Goal: Download file/media: Download file/media

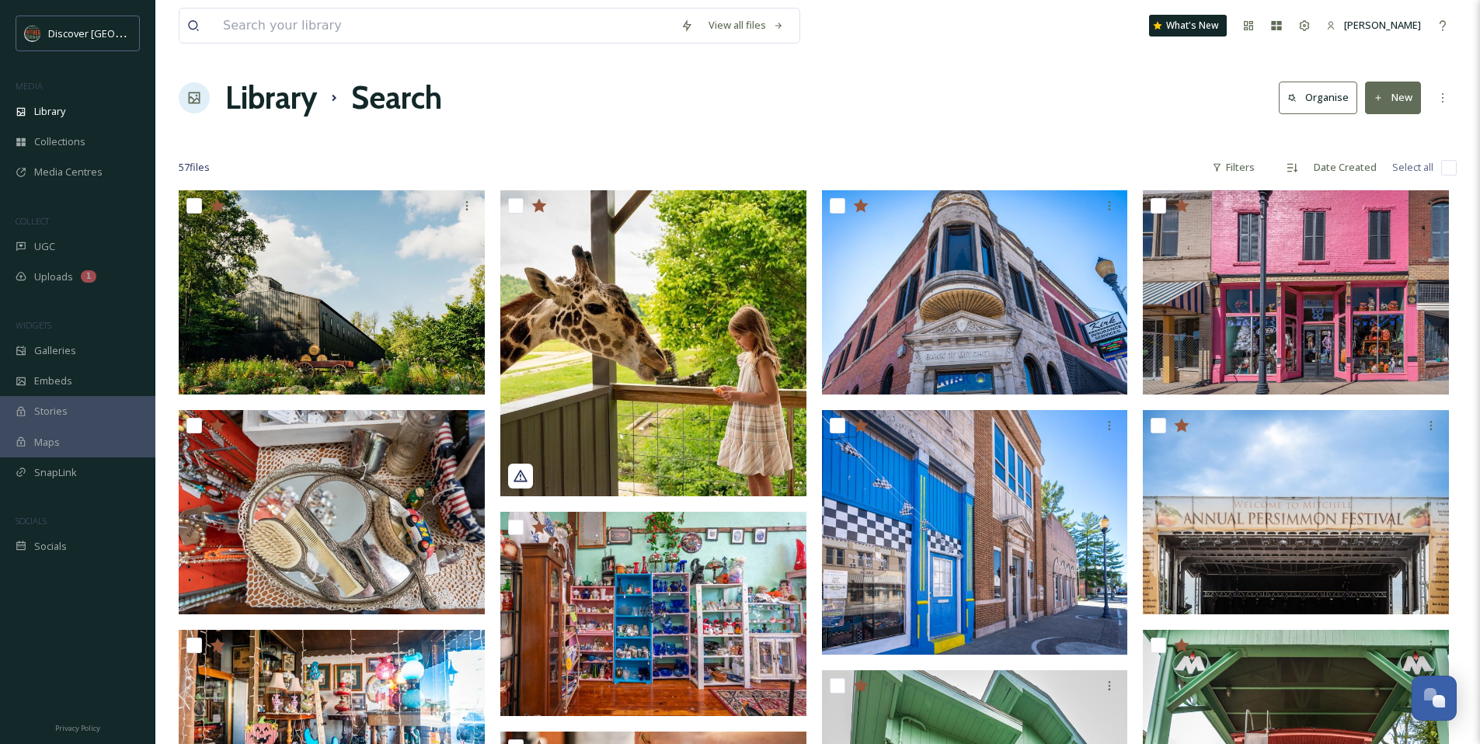
scroll to position [1228, 0]
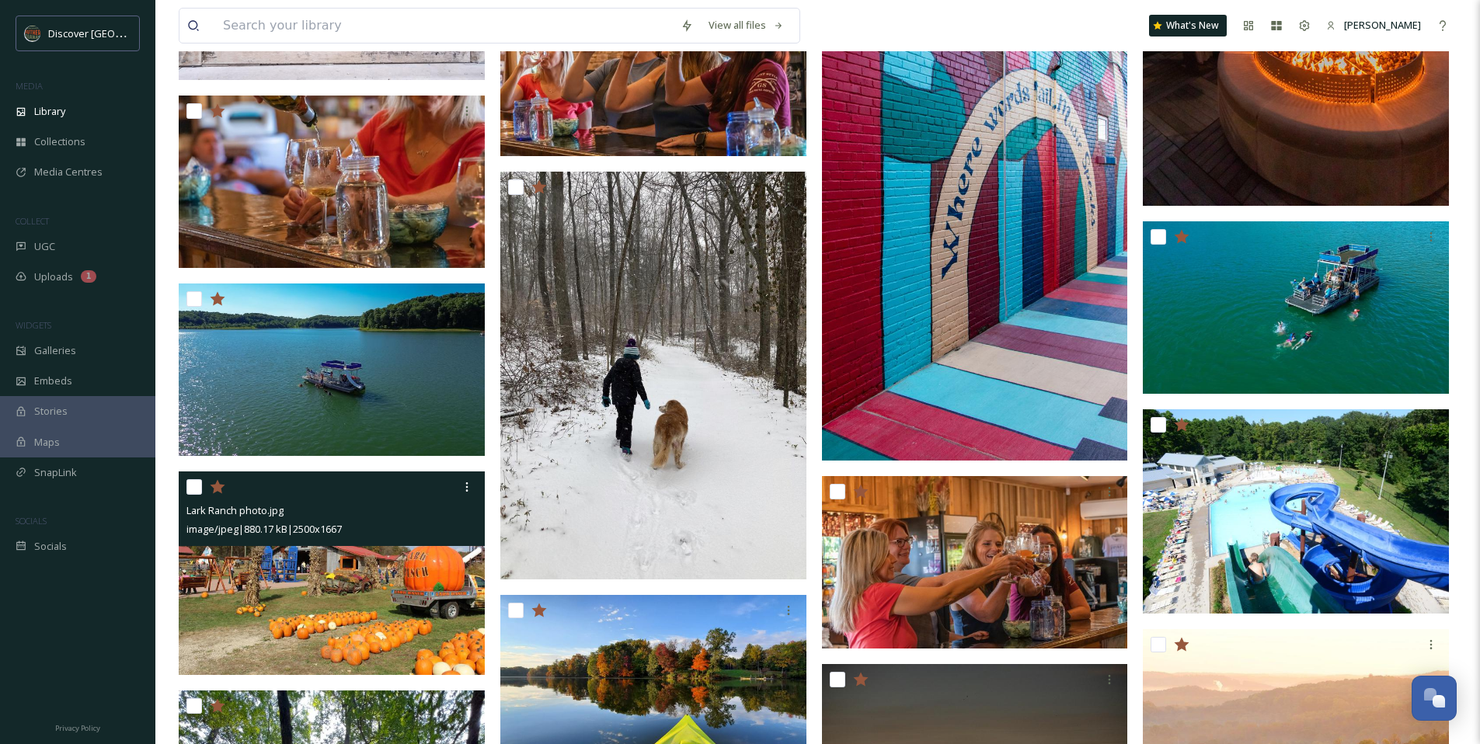
click at [342, 529] on span "image/jpeg | 880.17 kB | 2500 x 1667" at bounding box center [263, 529] width 155 height 14
click at [430, 595] on img at bounding box center [332, 574] width 306 height 204
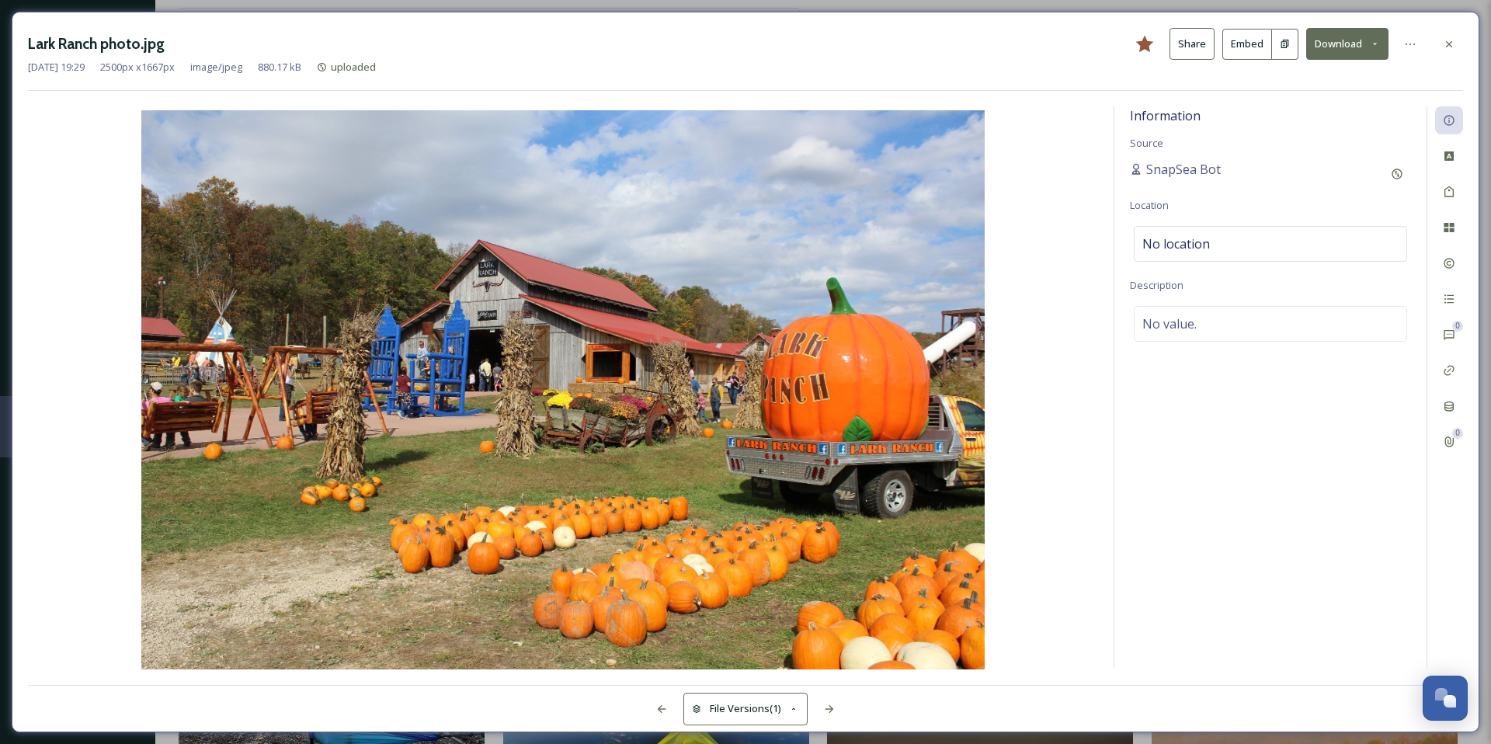
click at [1374, 39] on icon at bounding box center [1375, 44] width 10 height 10
click at [1279, 77] on span "Download Original (2500 x 1667)" at bounding box center [1307, 79] width 147 height 15
click at [1444, 44] on icon at bounding box center [1449, 44] width 12 height 12
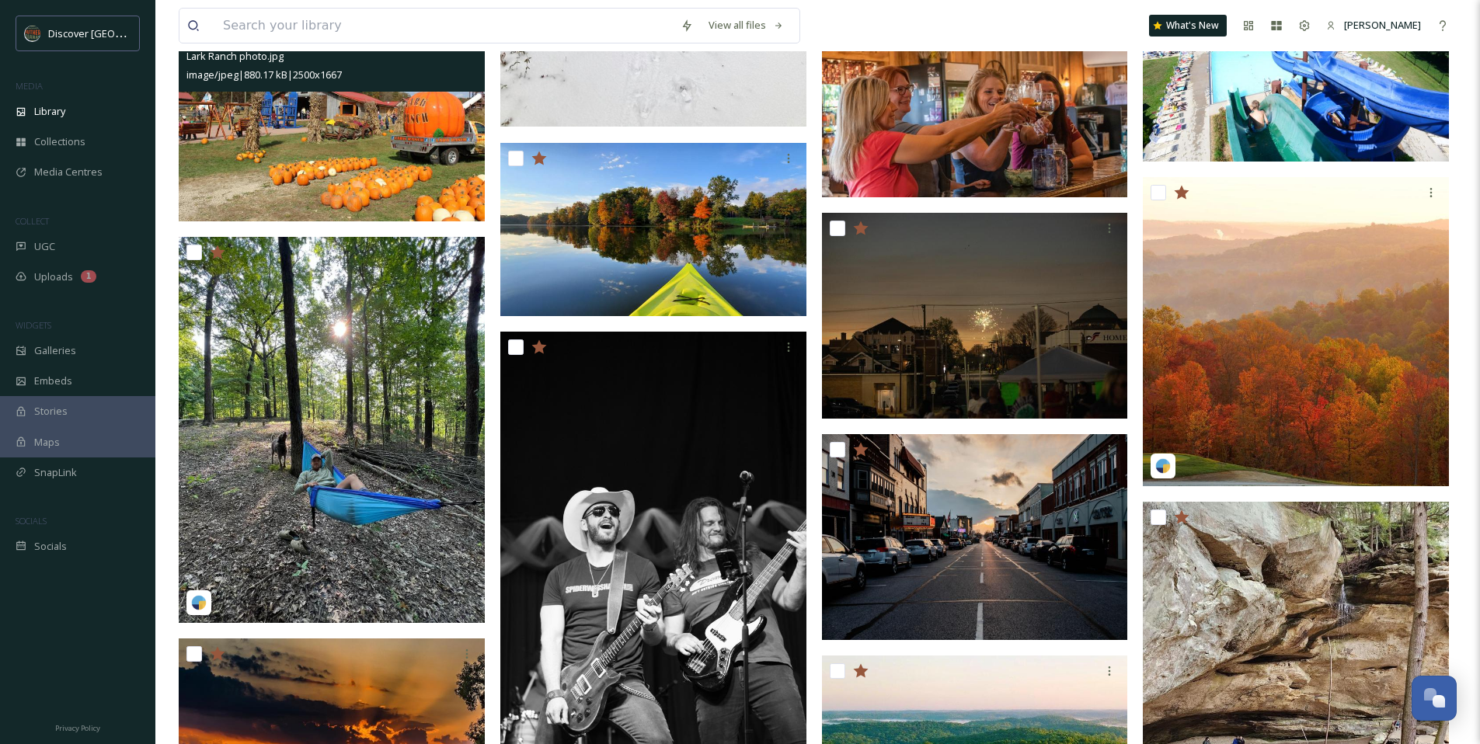
scroll to position [1664, 0]
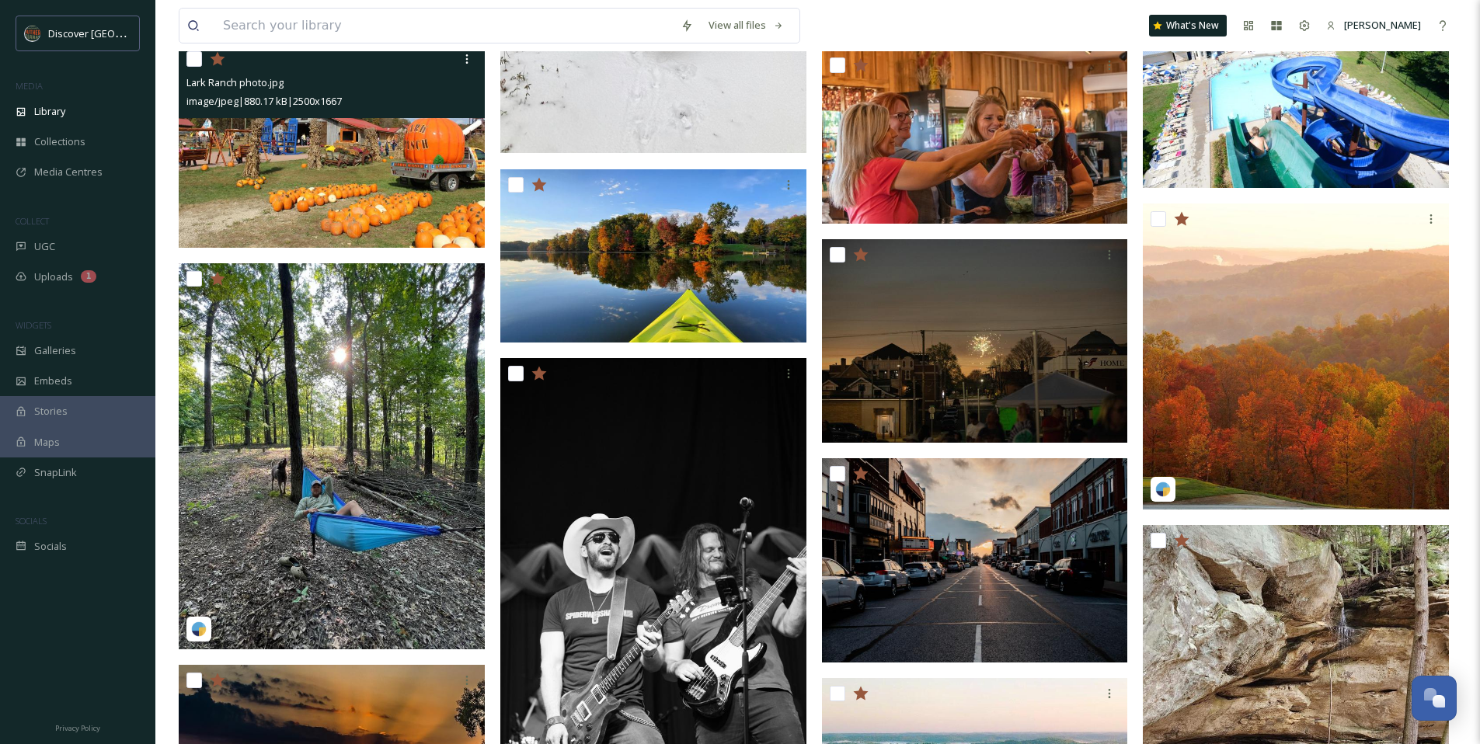
click at [819, 375] on div "Lark Ranch photo.jpg image/jpeg | 880.17 kB | 2500 x 1667 cornucopia_farm_('179…" at bounding box center [818, 693] width 1278 height 4334
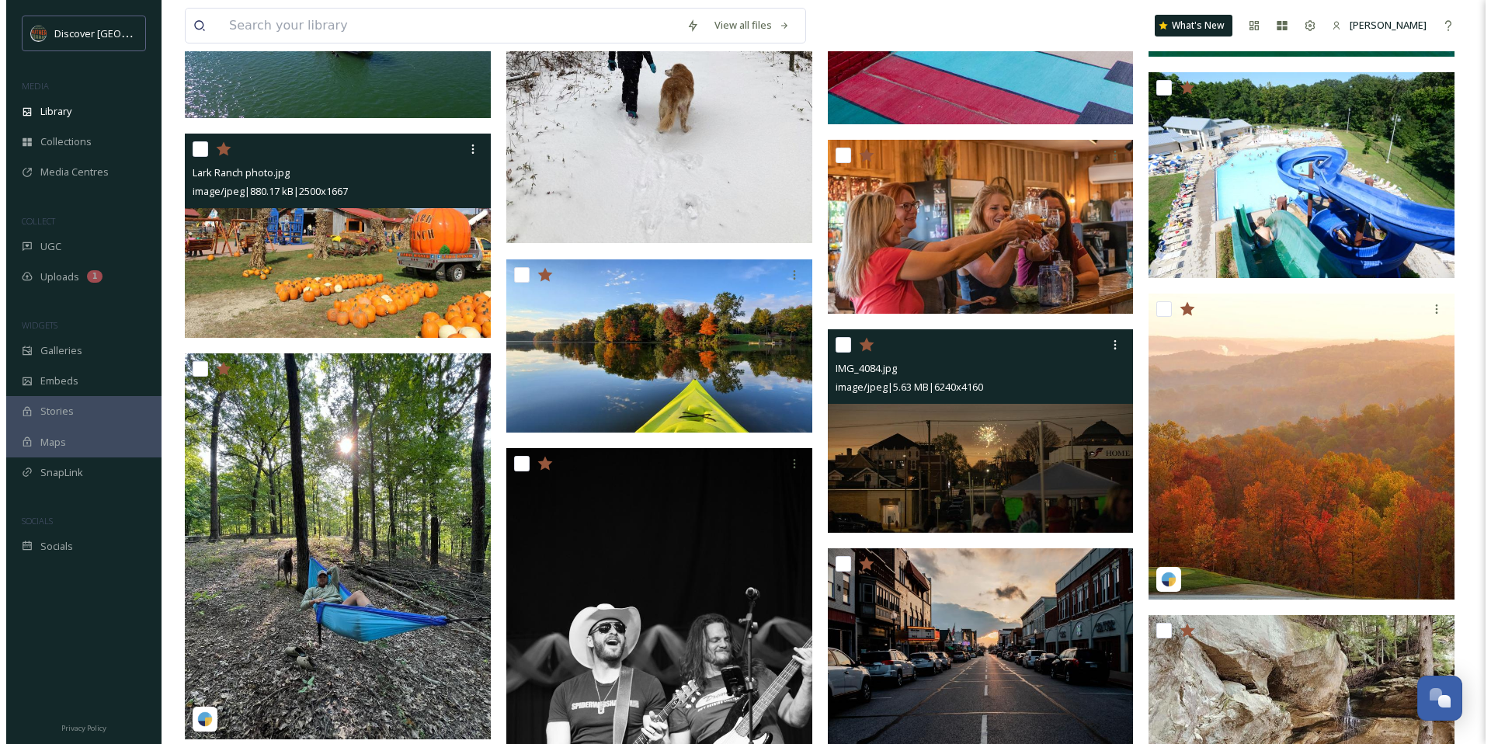
scroll to position [1558, 0]
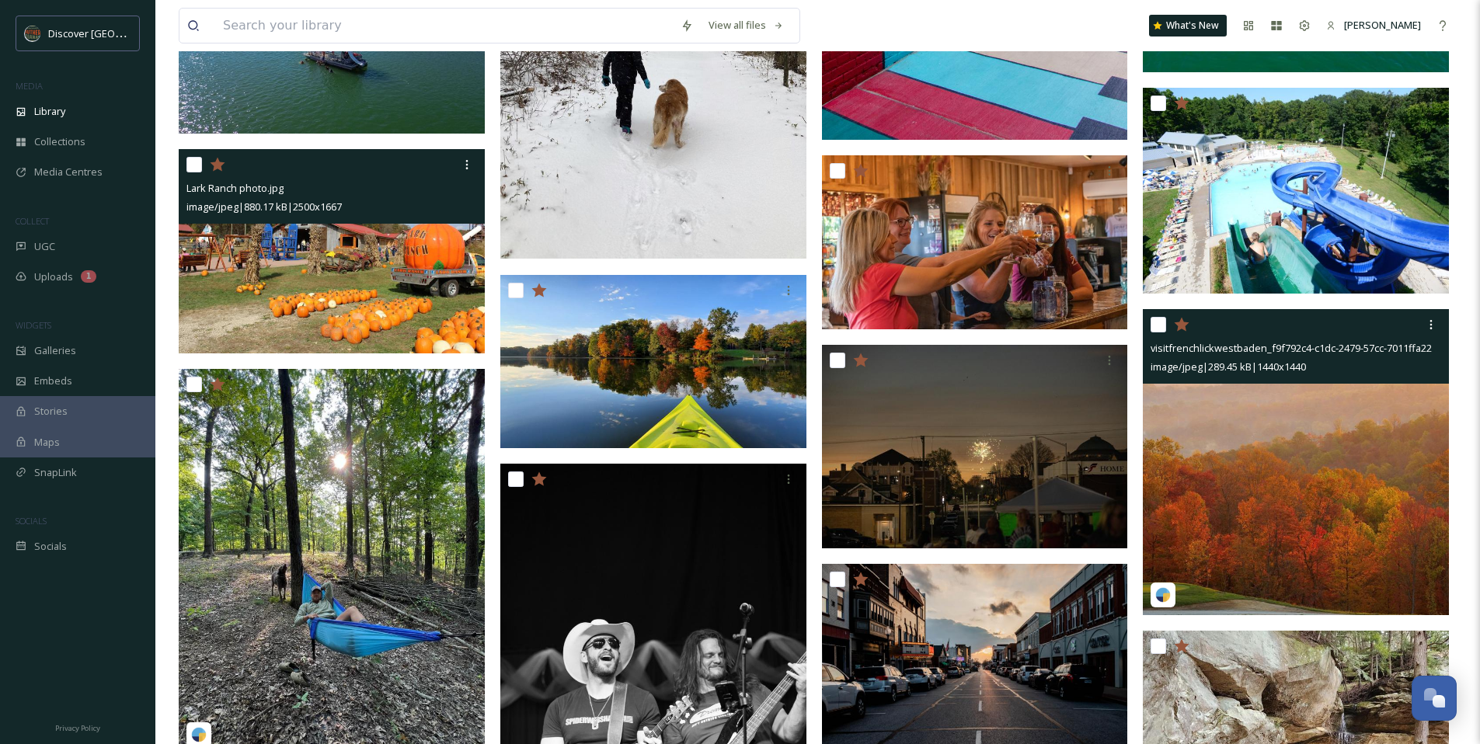
click at [1282, 451] on img at bounding box center [1296, 462] width 306 height 306
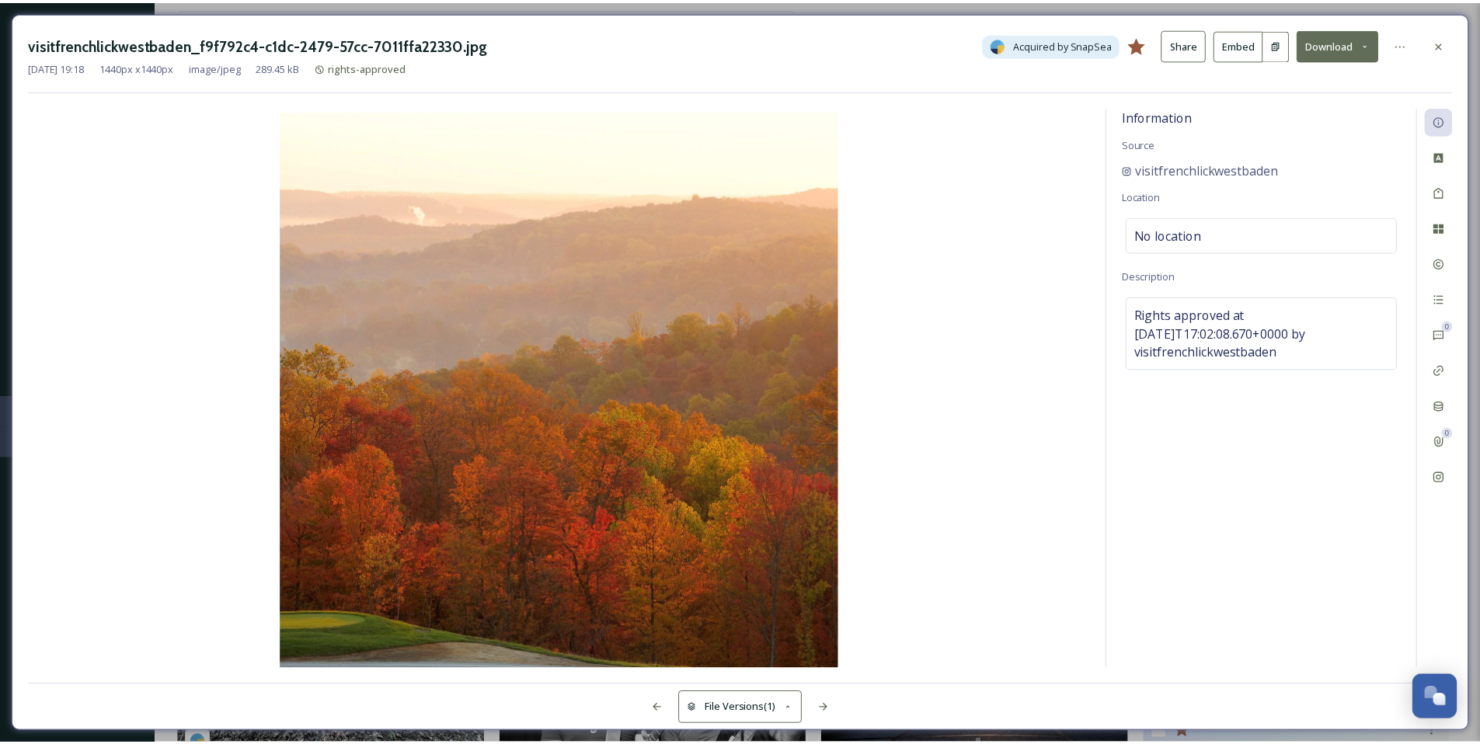
scroll to position [1564, 0]
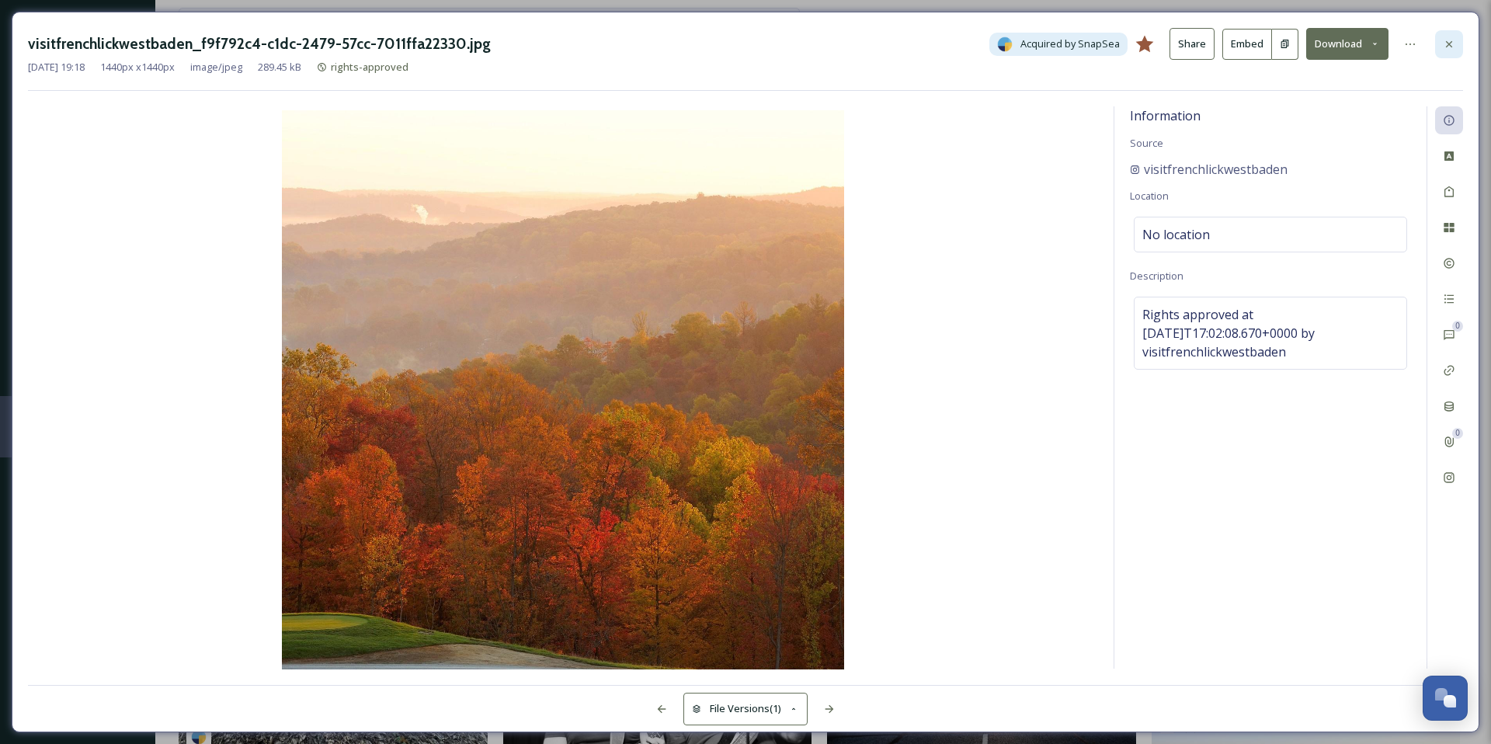
click at [1450, 47] on icon at bounding box center [1449, 44] width 12 height 12
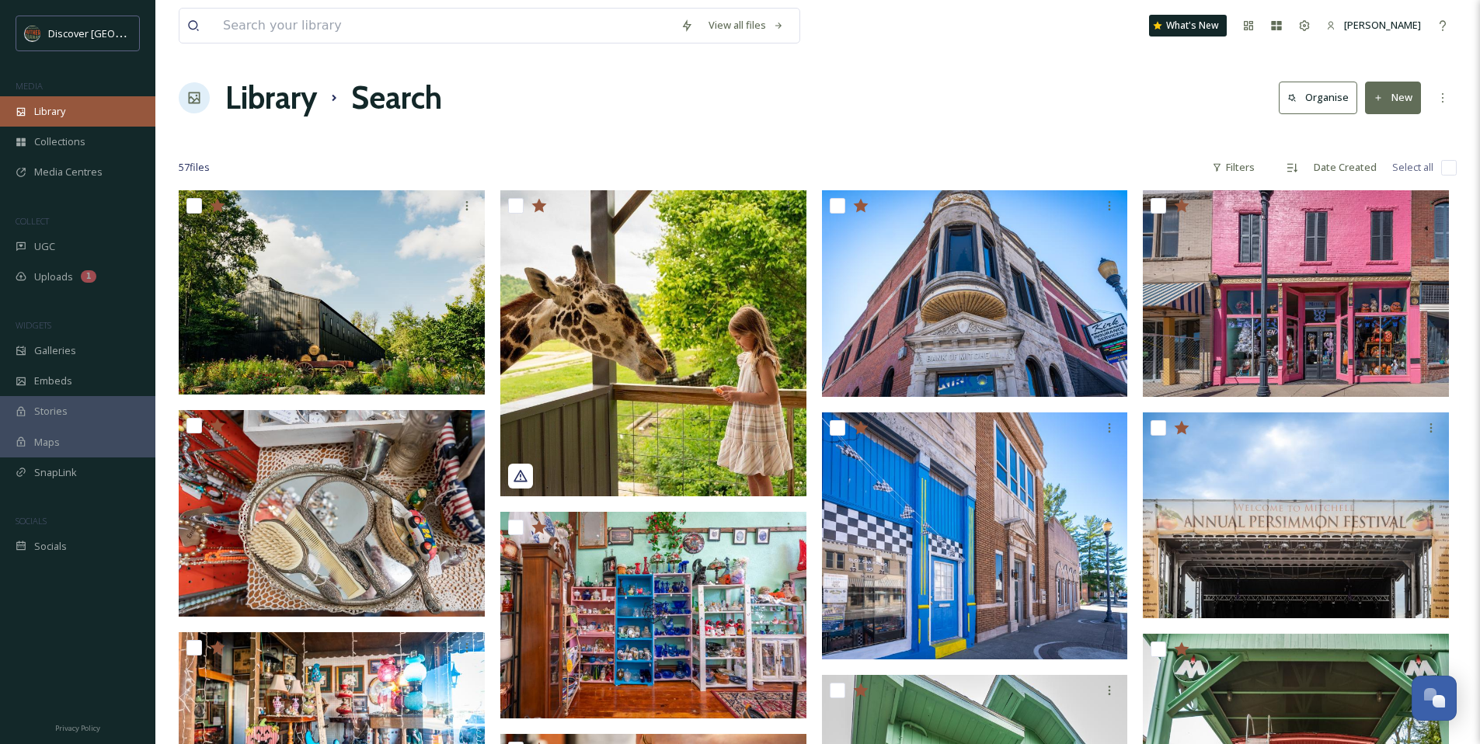
click at [49, 113] on span "Library" at bounding box center [49, 111] width 31 height 15
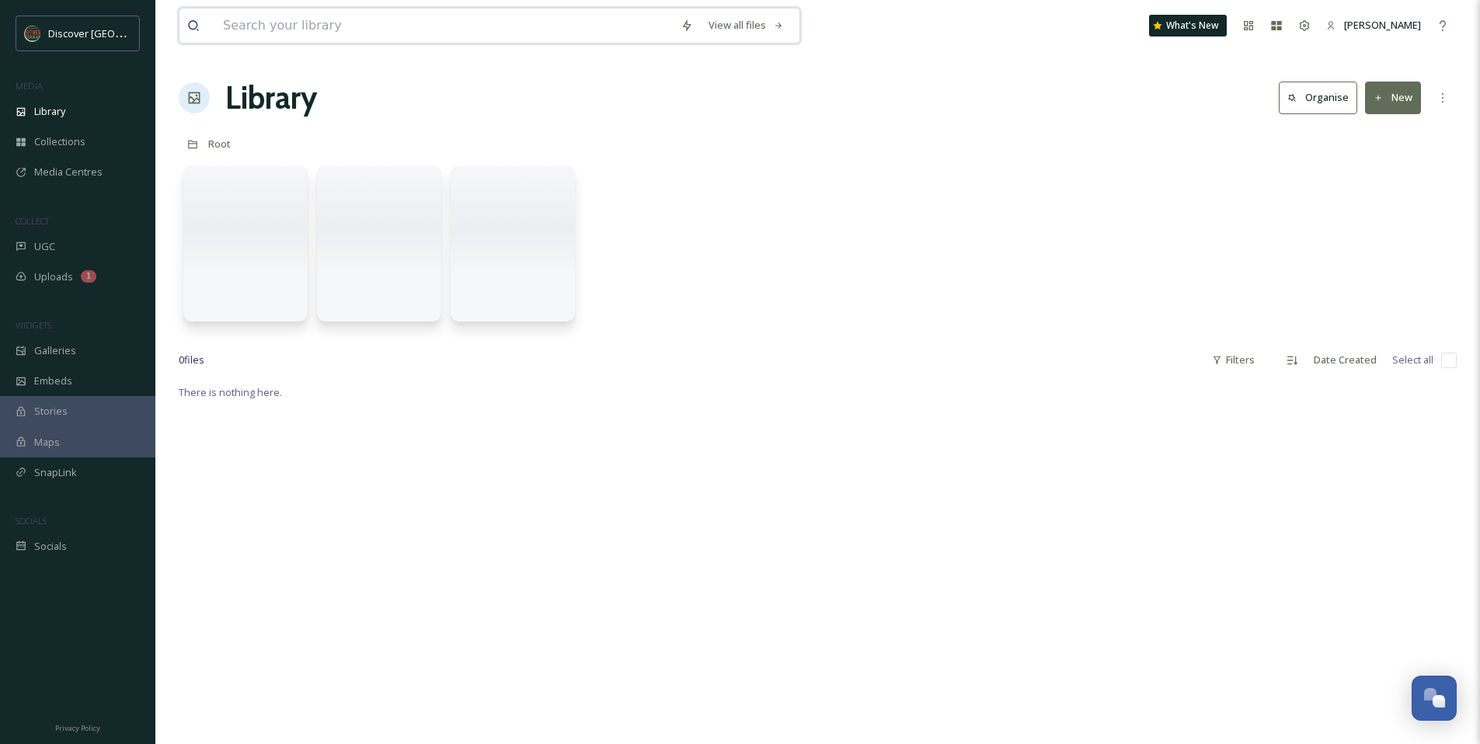
click at [373, 27] on input at bounding box center [444, 26] width 458 height 34
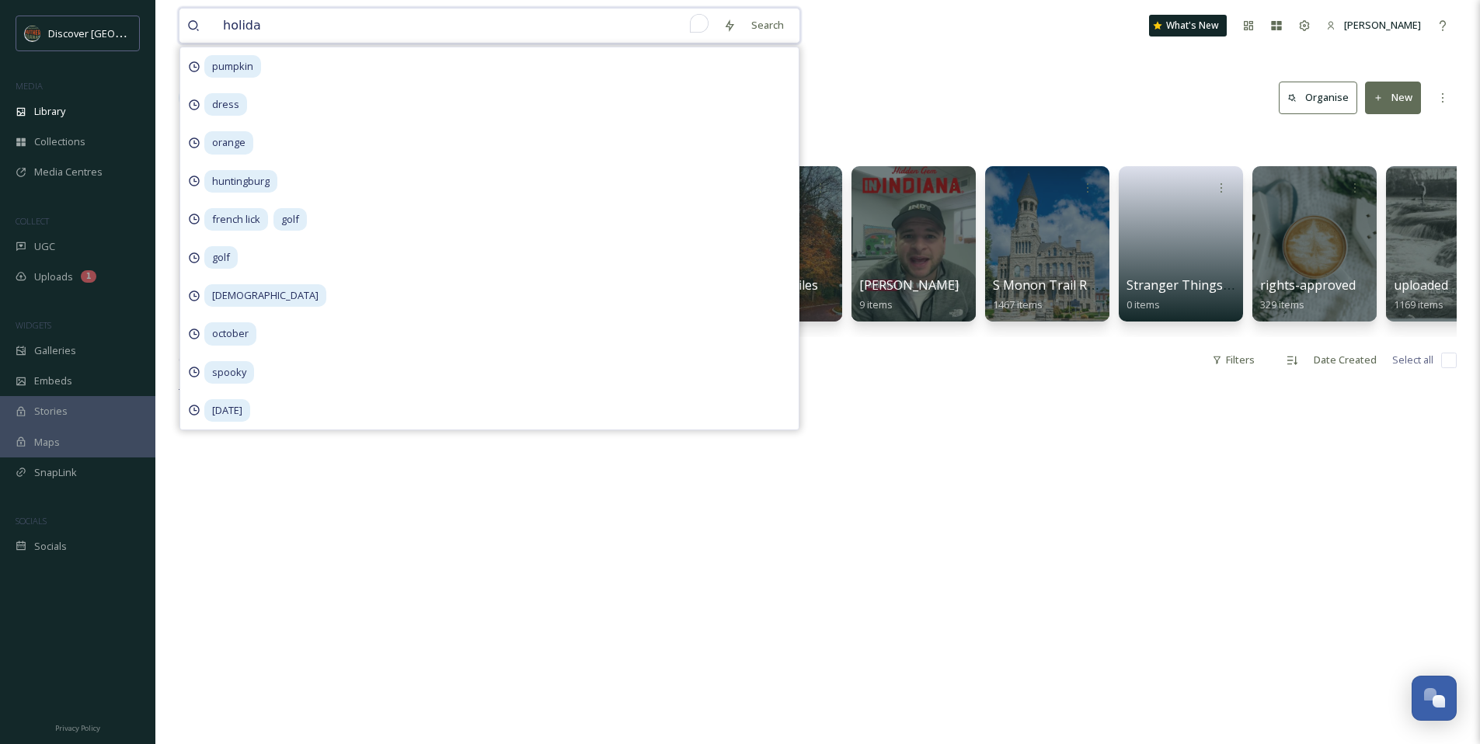
type input "holiday"
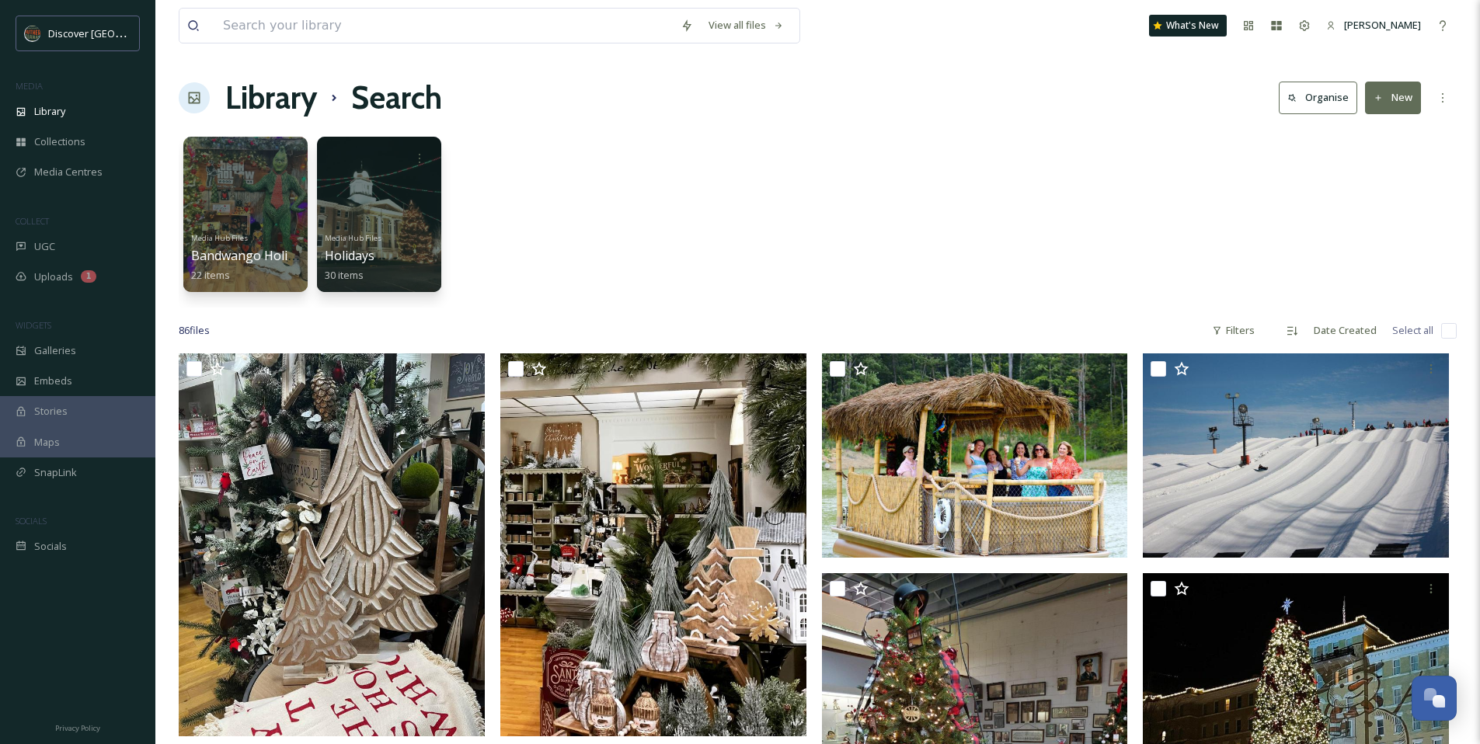
click at [919, 191] on div "Media Hub Files Bandwango Holiday Pass 22 items Media Hub Files Holidays 30 ite…" at bounding box center [818, 218] width 1278 height 179
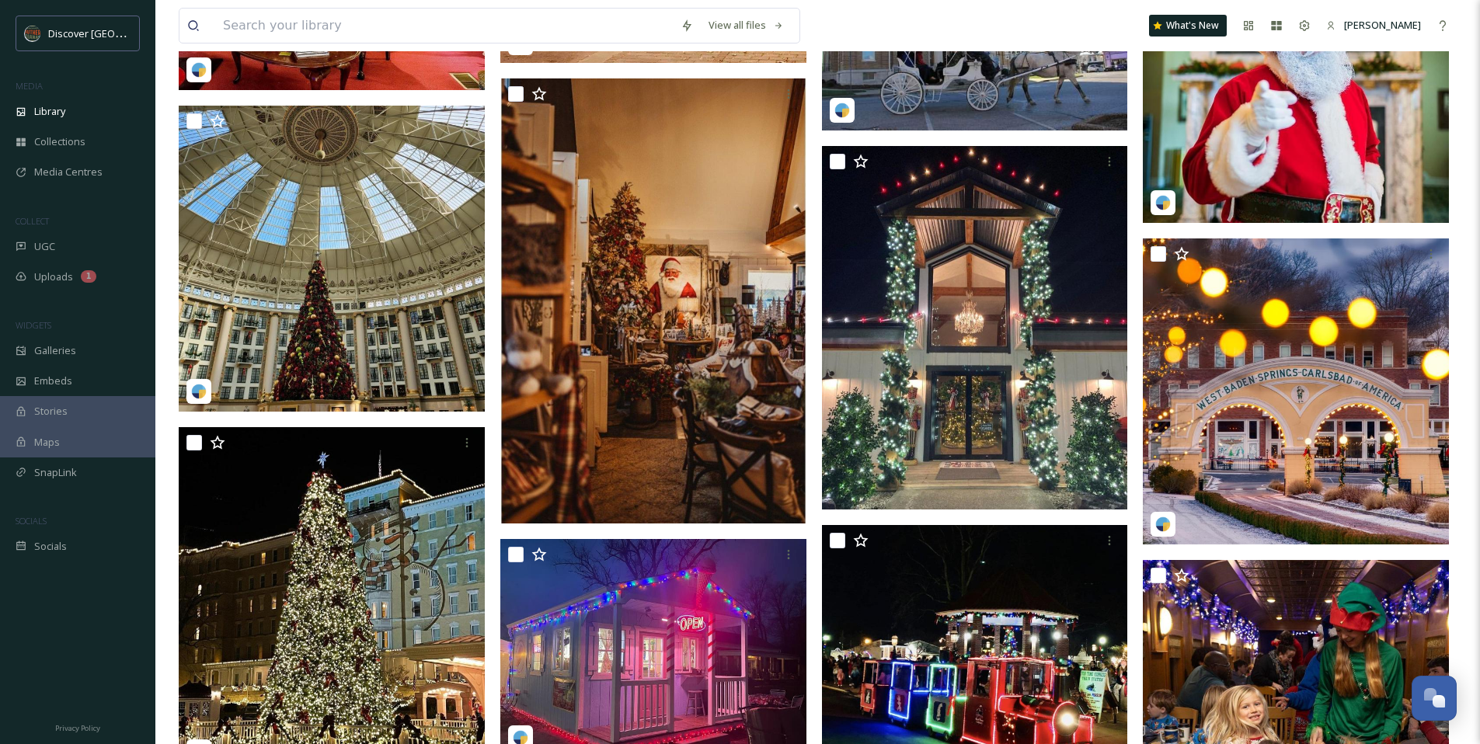
scroll to position [971, 0]
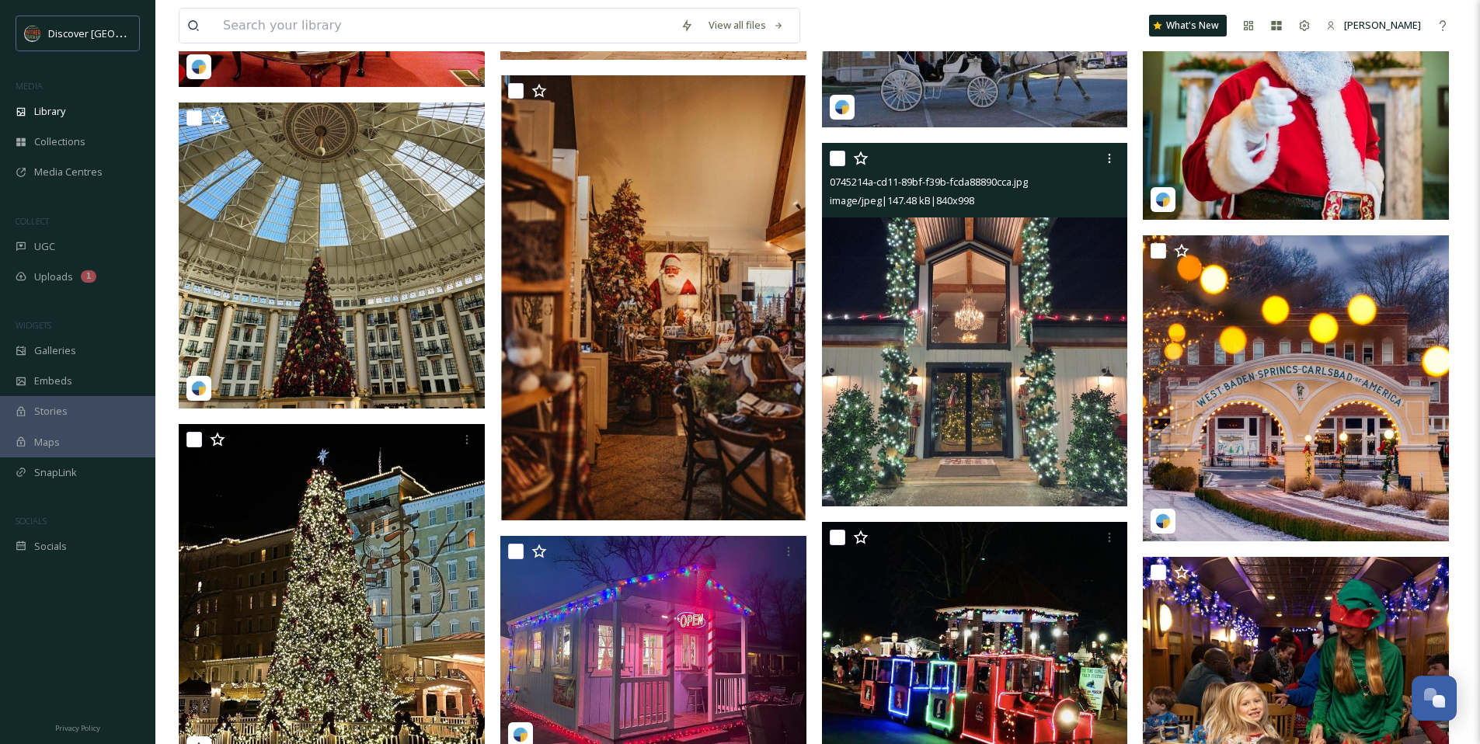
click at [907, 228] on img at bounding box center [975, 325] width 306 height 364
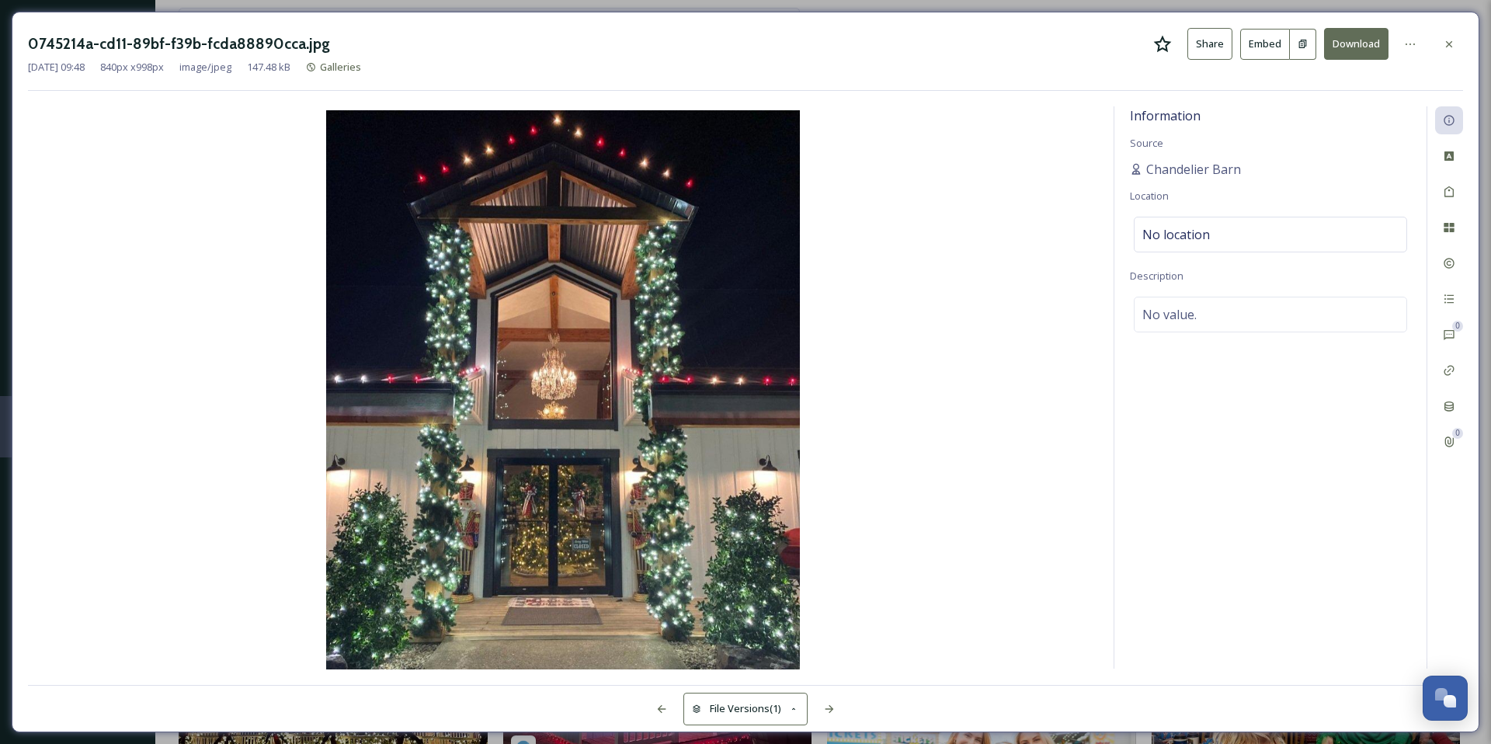
click at [1161, 41] on icon at bounding box center [1163, 43] width 18 height 17
click at [1458, 48] on div at bounding box center [1449, 44] width 28 height 28
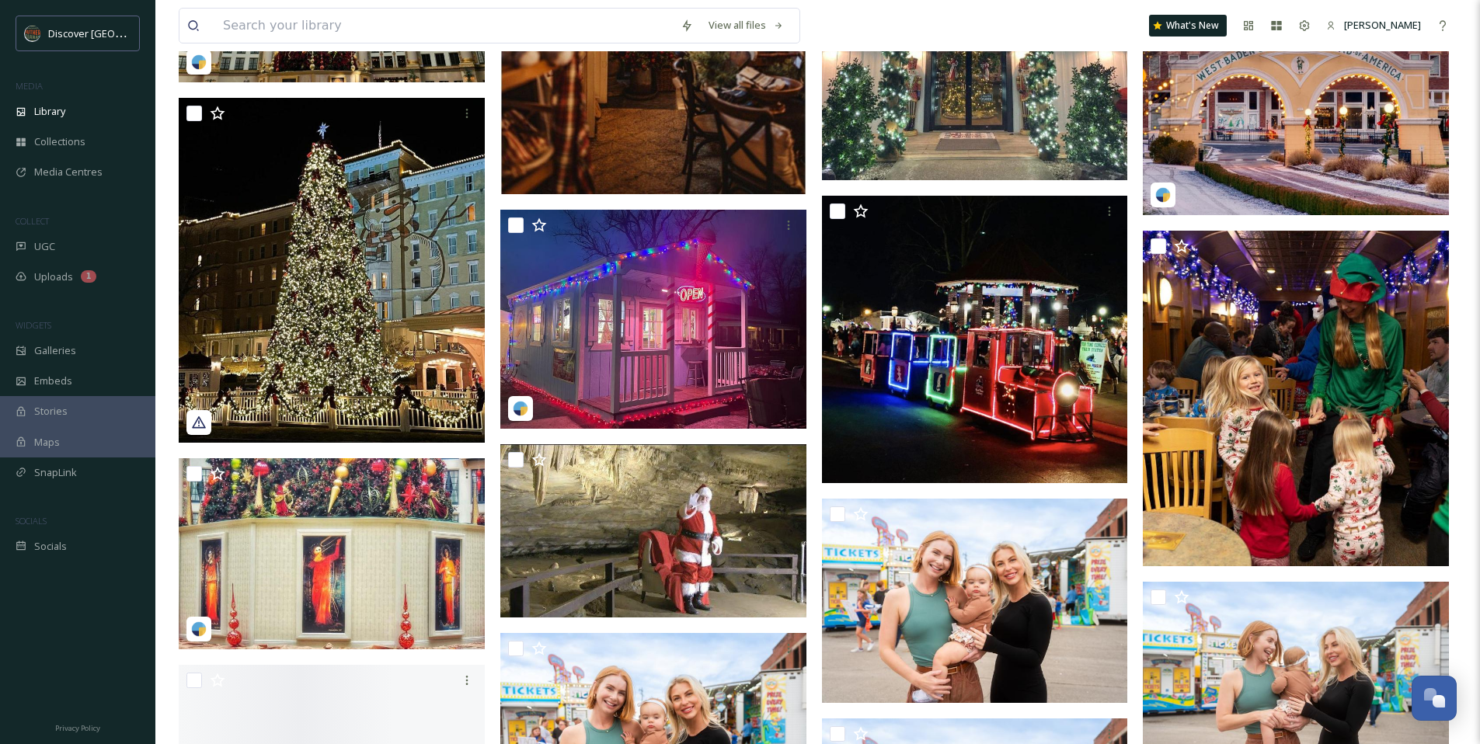
scroll to position [1299, 0]
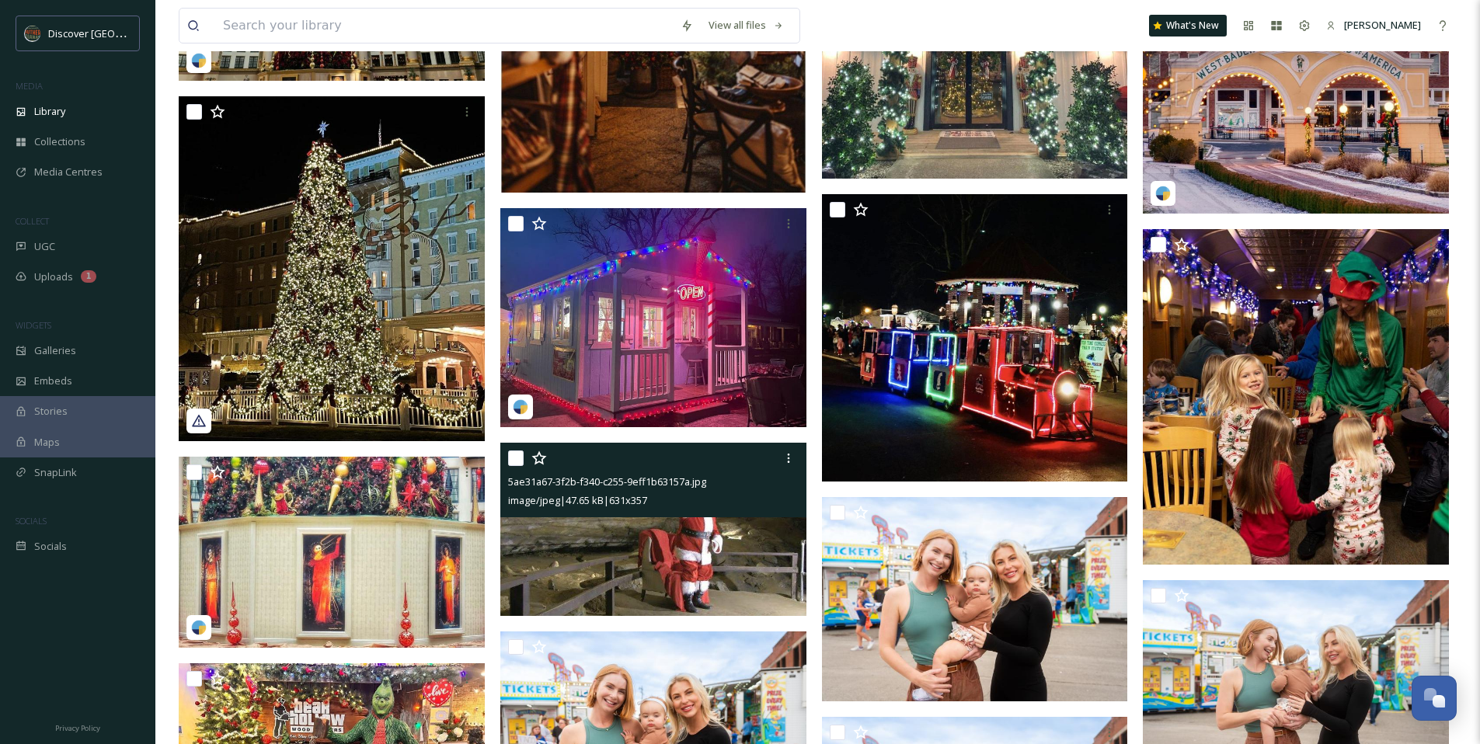
click at [685, 564] on img at bounding box center [653, 529] width 306 height 173
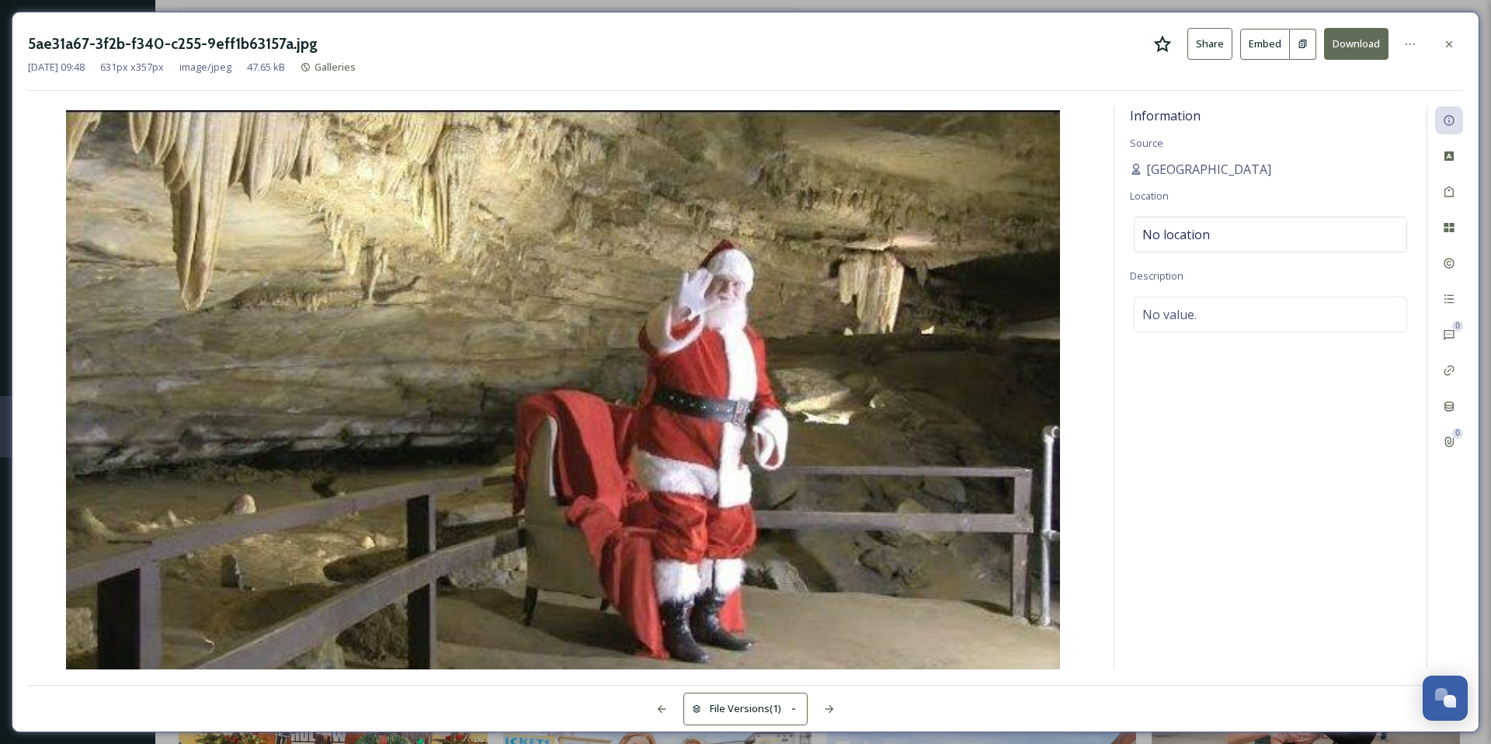
click at [1448, 40] on icon at bounding box center [1449, 44] width 12 height 12
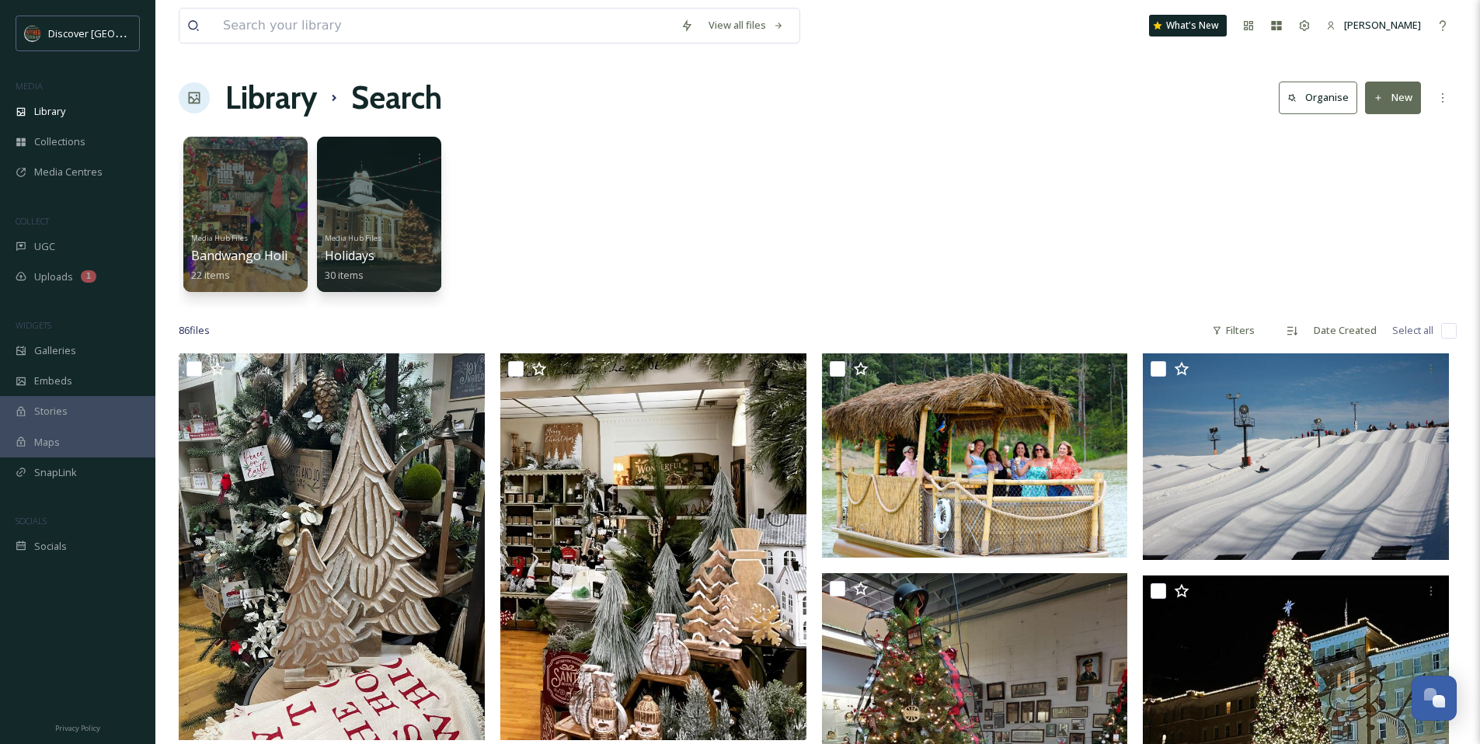
click at [886, 170] on div "Media Hub Files Bandwango Holiday Pass 22 items Media Hub Files Holidays 30 ite…" at bounding box center [818, 218] width 1278 height 179
click at [385, 214] on div at bounding box center [378, 214] width 127 height 158
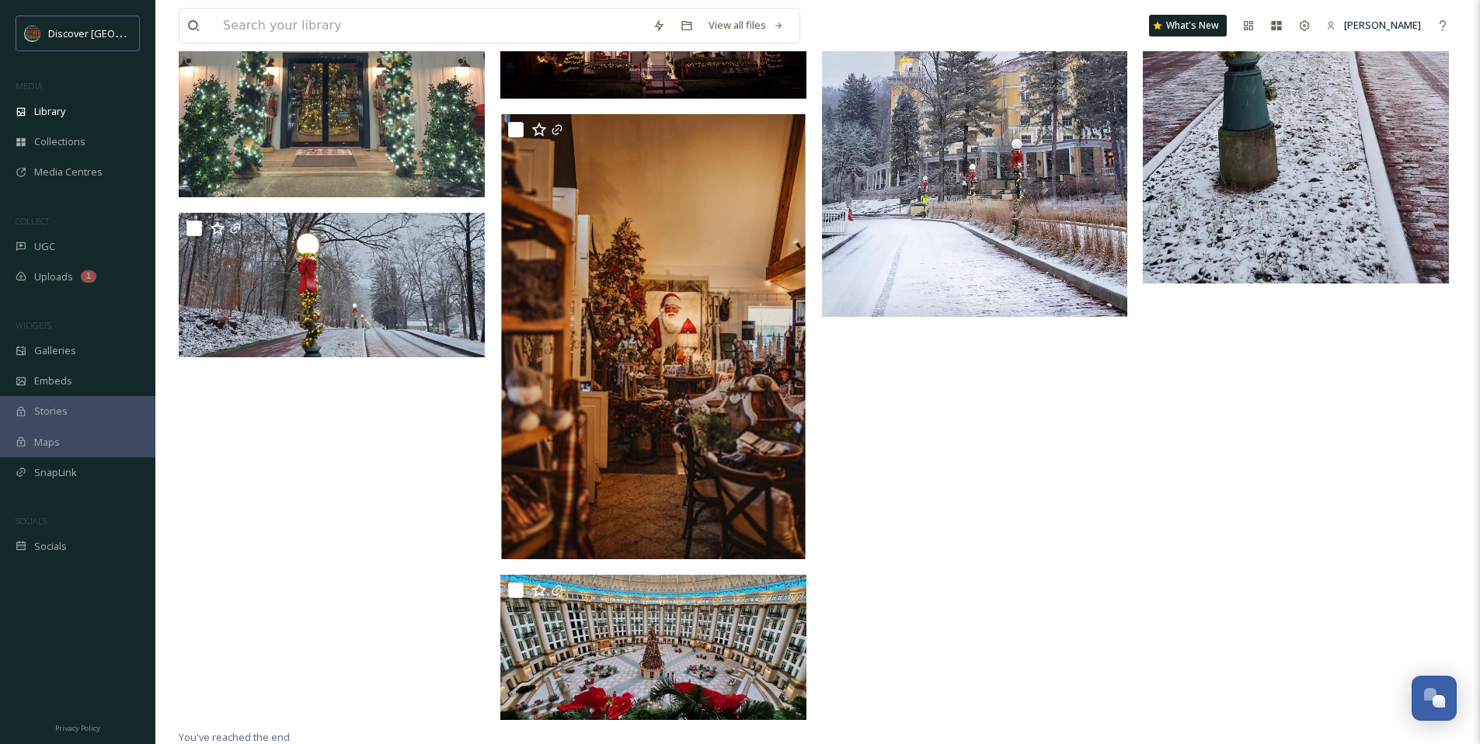
scroll to position [2268, 0]
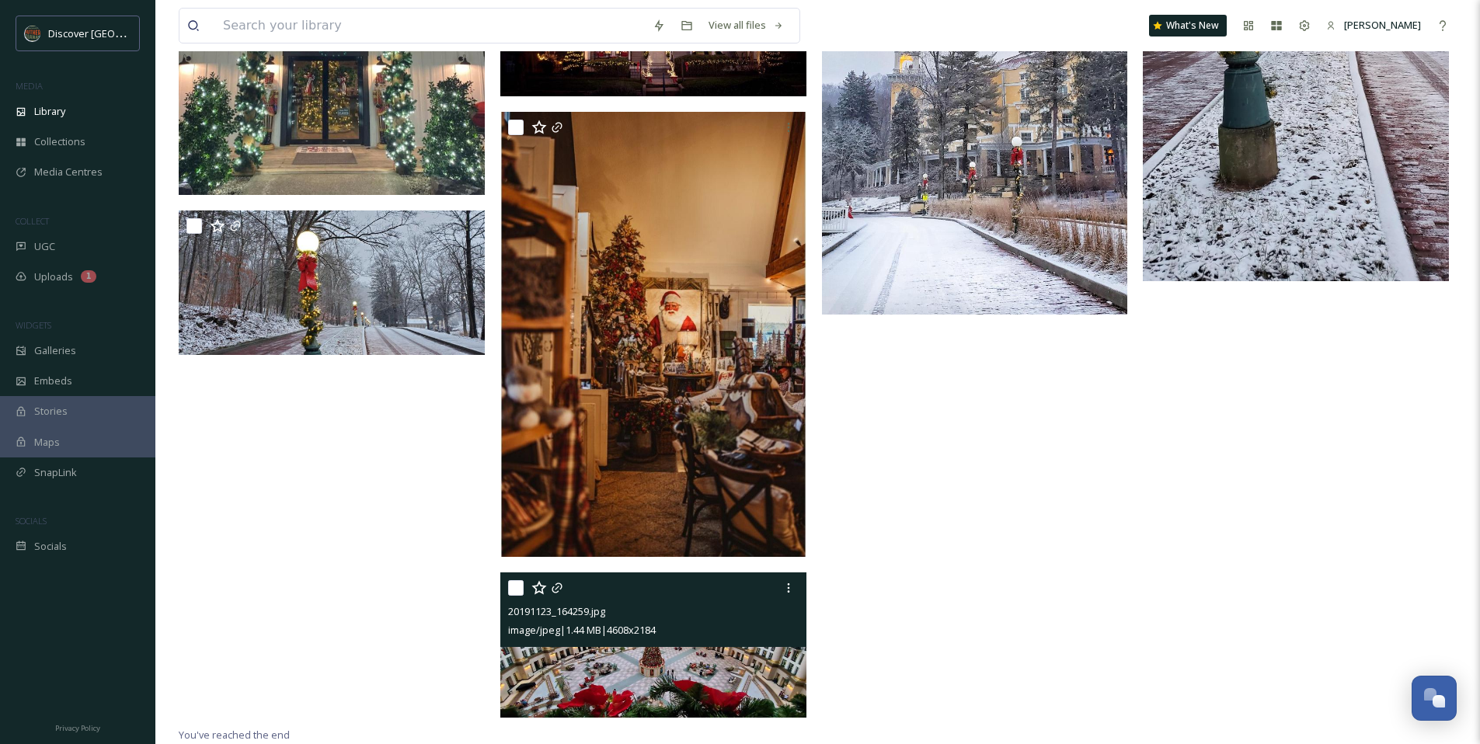
click at [565, 668] on img at bounding box center [653, 644] width 306 height 145
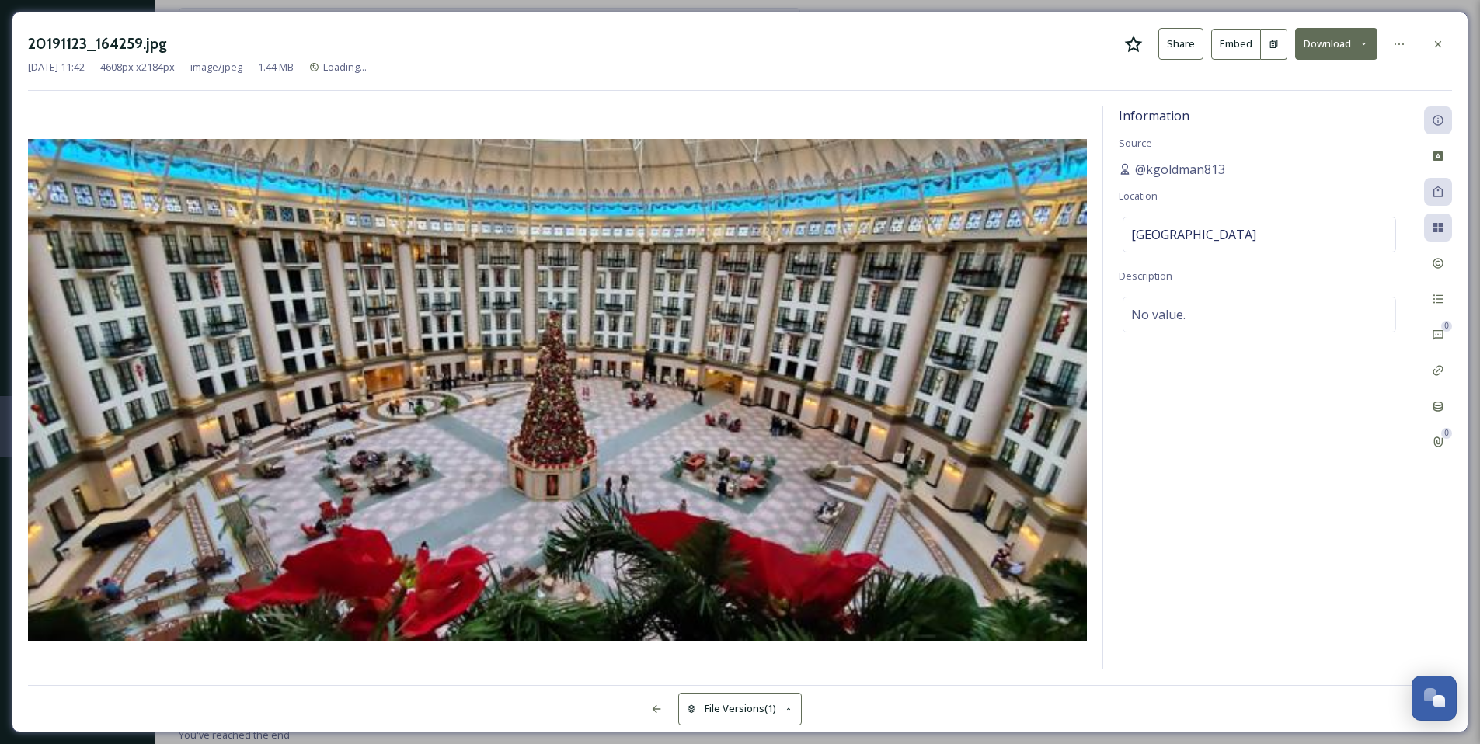
scroll to position [2107, 0]
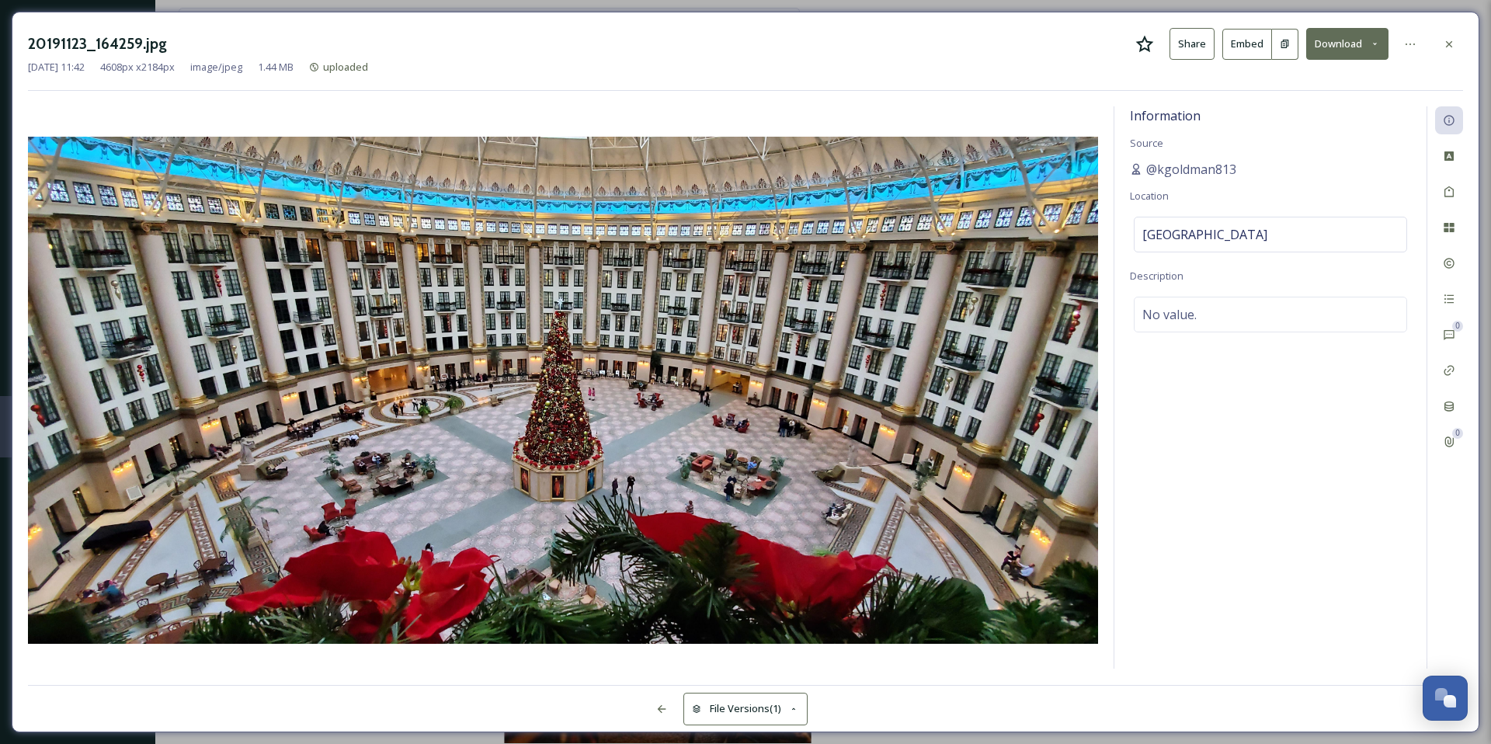
click at [1152, 48] on icon at bounding box center [1145, 44] width 19 height 19
click at [1449, 41] on icon at bounding box center [1449, 44] width 12 height 12
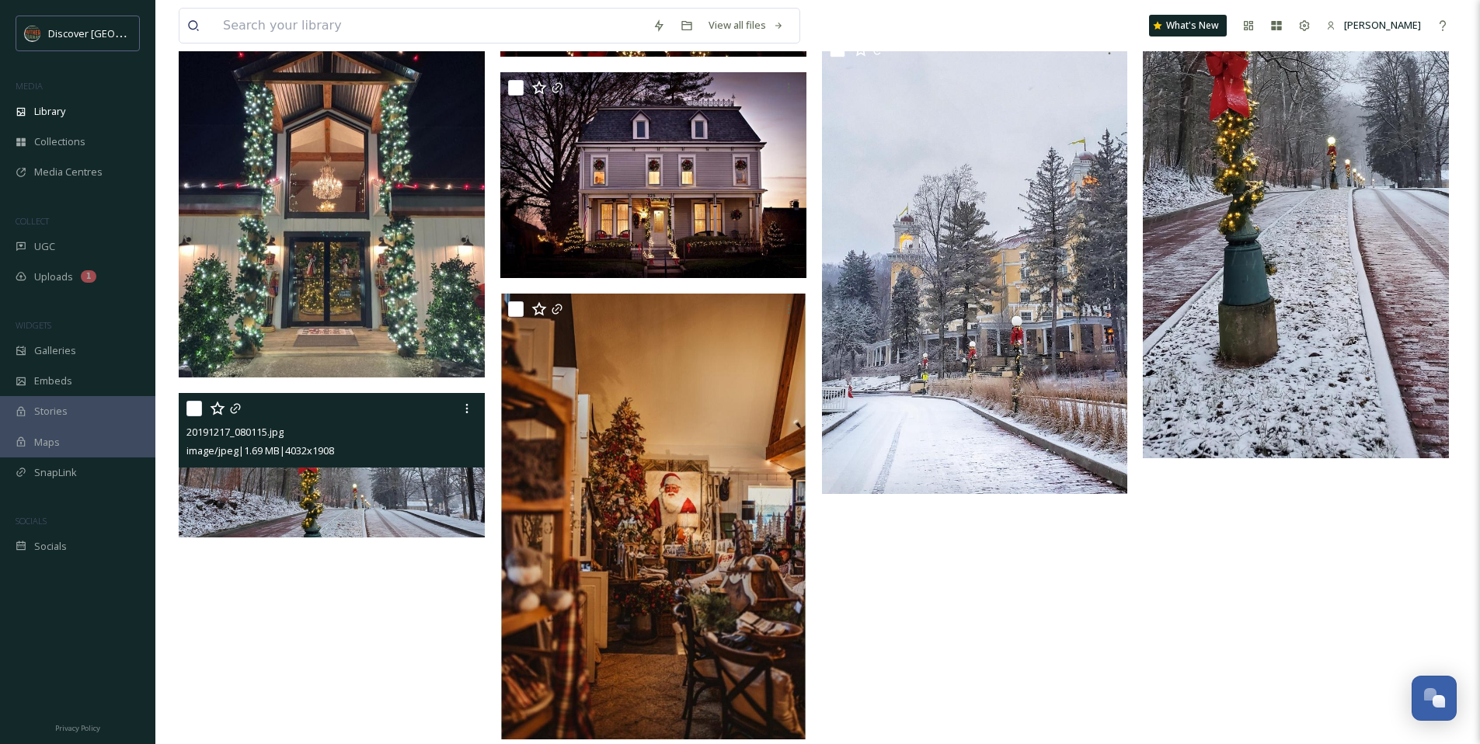
click at [372, 503] on img at bounding box center [332, 465] width 306 height 144
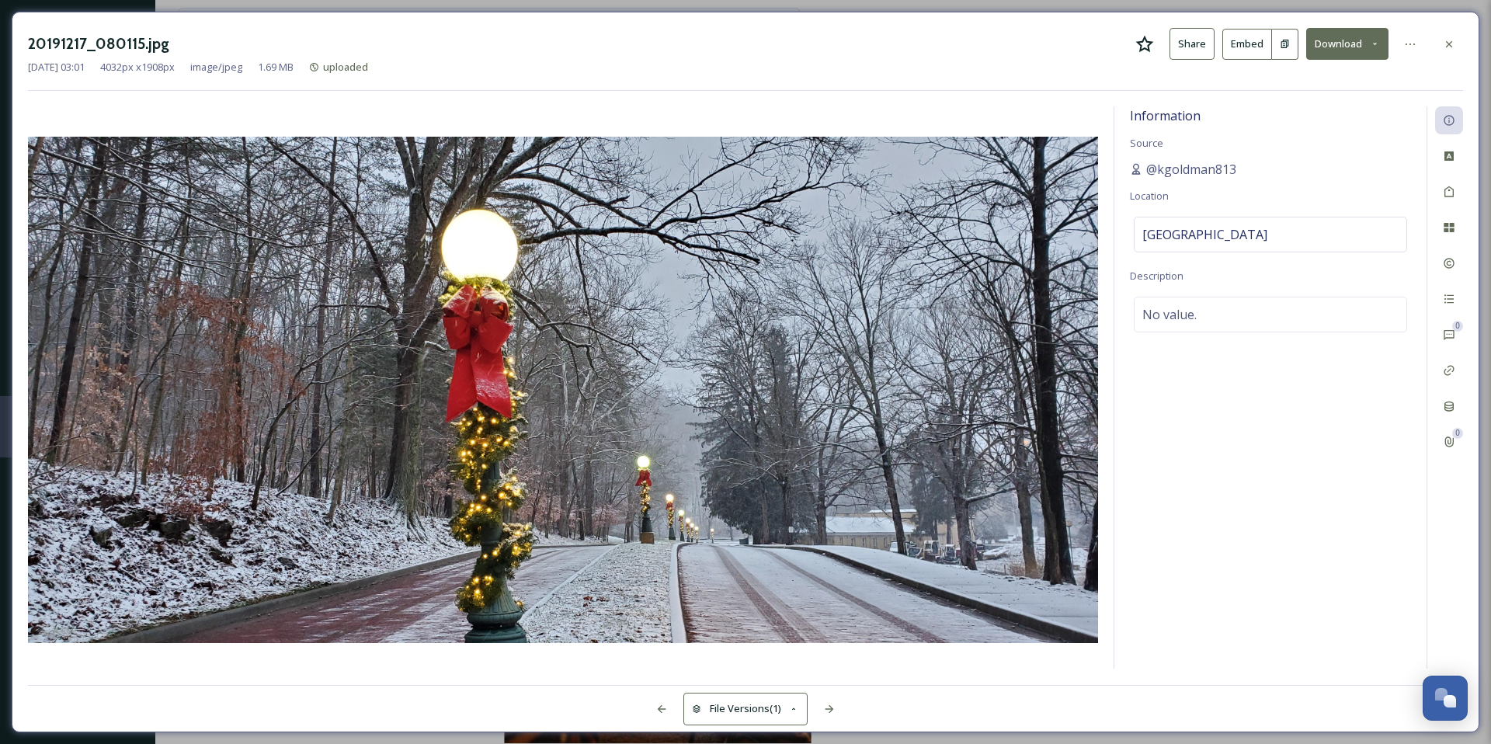
click at [1147, 47] on icon at bounding box center [1145, 44] width 19 height 19
click at [1449, 50] on div at bounding box center [1449, 44] width 28 height 28
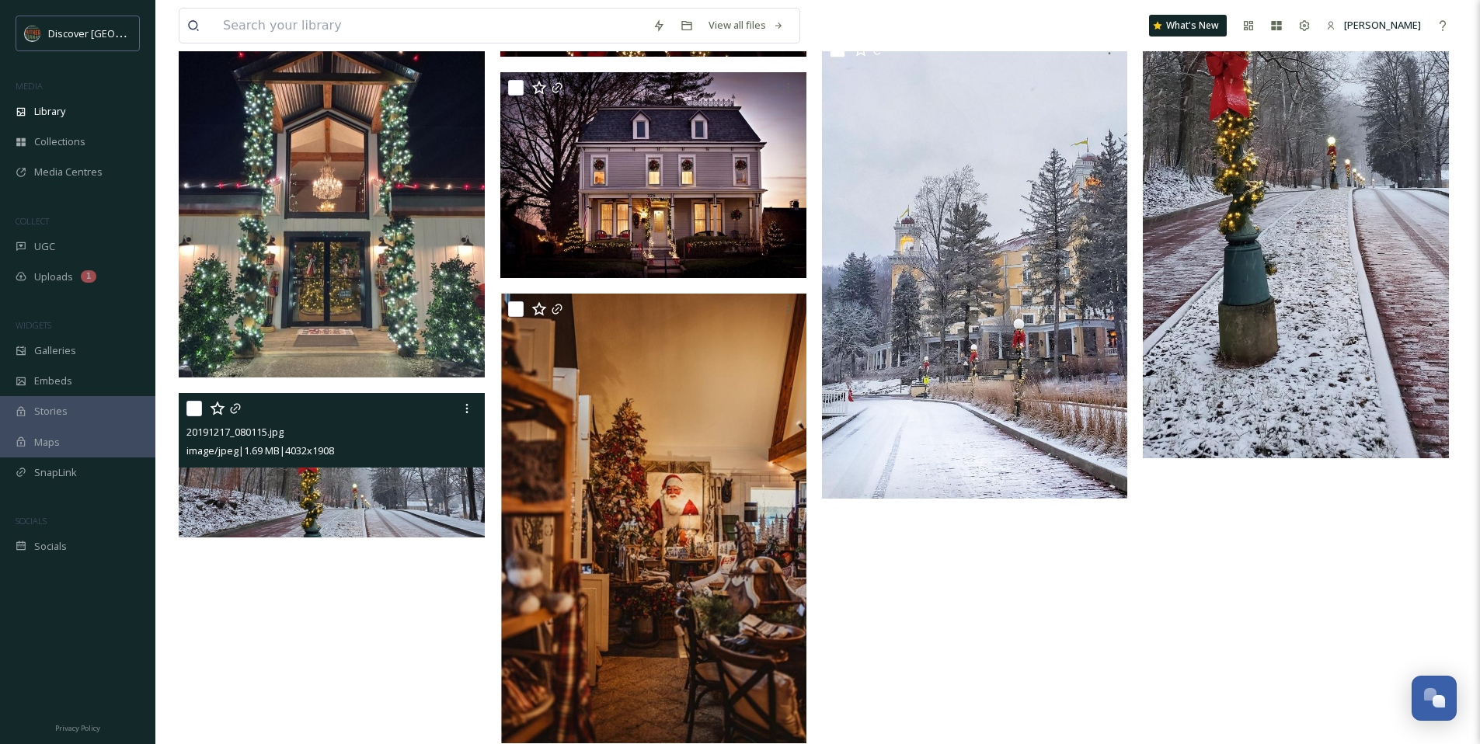
click at [1354, 317] on img at bounding box center [1296, 135] width 306 height 646
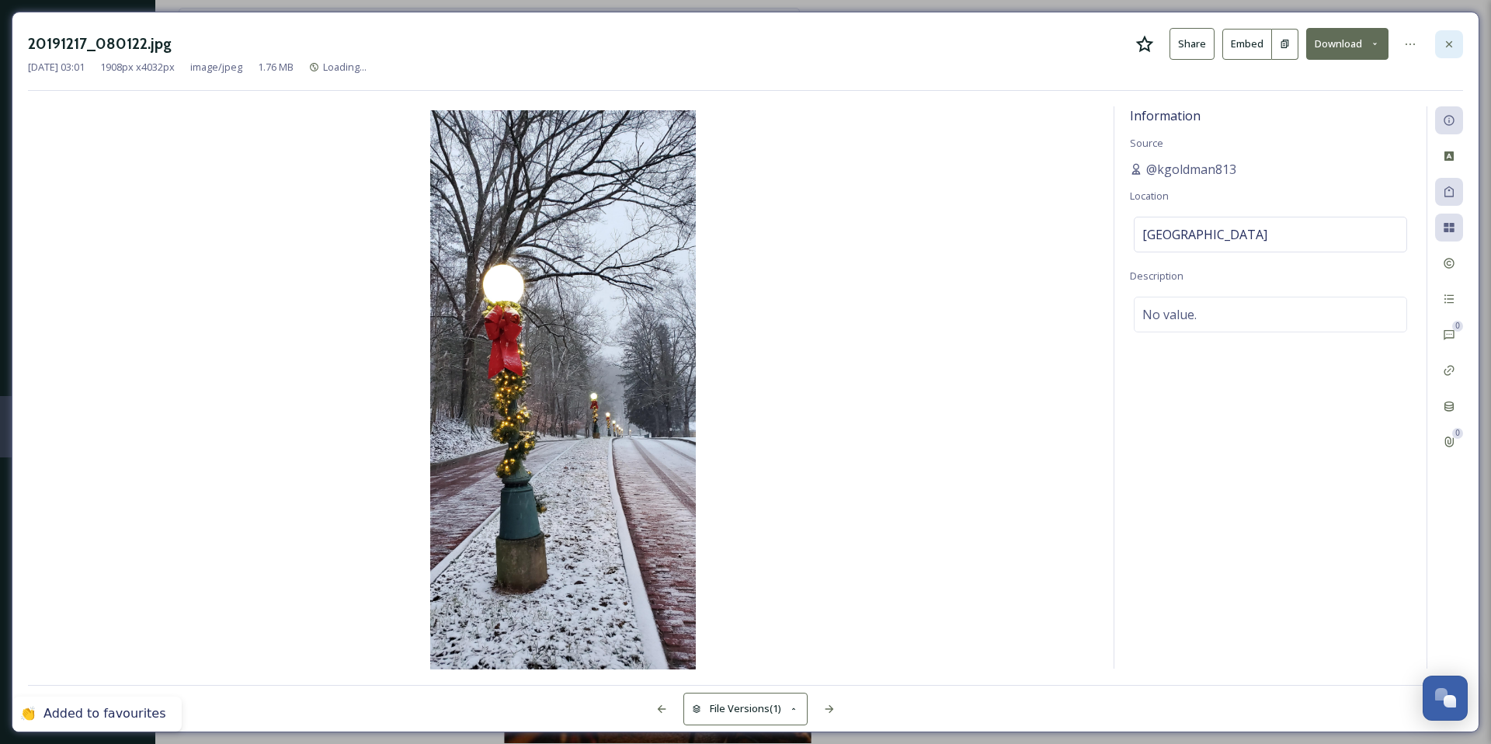
click at [1460, 47] on div at bounding box center [1449, 44] width 28 height 28
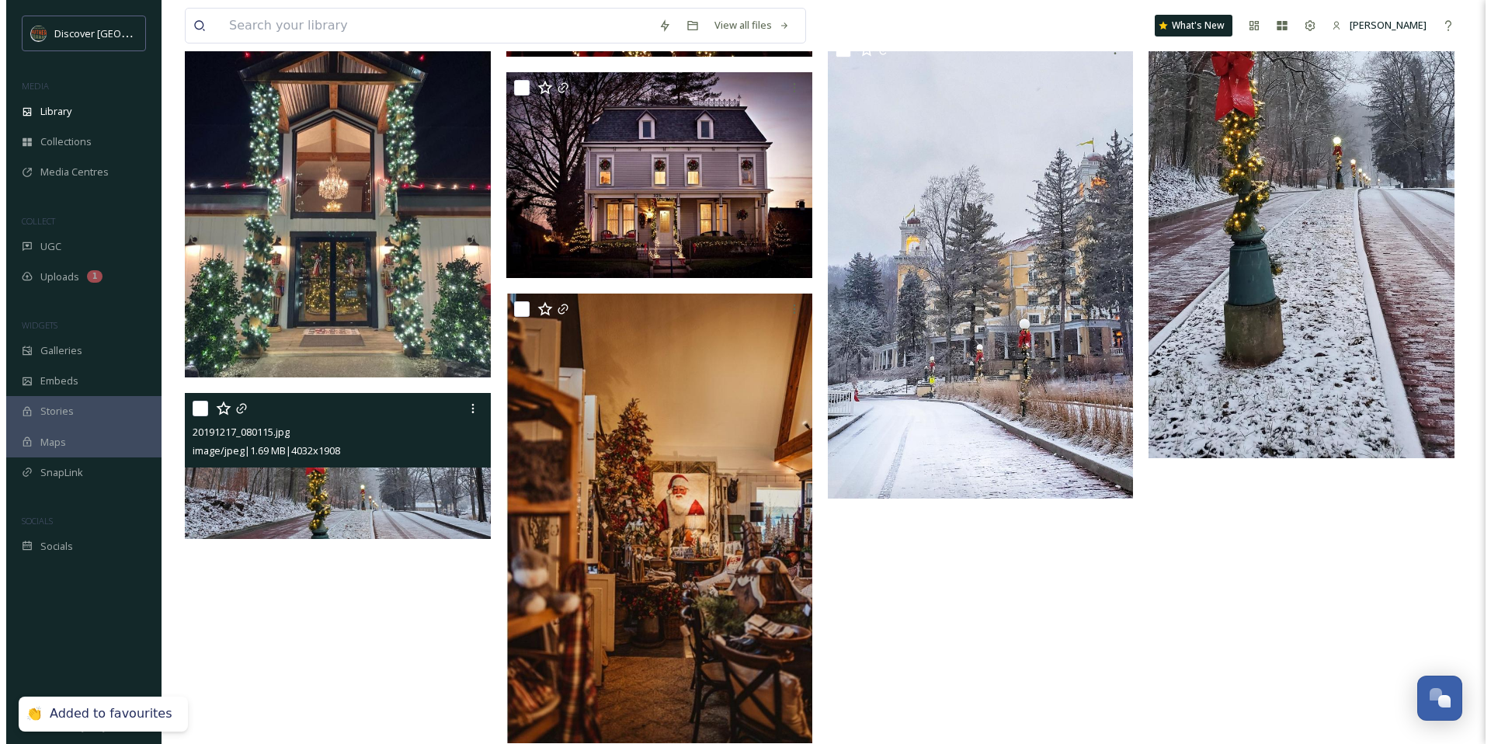
scroll to position [2090, 0]
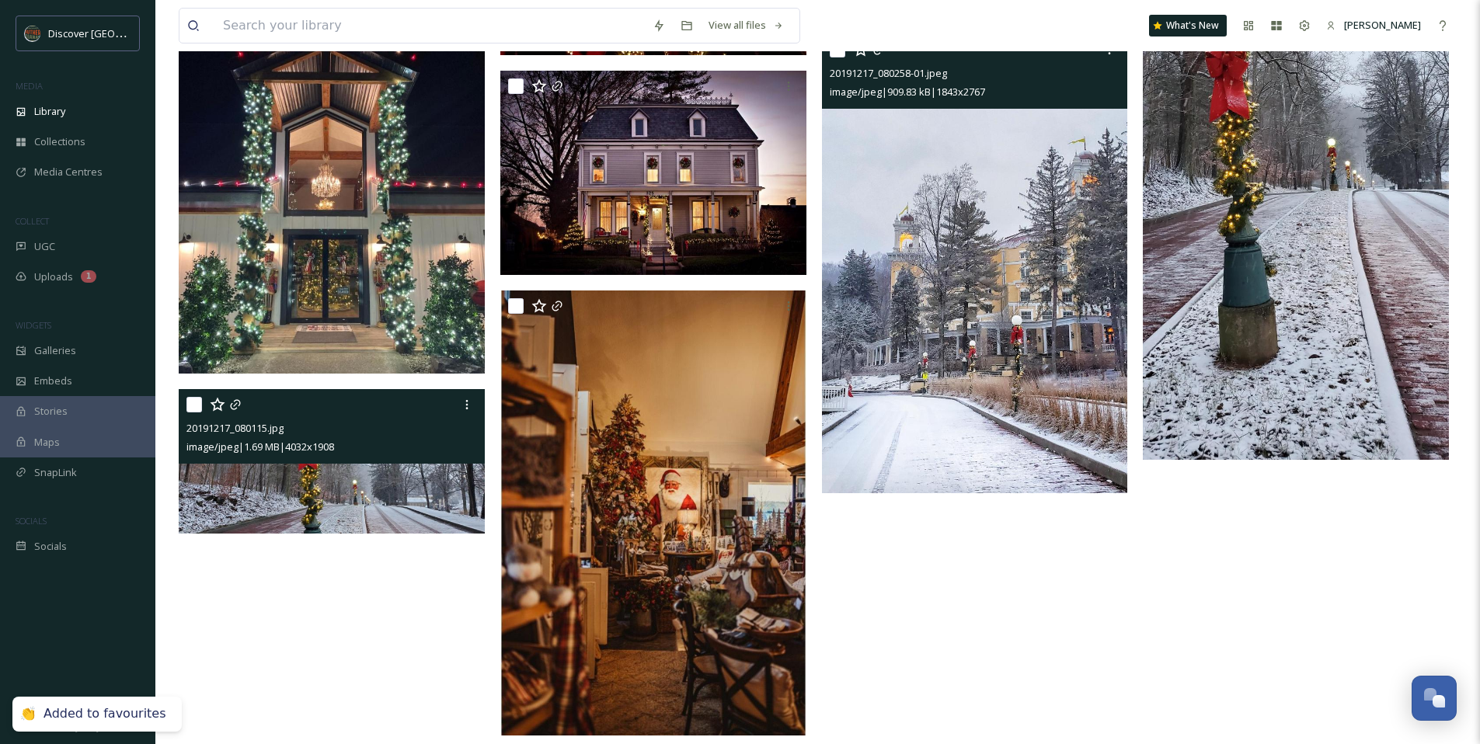
click at [1014, 231] on img at bounding box center [975, 263] width 306 height 460
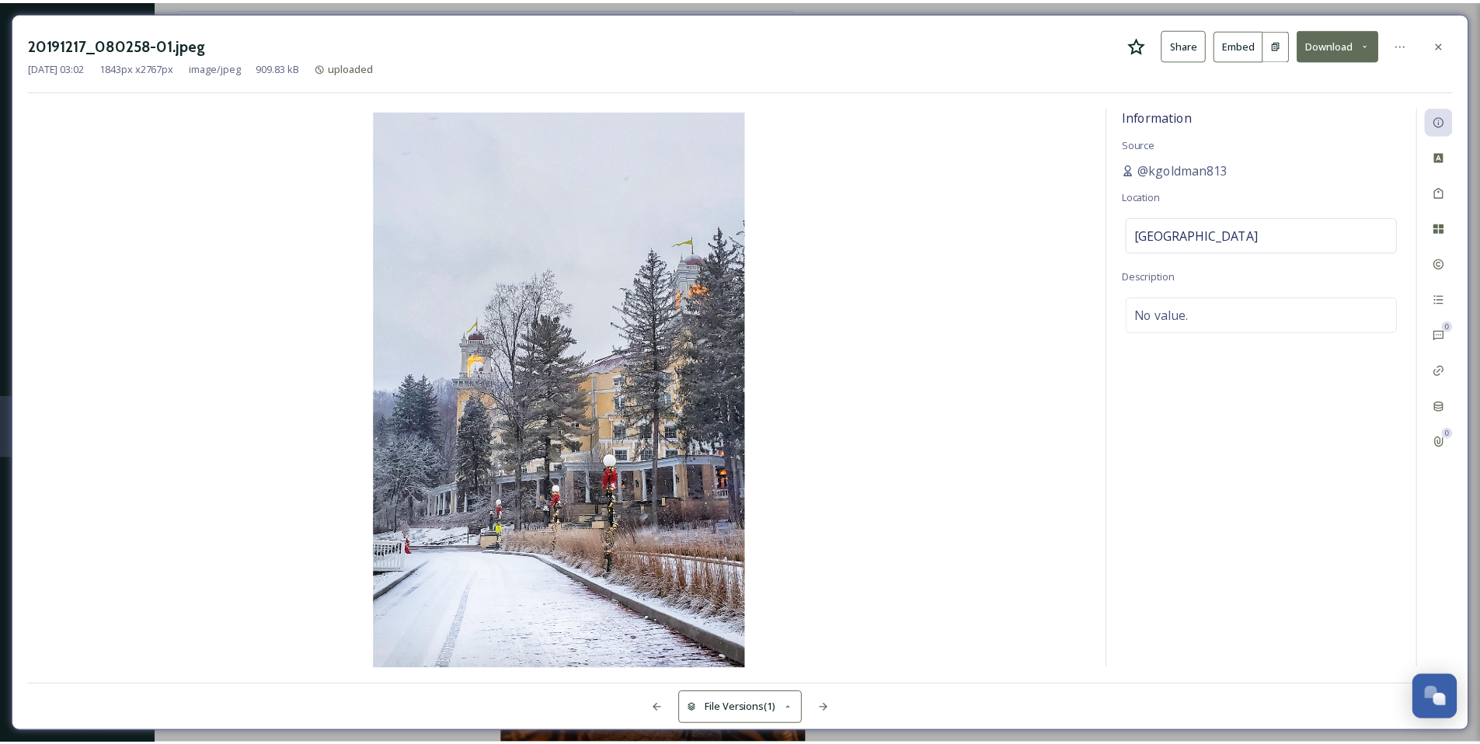
scroll to position [2107, 0]
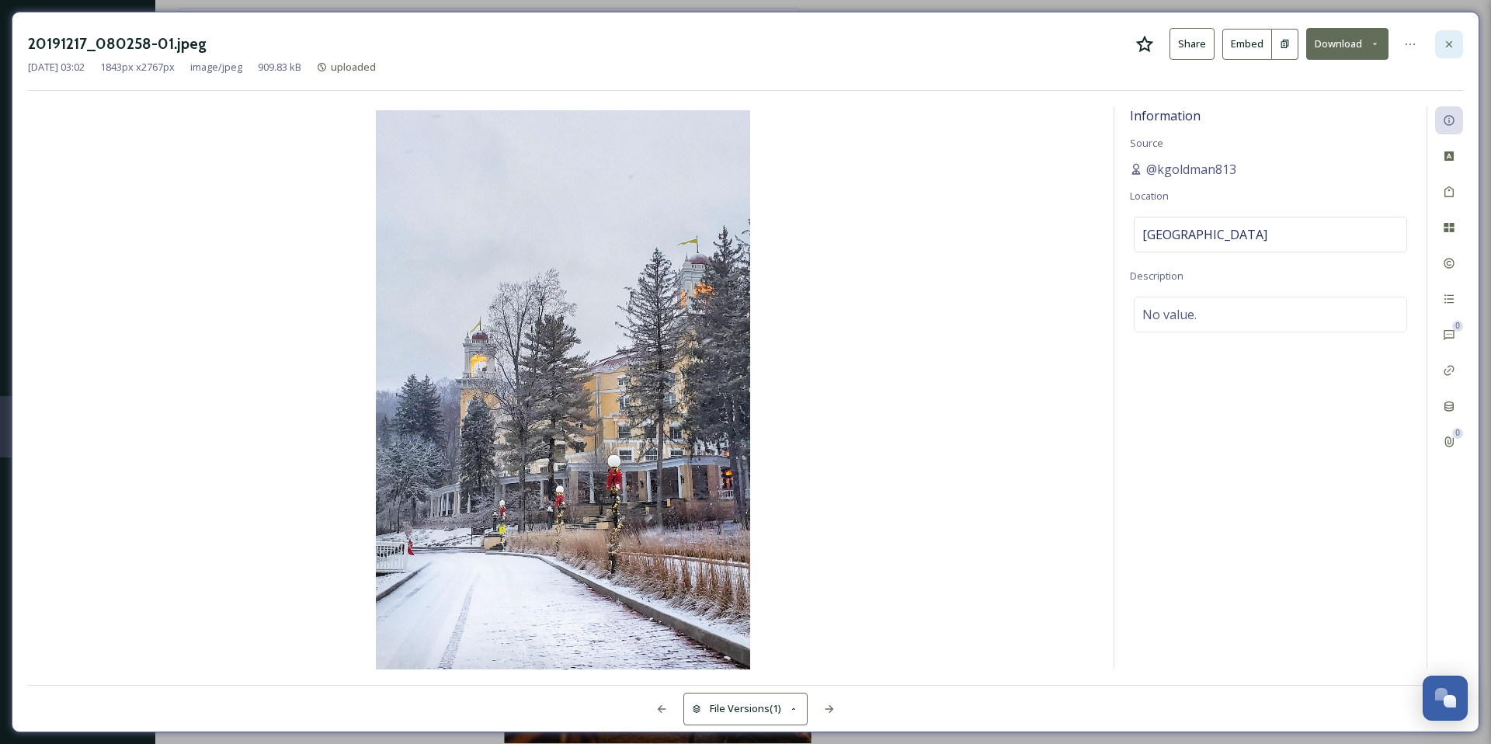
click at [1456, 55] on div at bounding box center [1449, 44] width 28 height 28
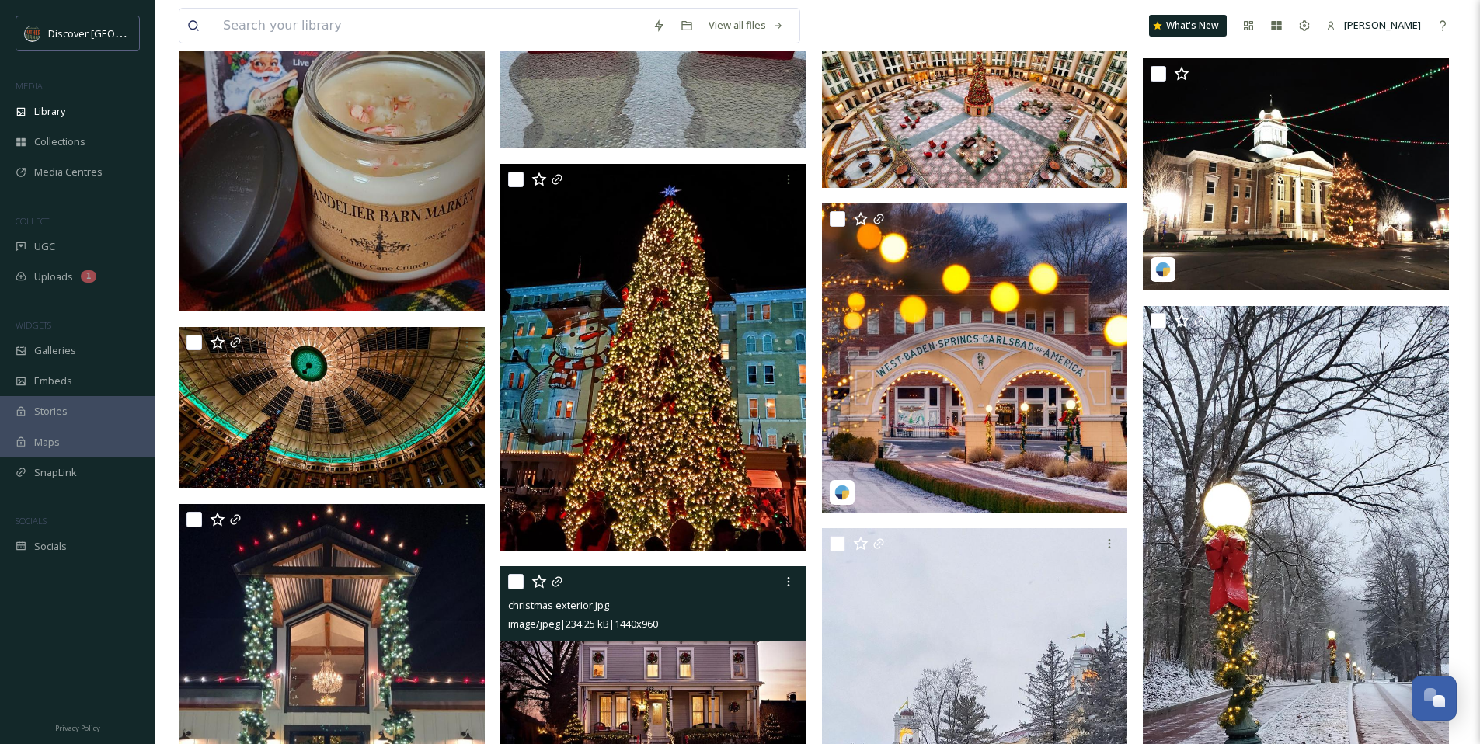
scroll to position [1532, 0]
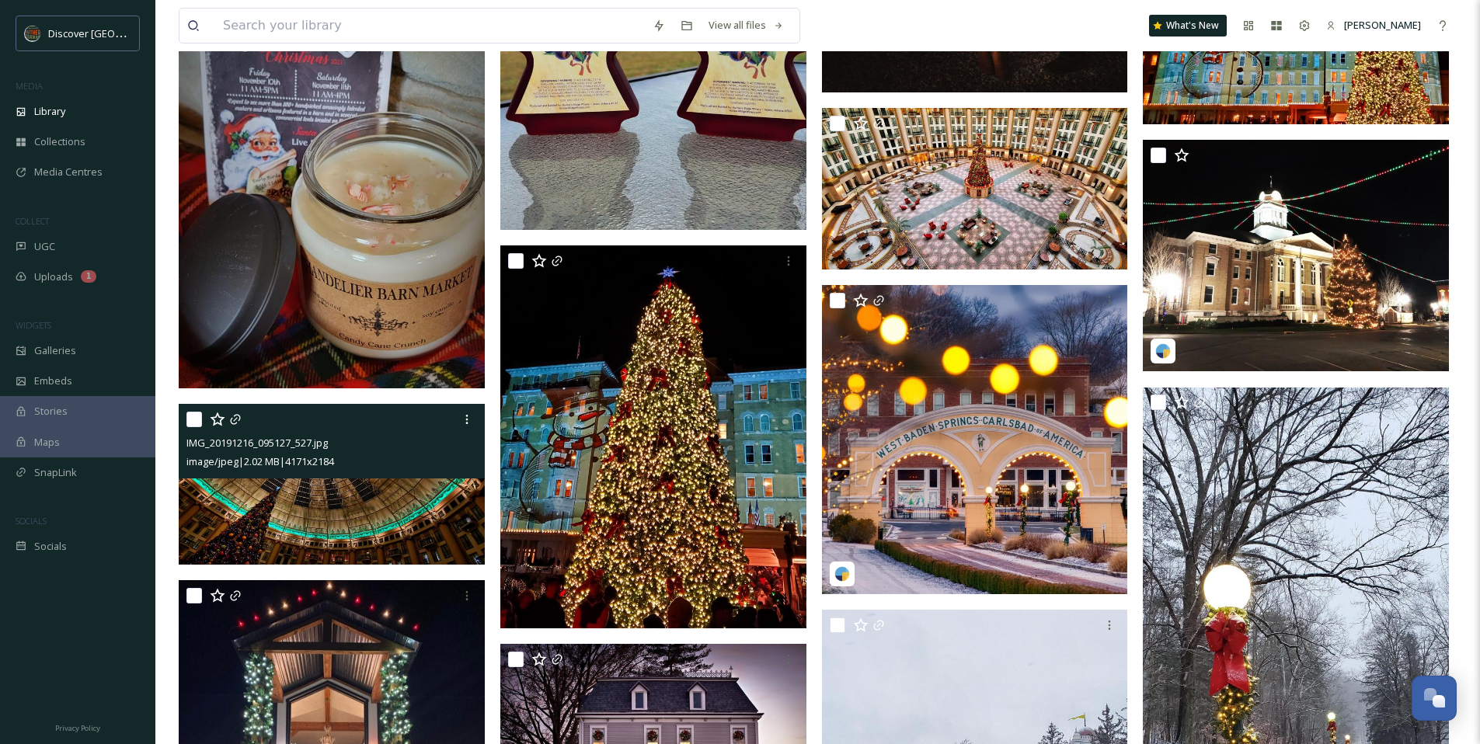
click at [332, 465] on span "image/jpeg | 2.02 MB | 4171 x 2184" at bounding box center [260, 461] width 148 height 14
click at [405, 499] on img at bounding box center [332, 484] width 306 height 161
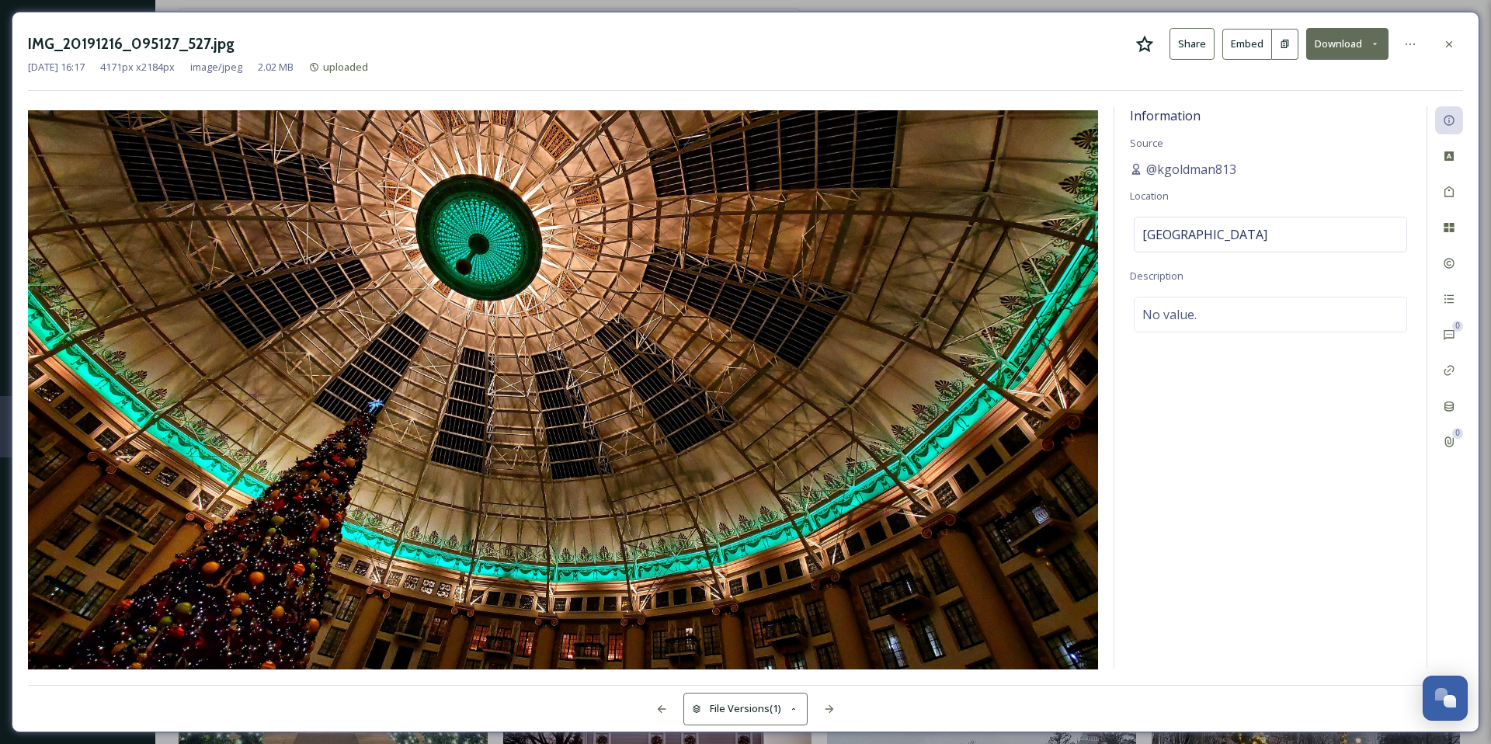
click at [1145, 47] on icon at bounding box center [1145, 43] width 18 height 17
click at [1452, 45] on icon at bounding box center [1449, 44] width 12 height 12
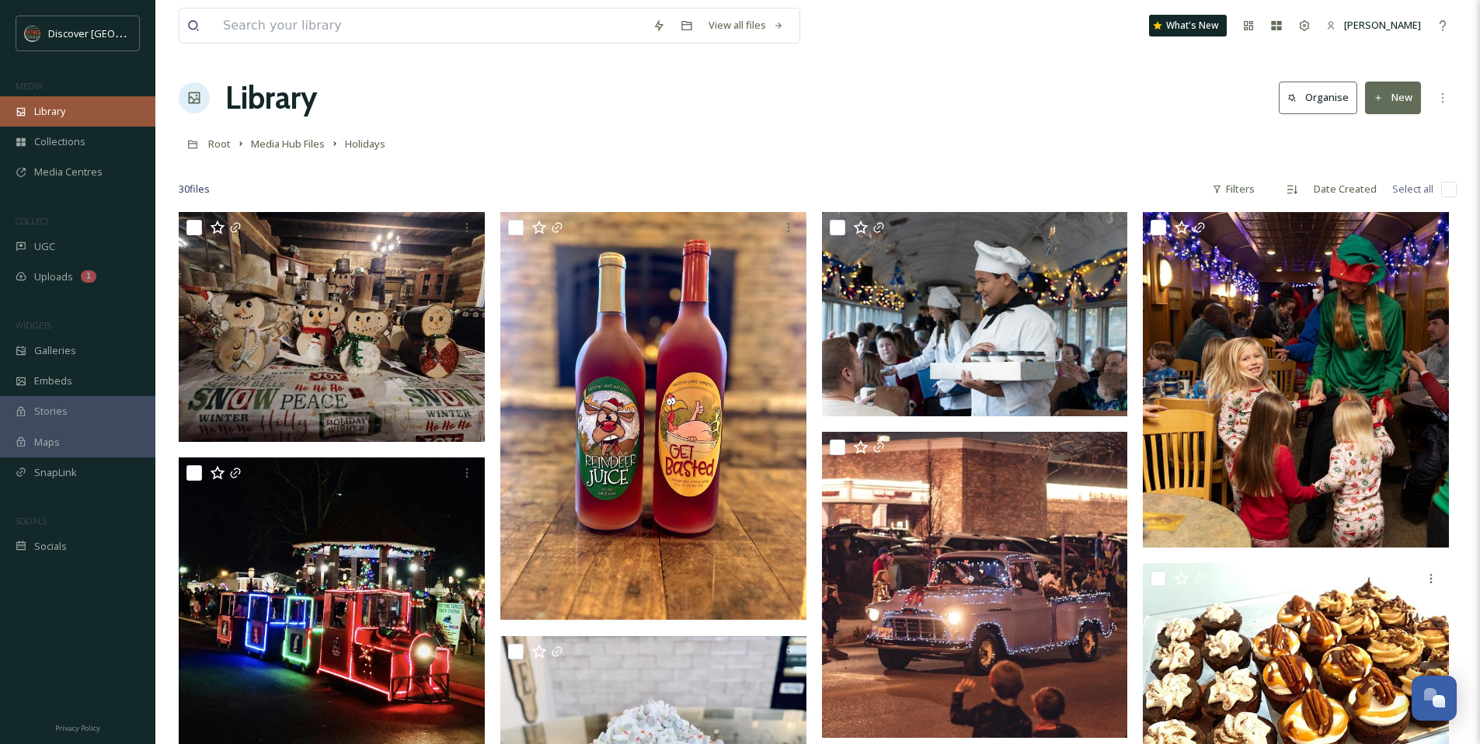
click at [69, 110] on div "Library" at bounding box center [77, 111] width 155 height 30
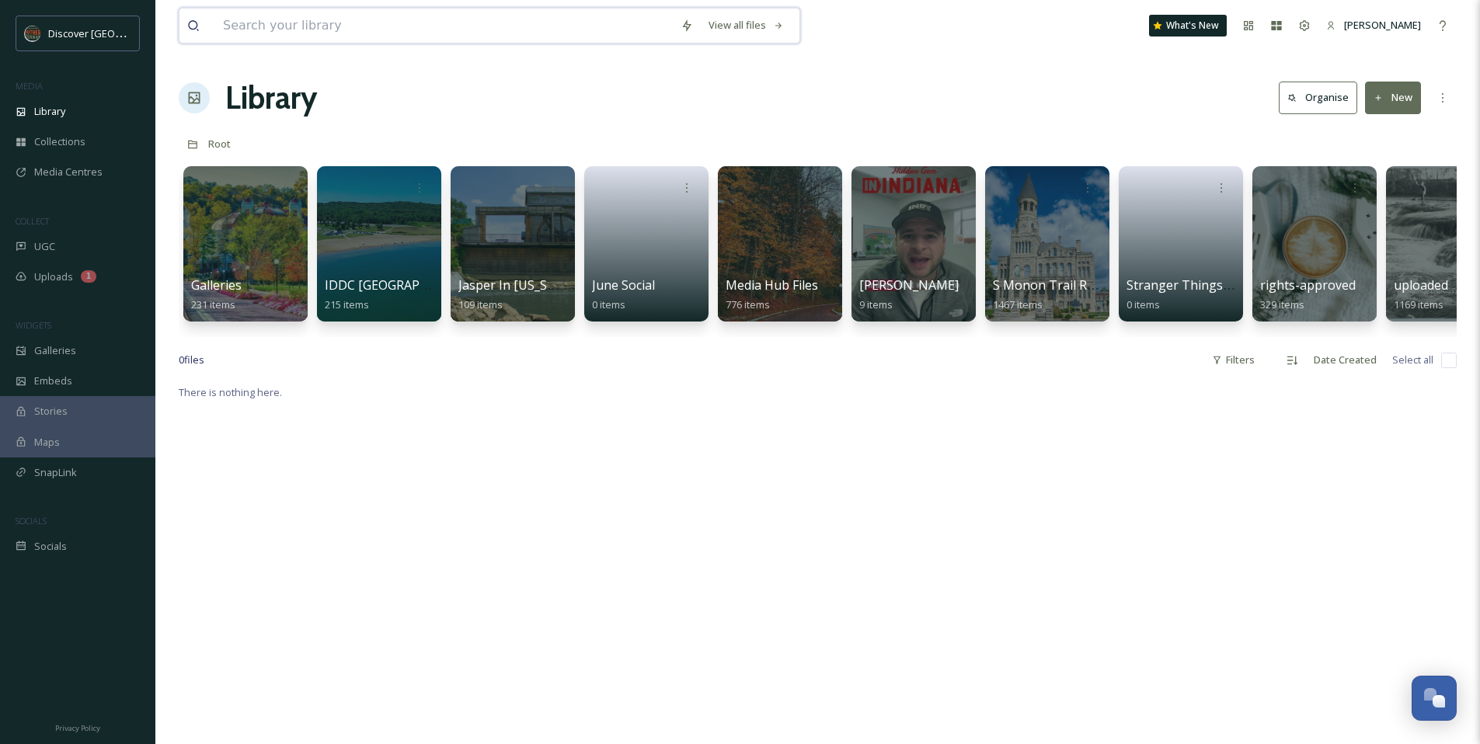
click at [319, 28] on input at bounding box center [444, 26] width 458 height 34
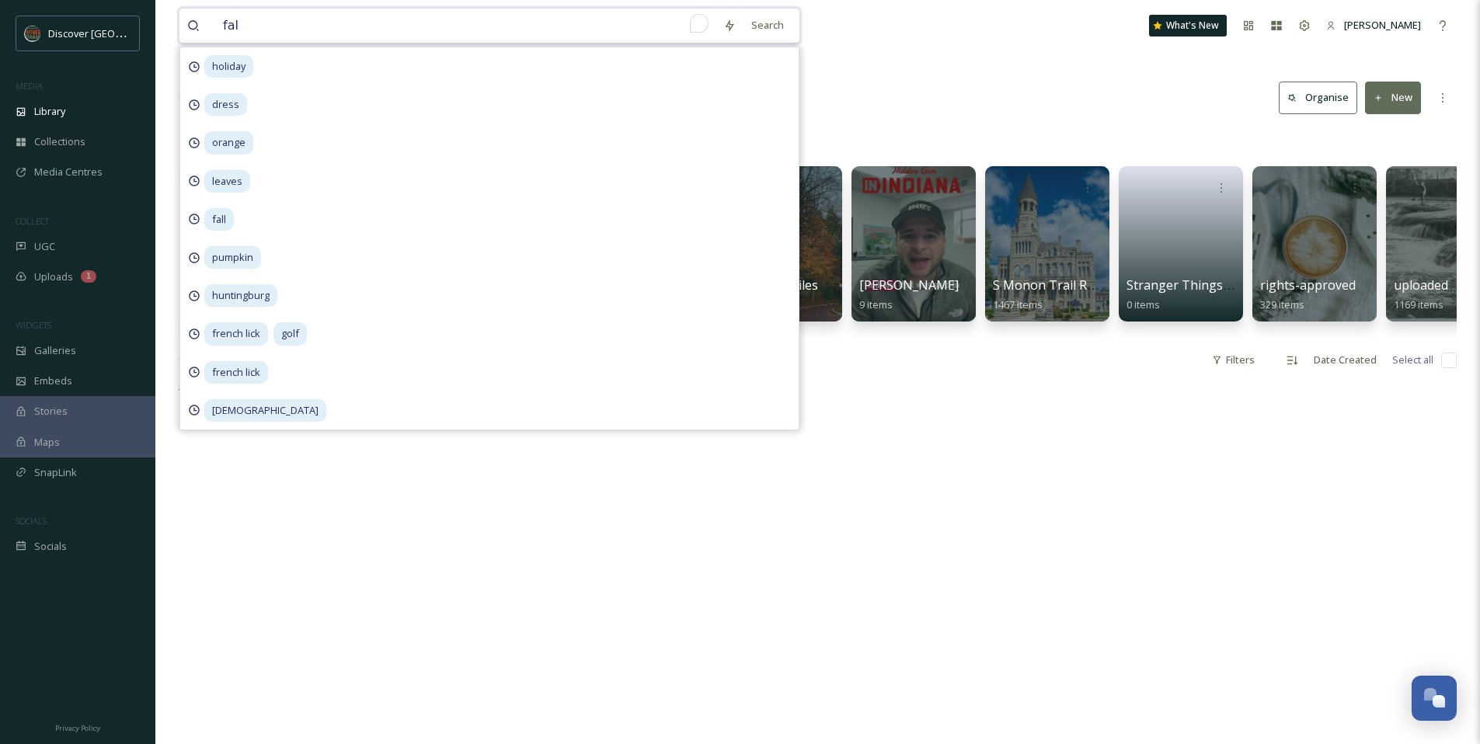
type input "fall"
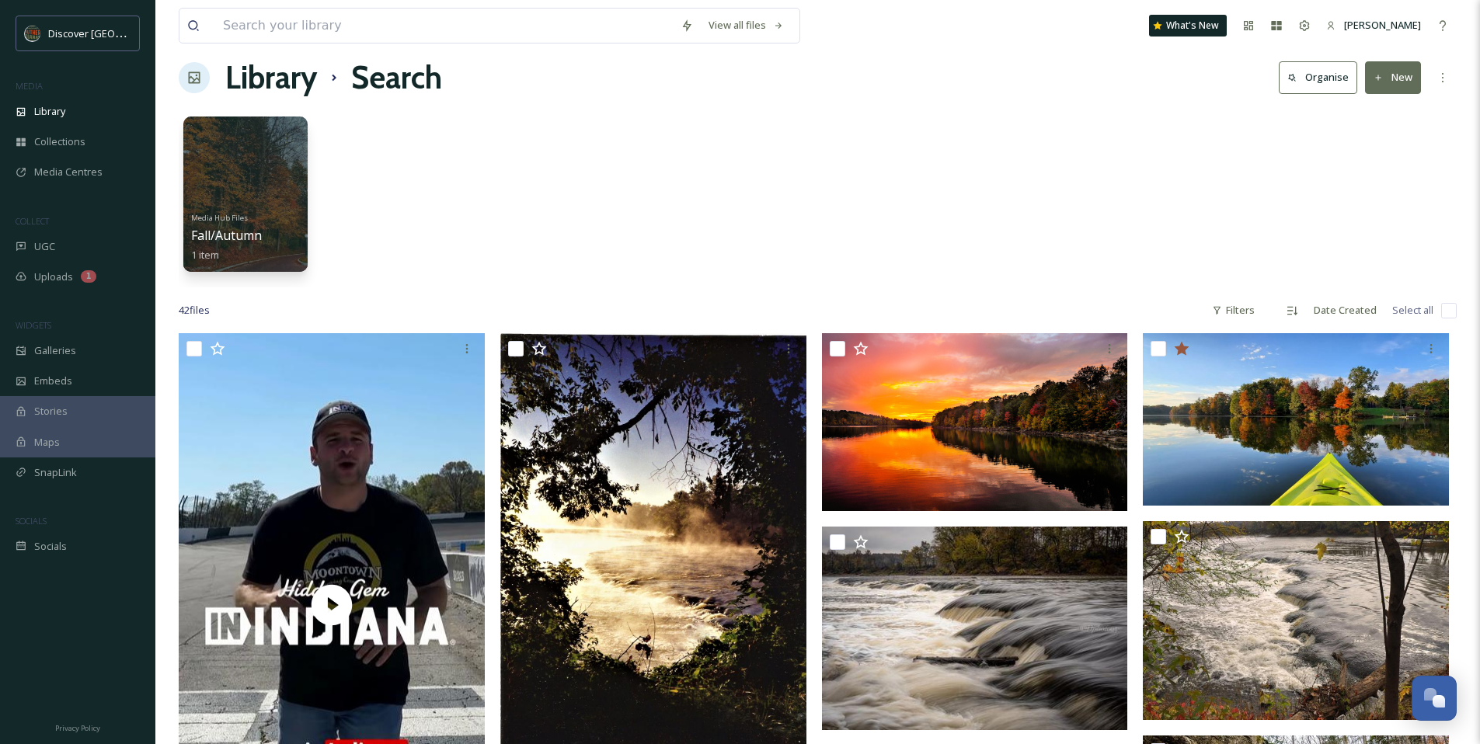
scroll to position [23, 0]
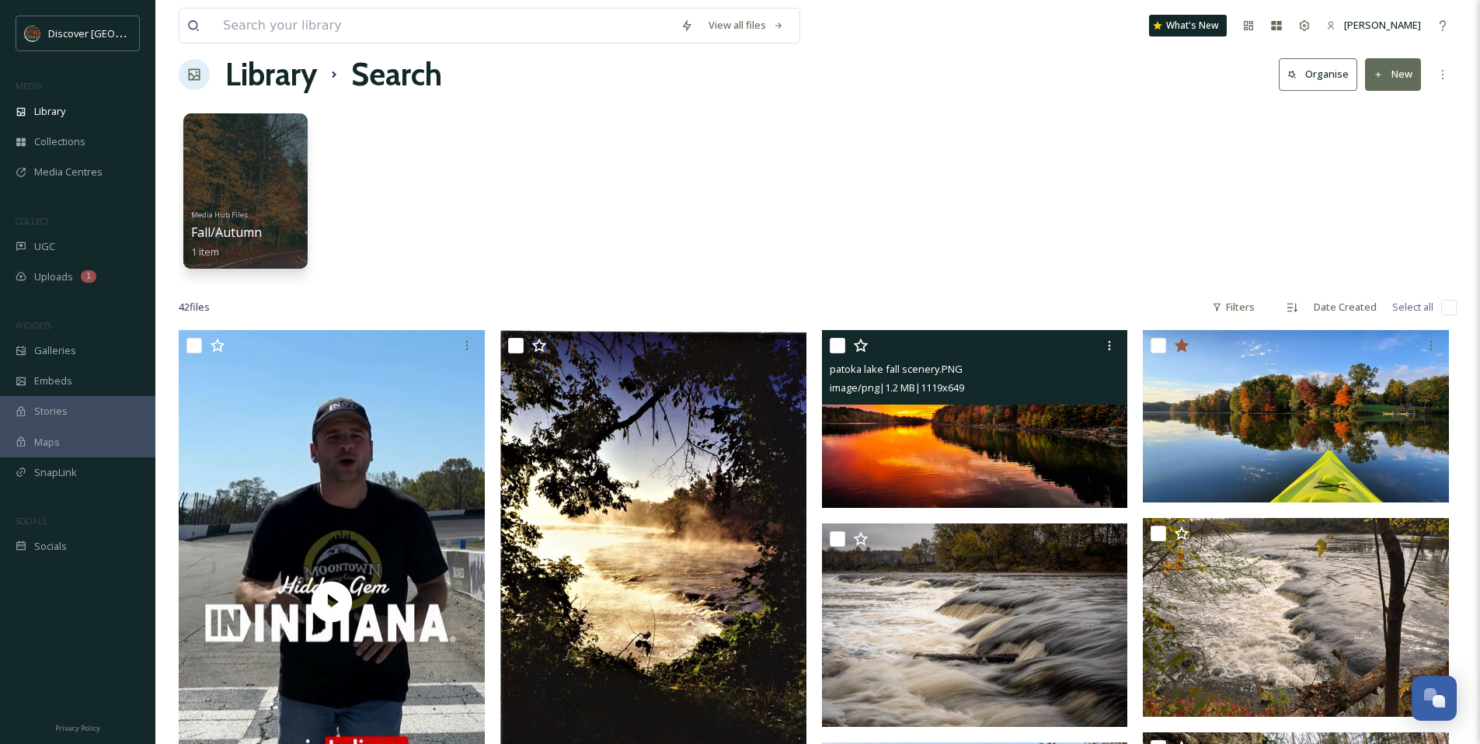
click at [959, 431] on img at bounding box center [975, 419] width 306 height 178
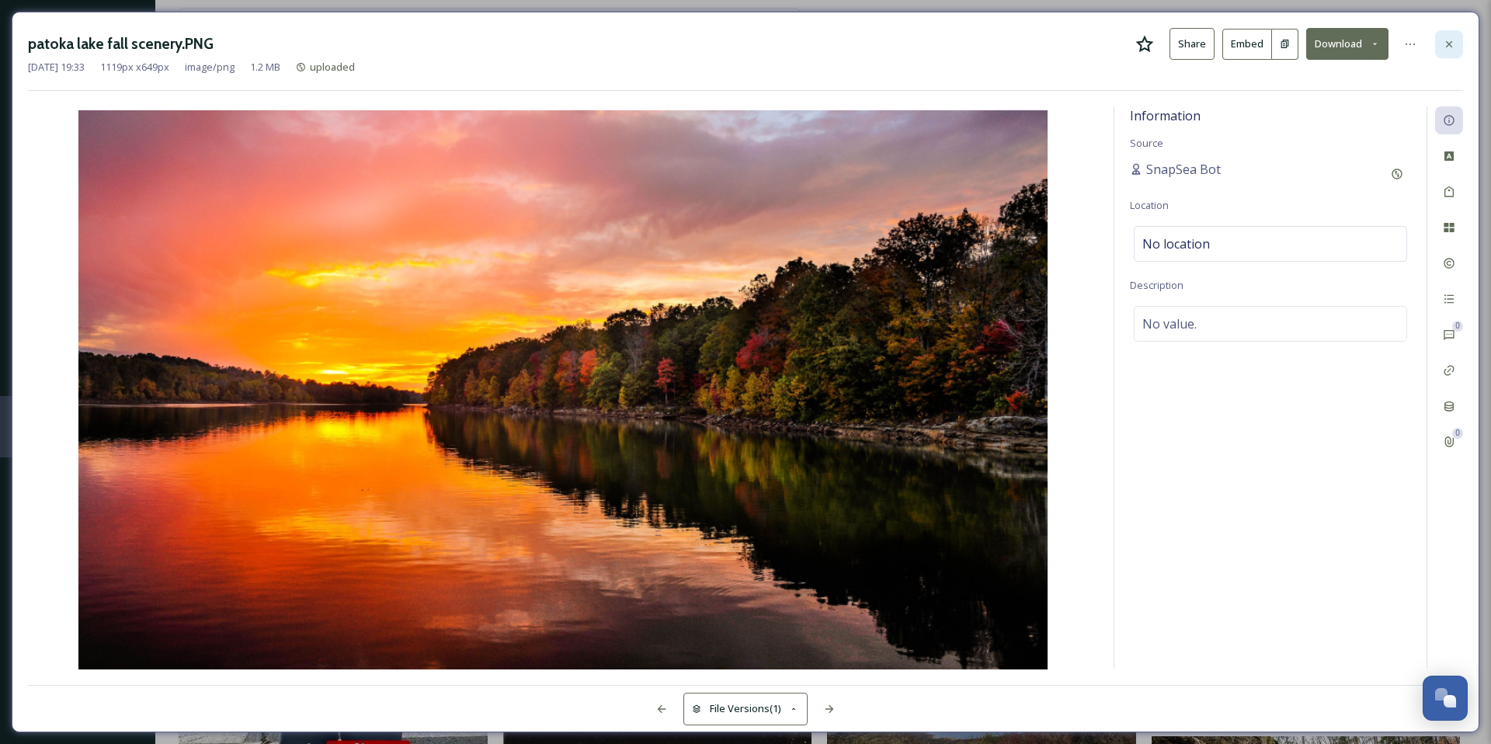
click at [1456, 47] on div at bounding box center [1449, 44] width 28 height 28
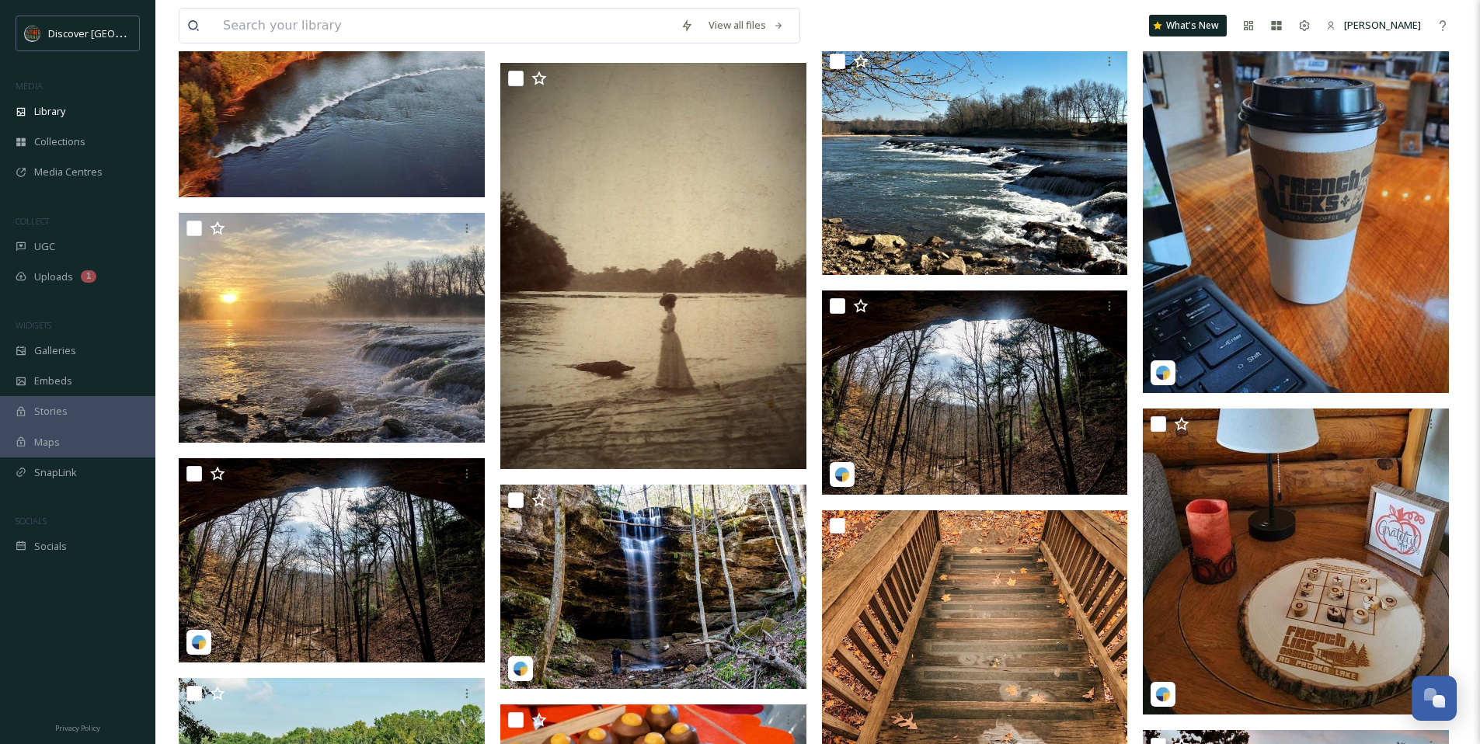
scroll to position [998, 0]
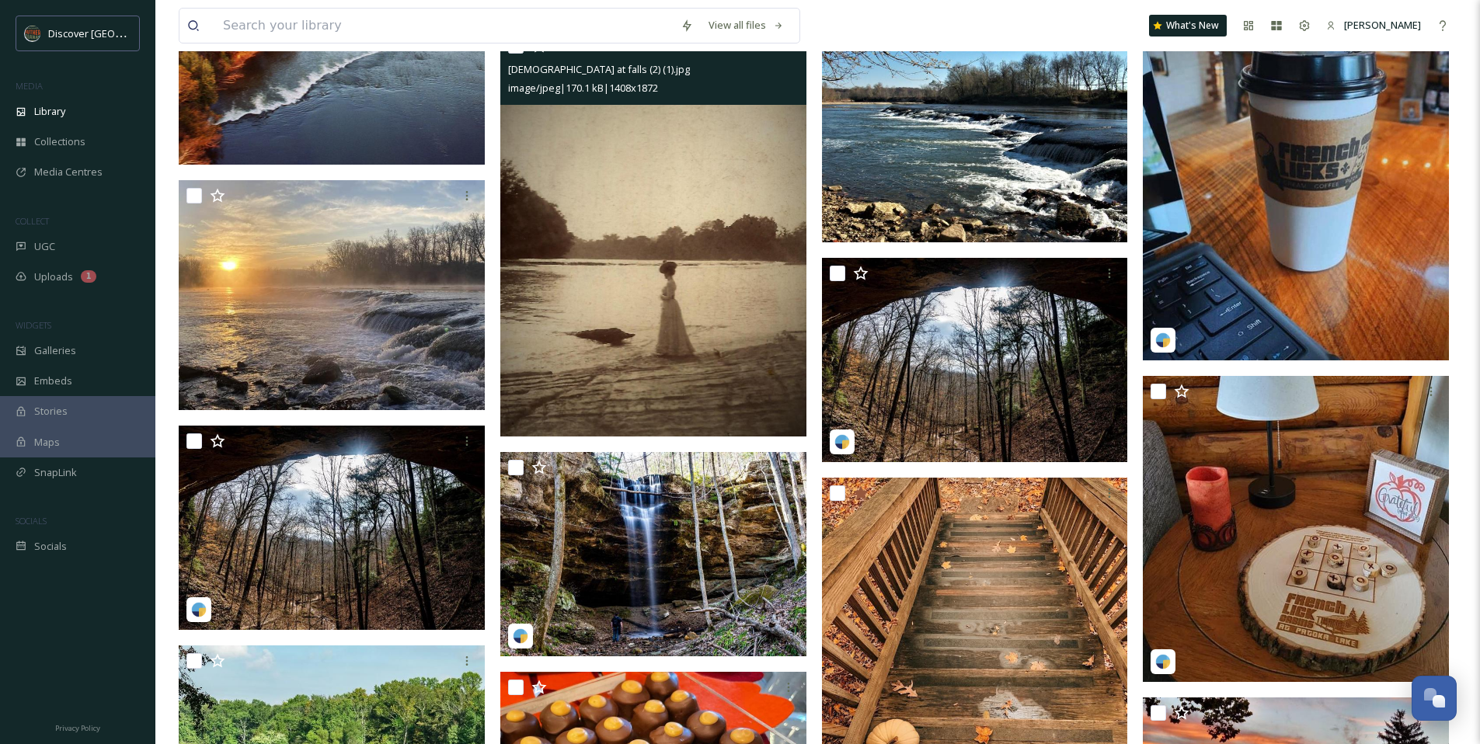
click at [657, 370] on img at bounding box center [653, 233] width 306 height 407
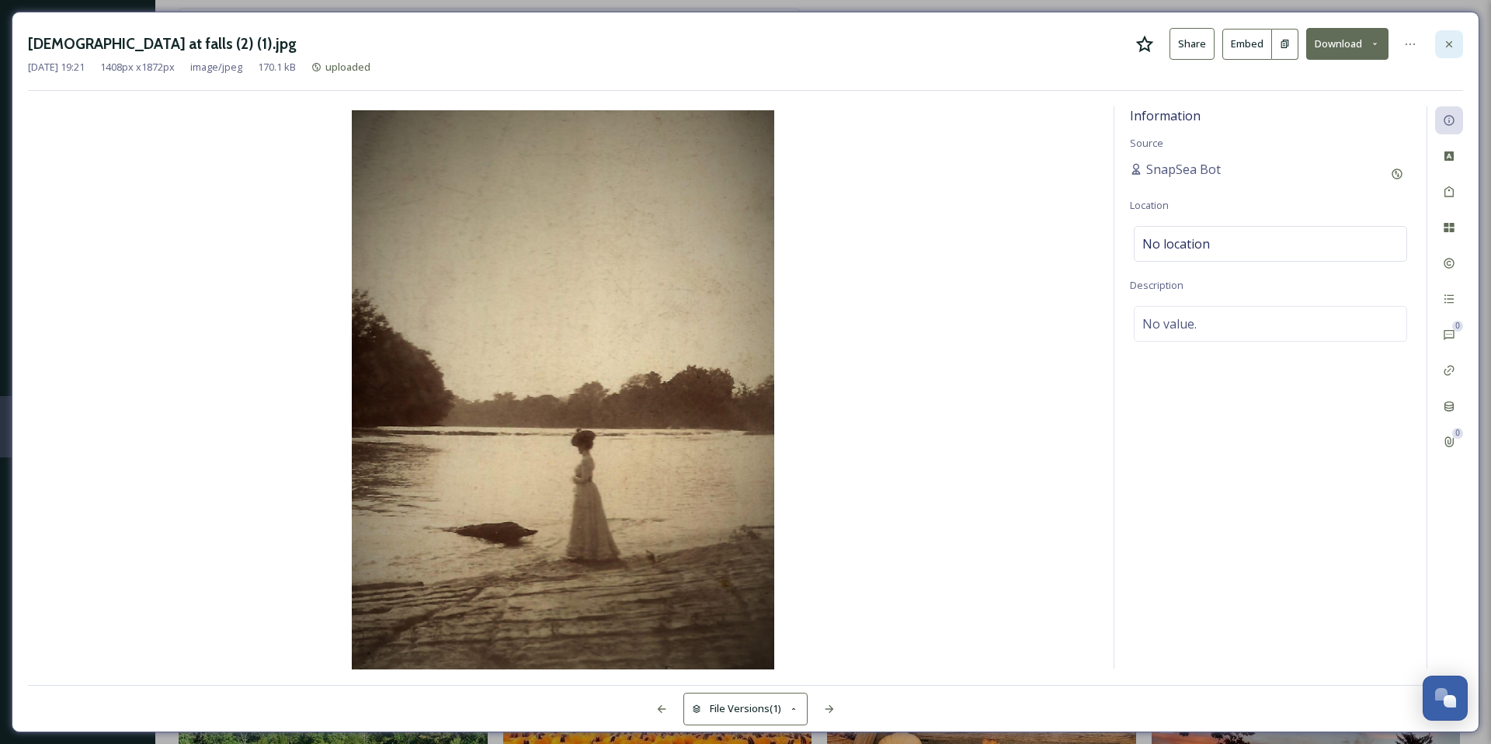
click at [1456, 45] on div at bounding box center [1449, 44] width 28 height 28
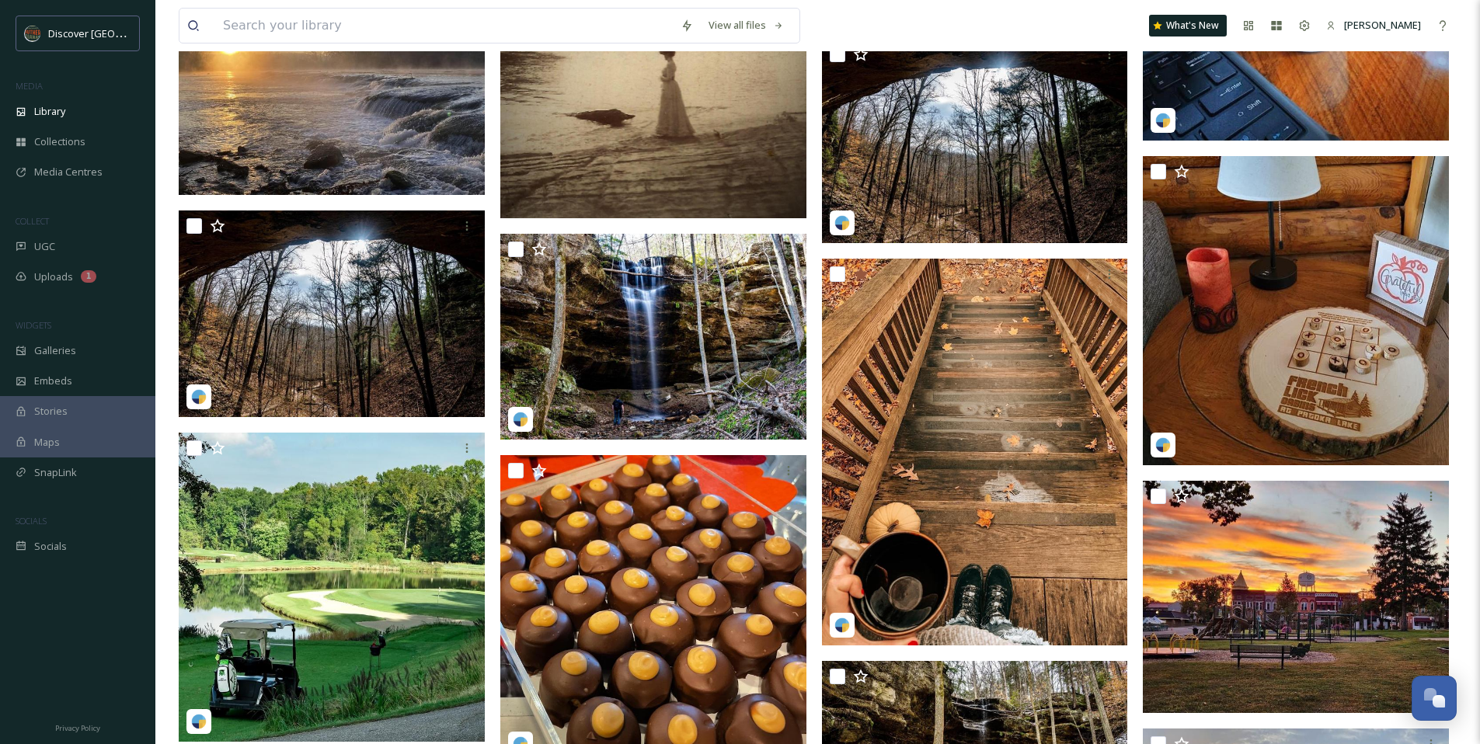
scroll to position [1229, 0]
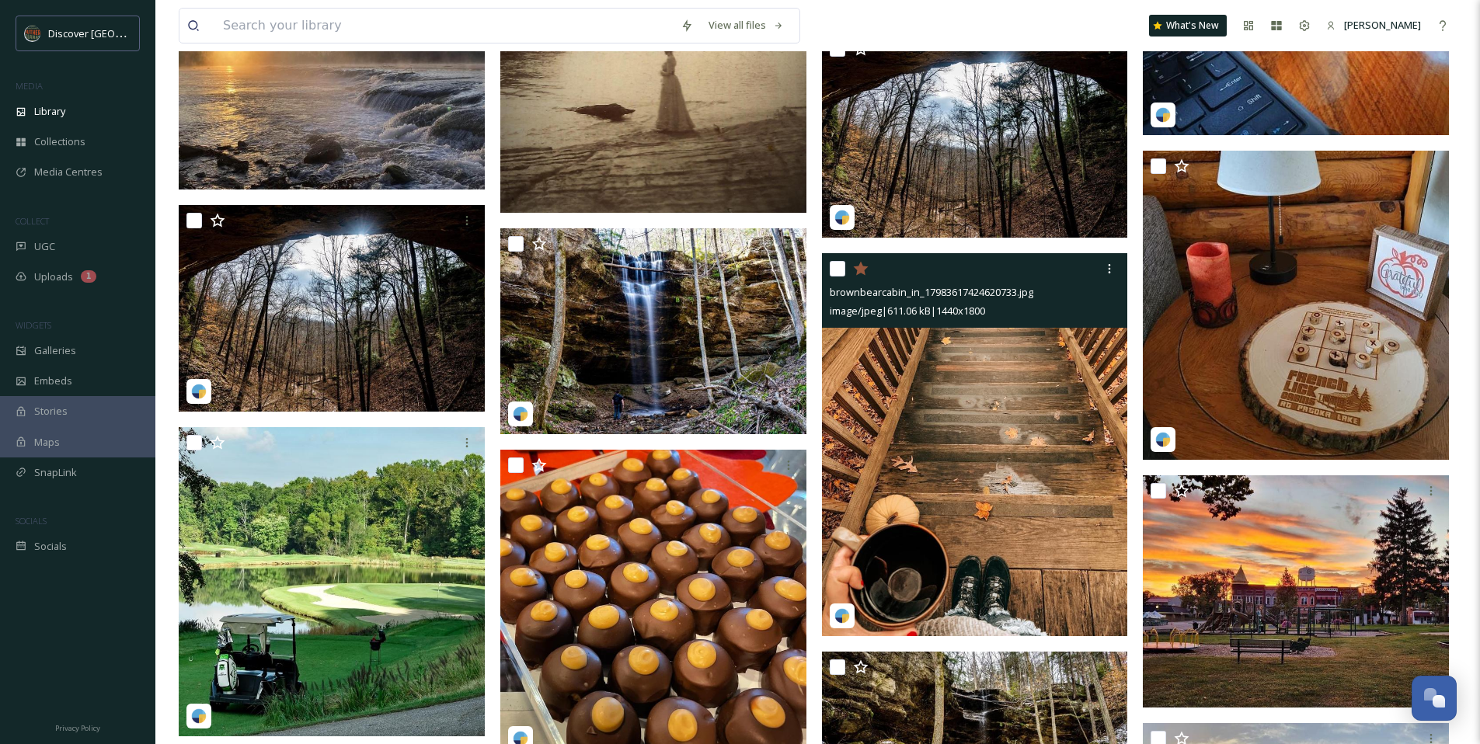
click at [868, 360] on img at bounding box center [975, 444] width 306 height 383
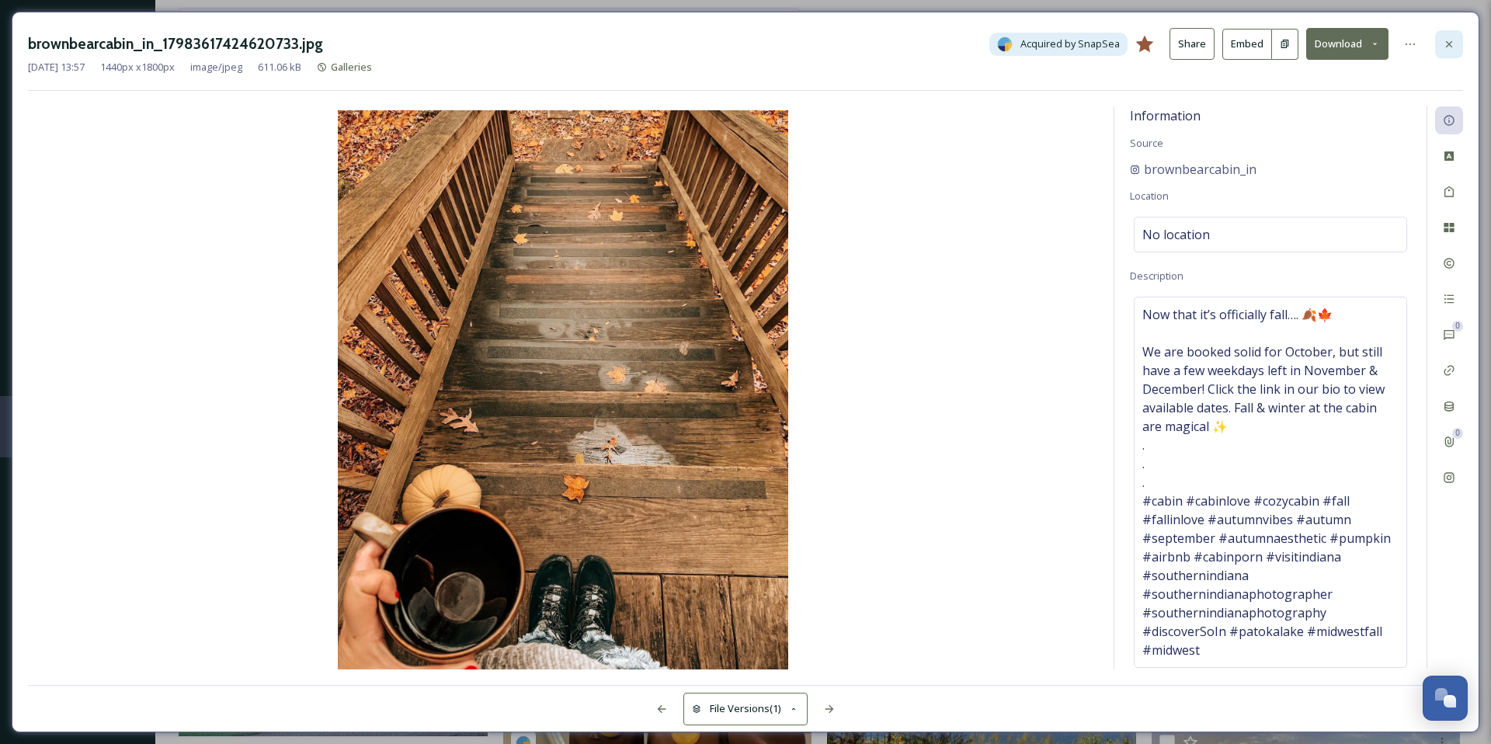
click at [1455, 33] on div at bounding box center [1449, 44] width 28 height 28
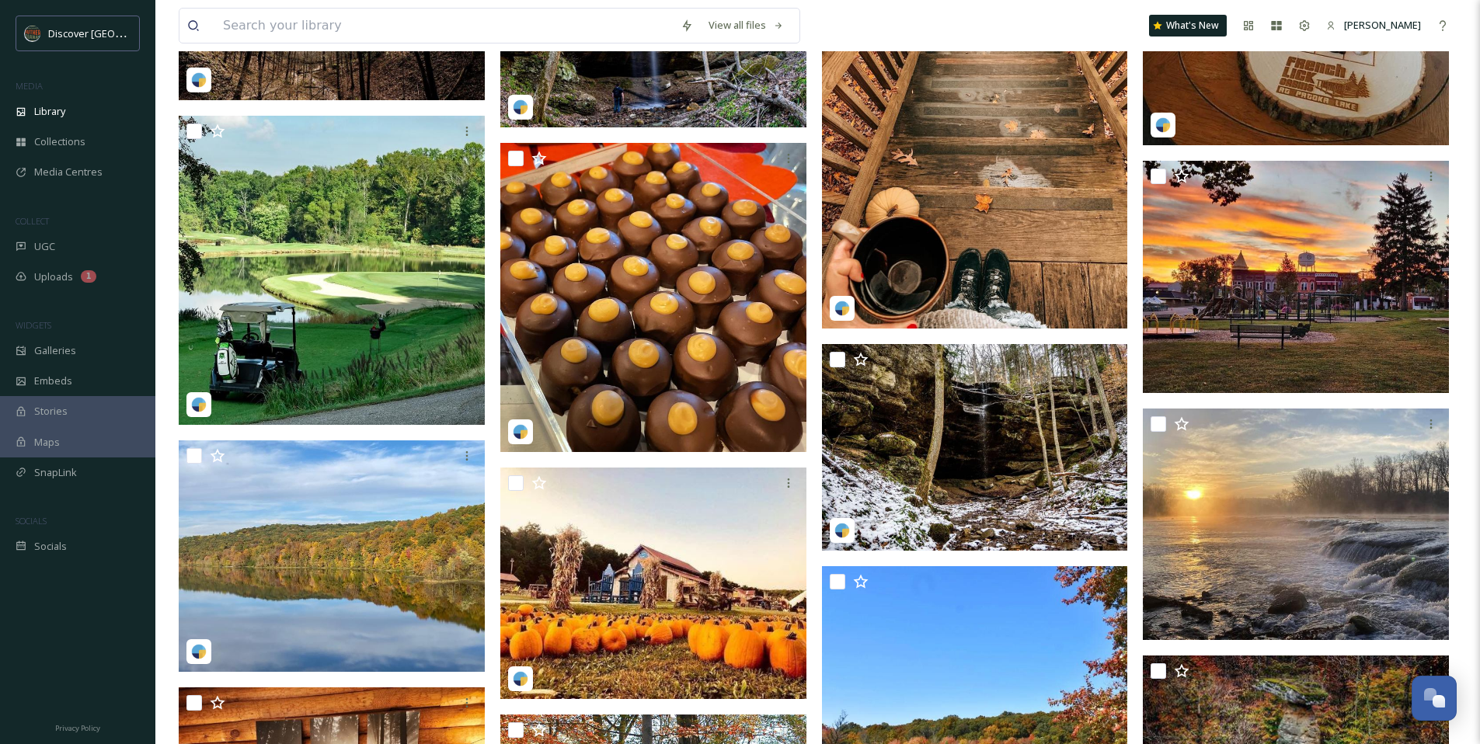
scroll to position [1543, 0]
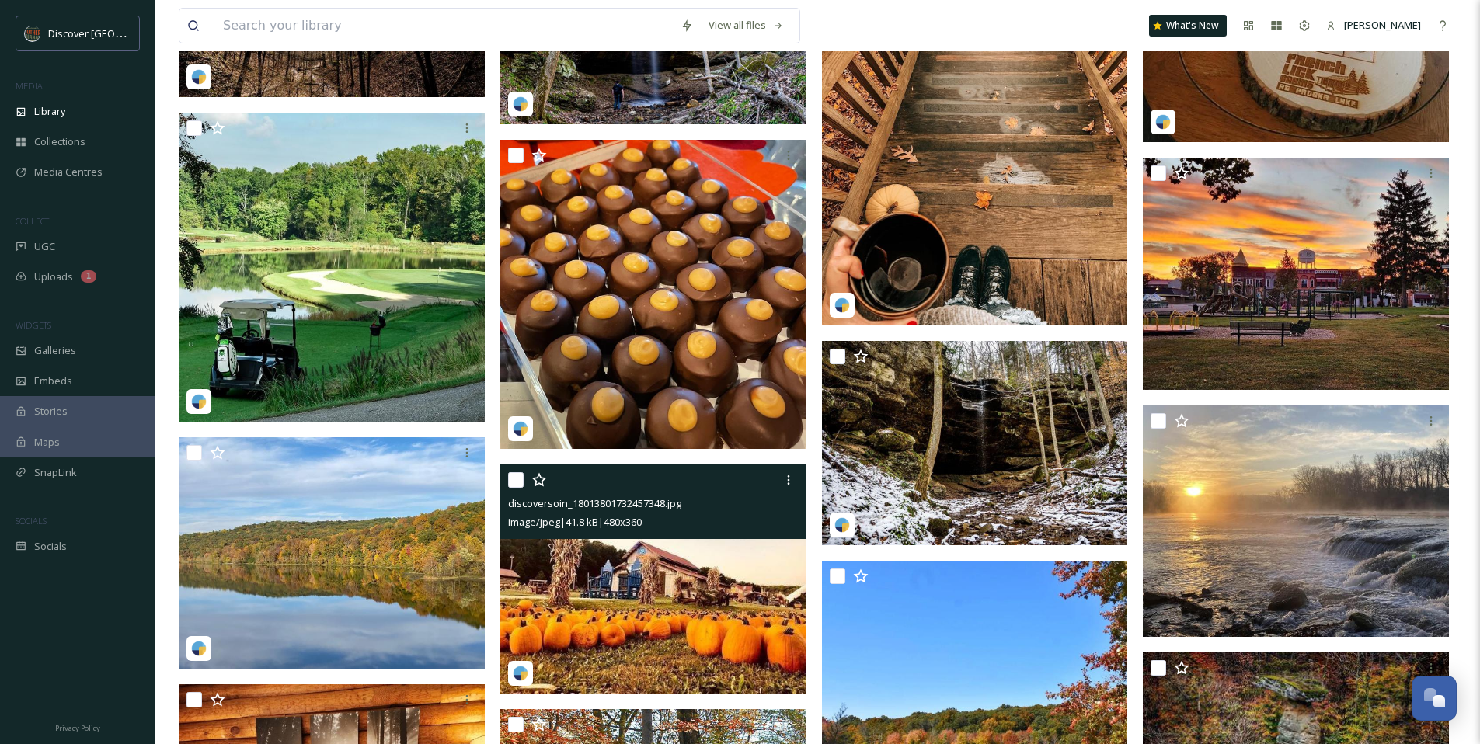
click at [627, 670] on img at bounding box center [653, 580] width 306 height 230
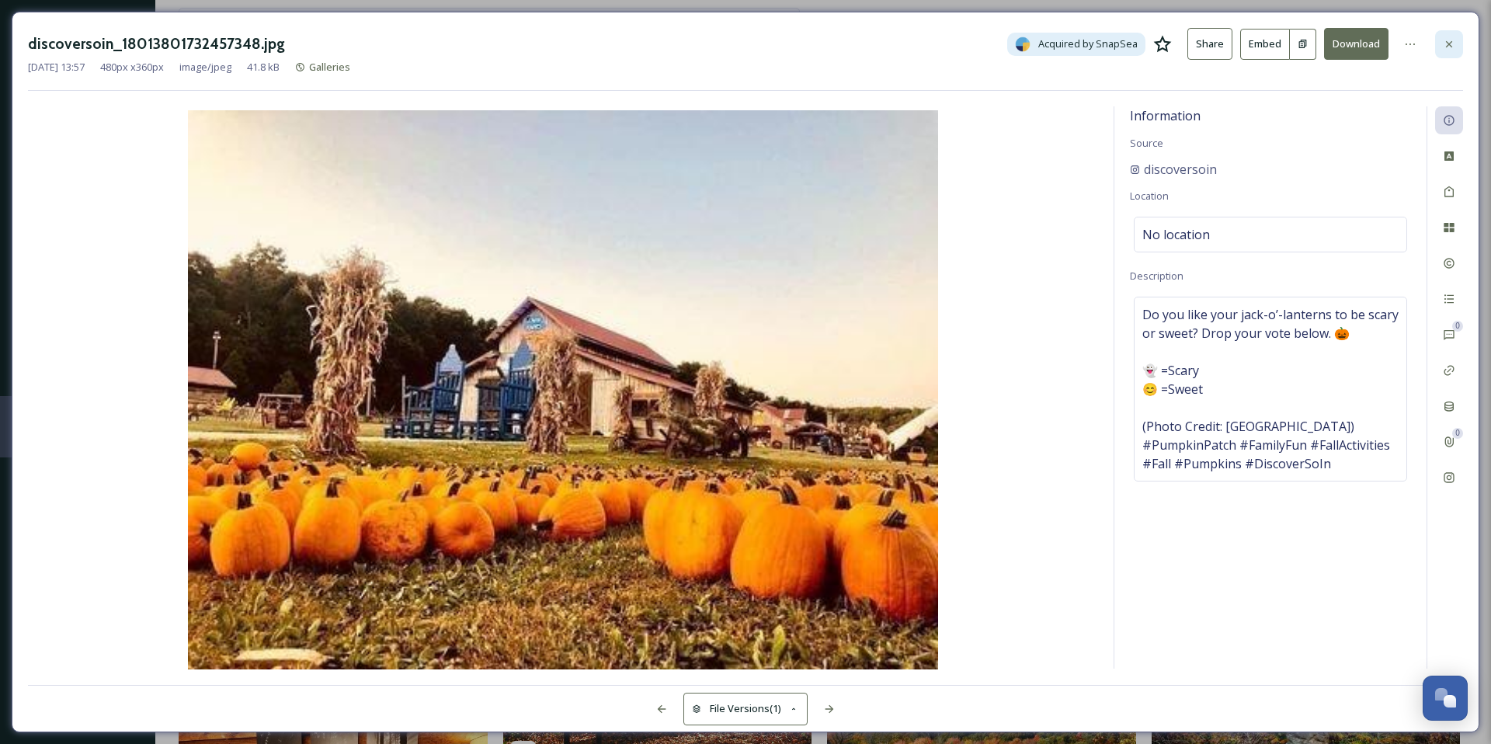
click at [1440, 47] on div at bounding box center [1449, 44] width 28 height 28
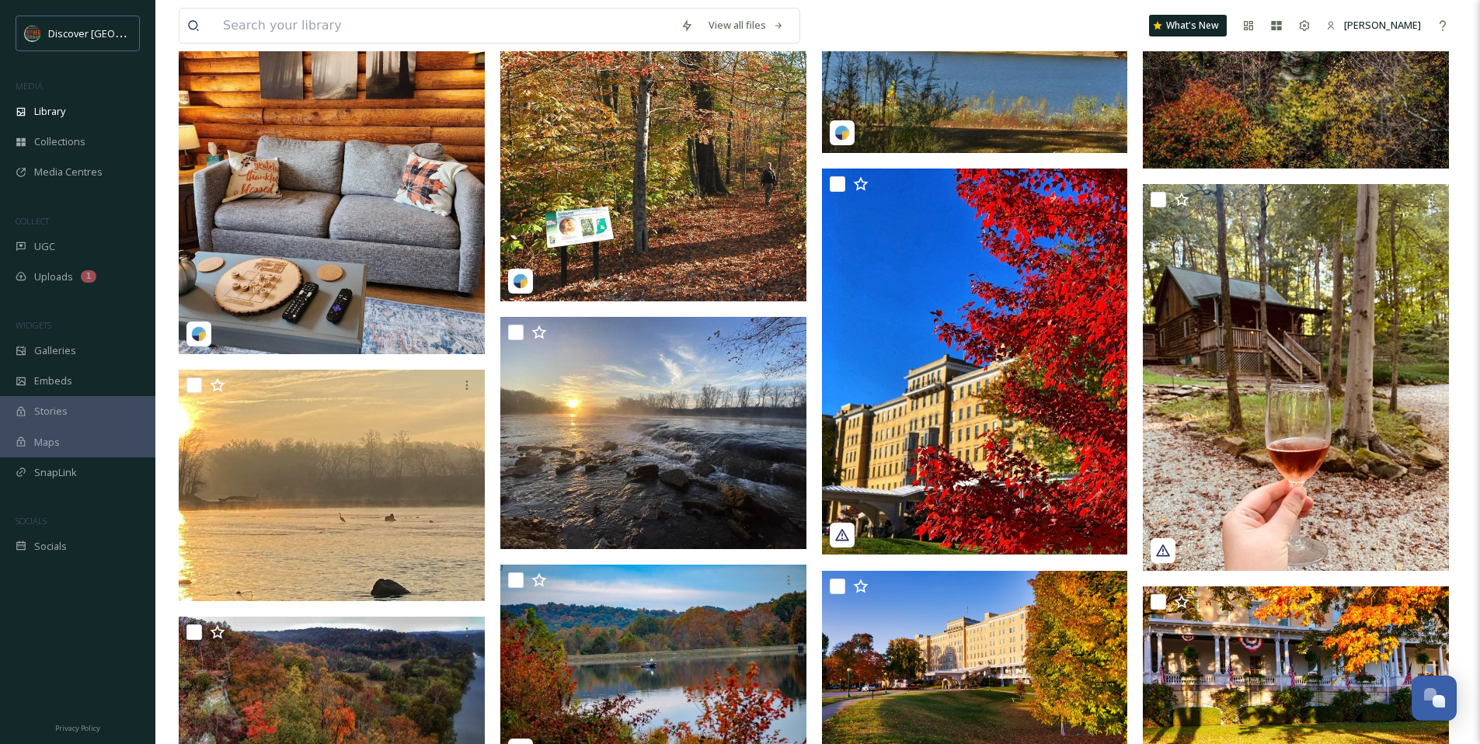
scroll to position [2301, 0]
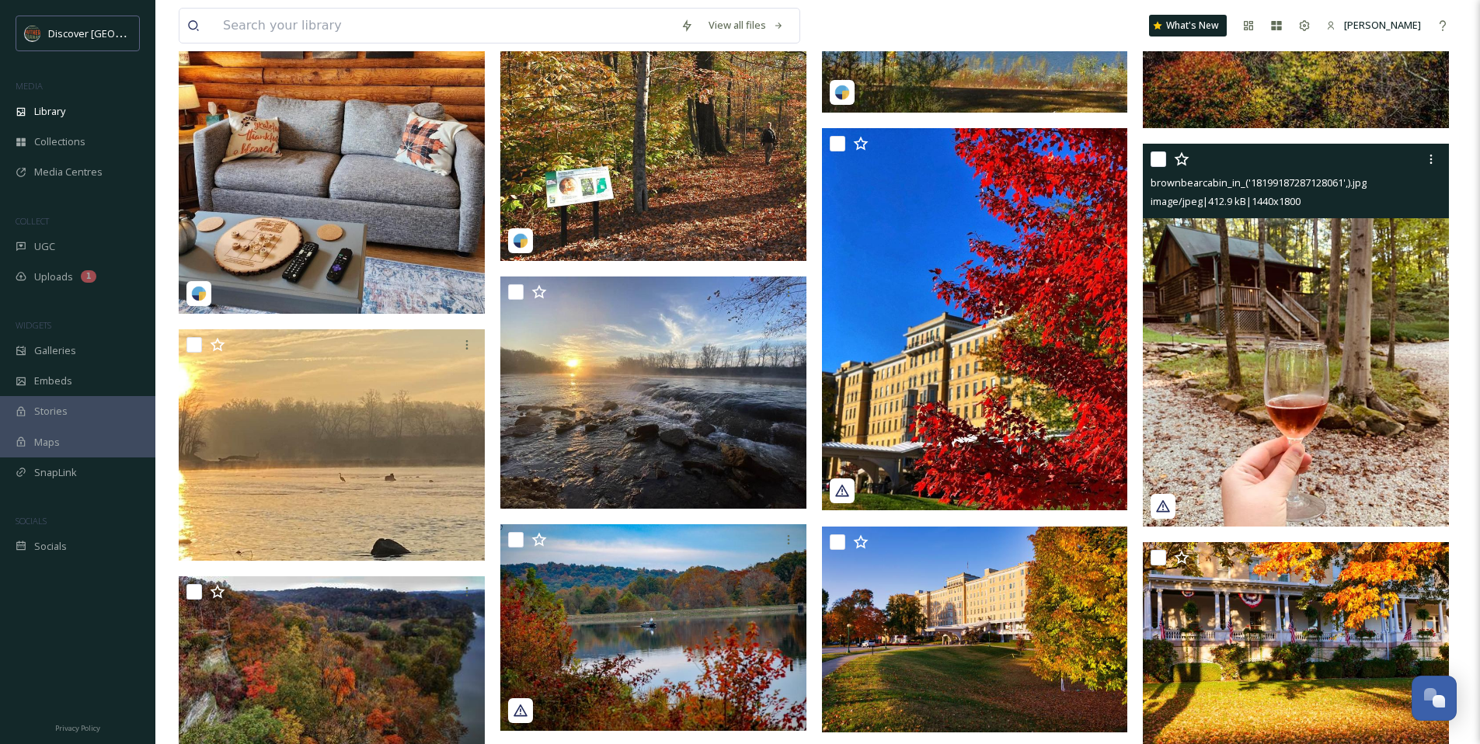
click at [1231, 392] on img at bounding box center [1296, 335] width 306 height 383
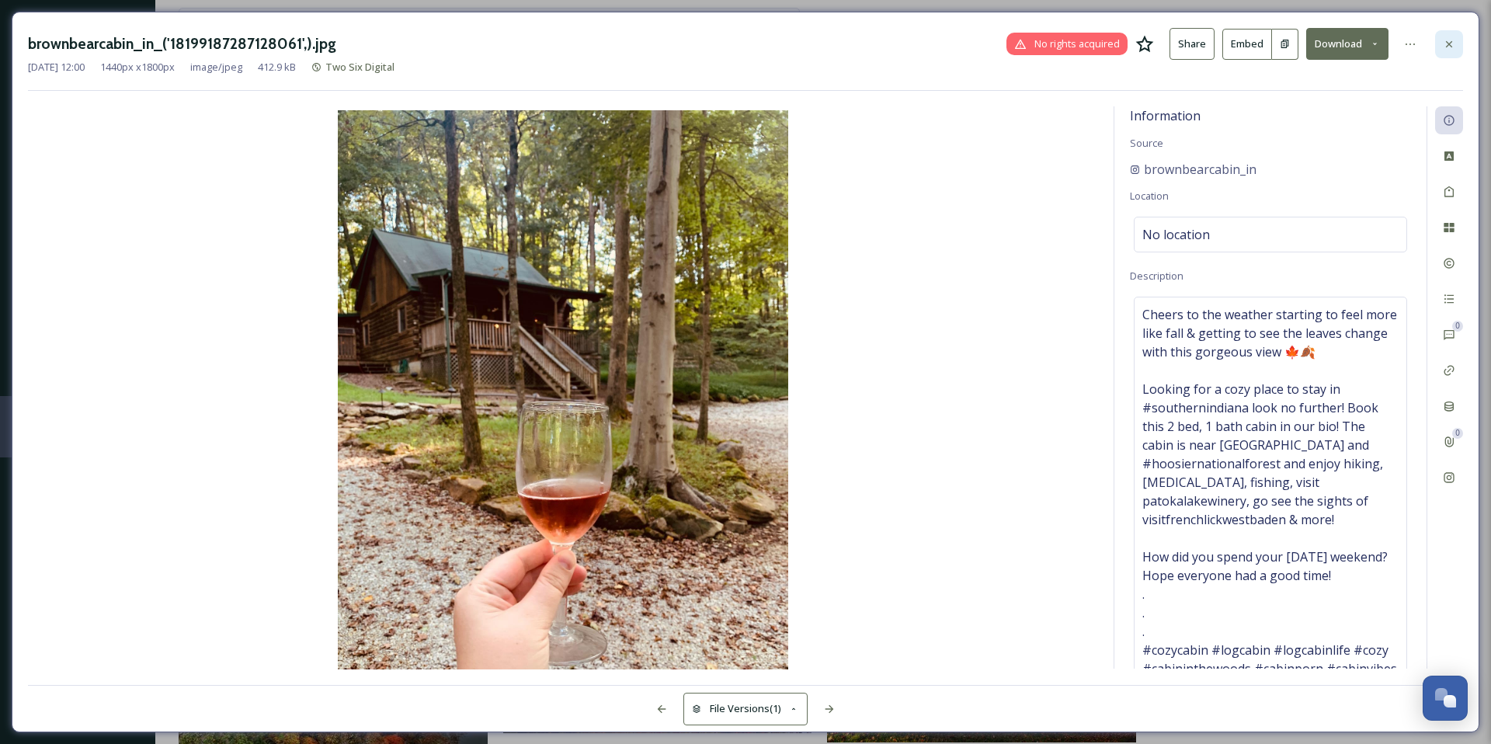
click at [1452, 41] on icon at bounding box center [1449, 43] width 6 height 6
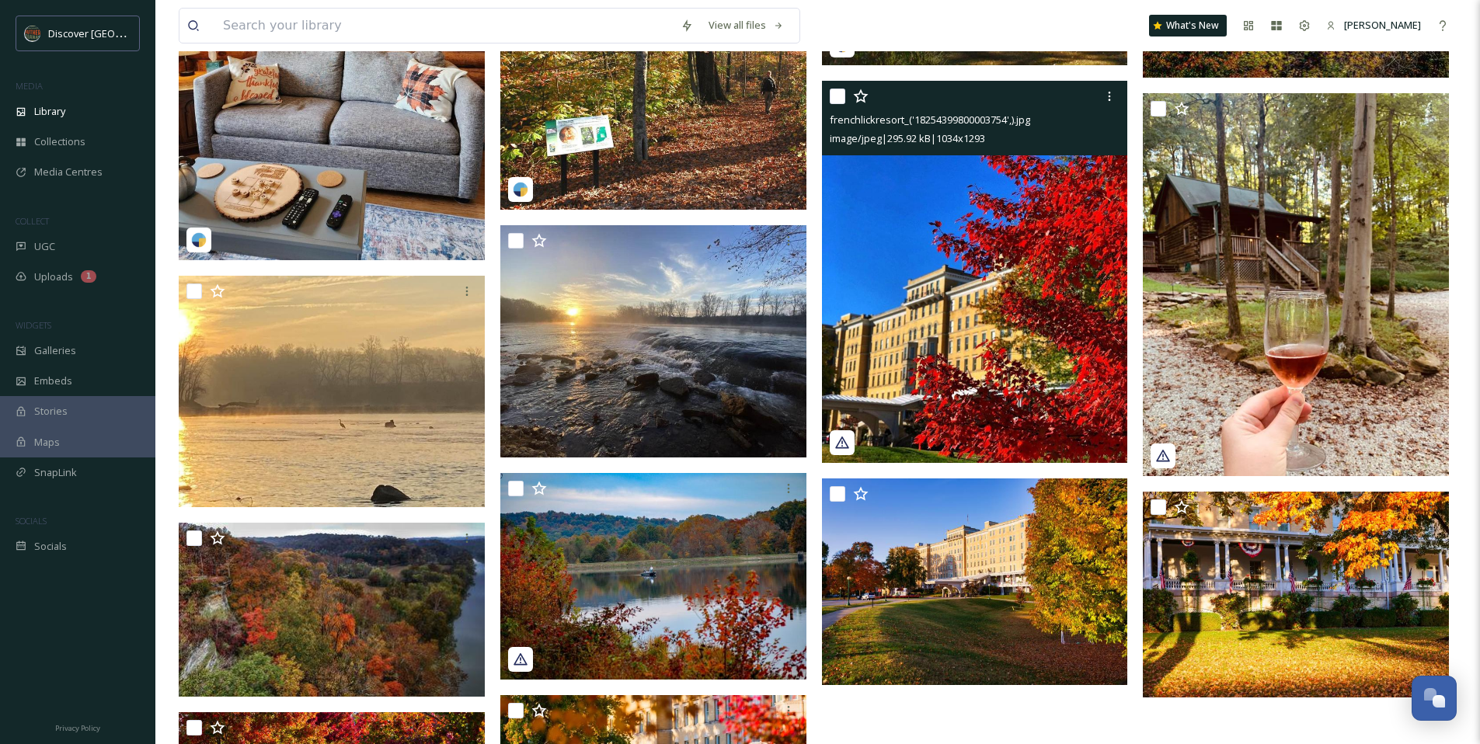
scroll to position [2475, 0]
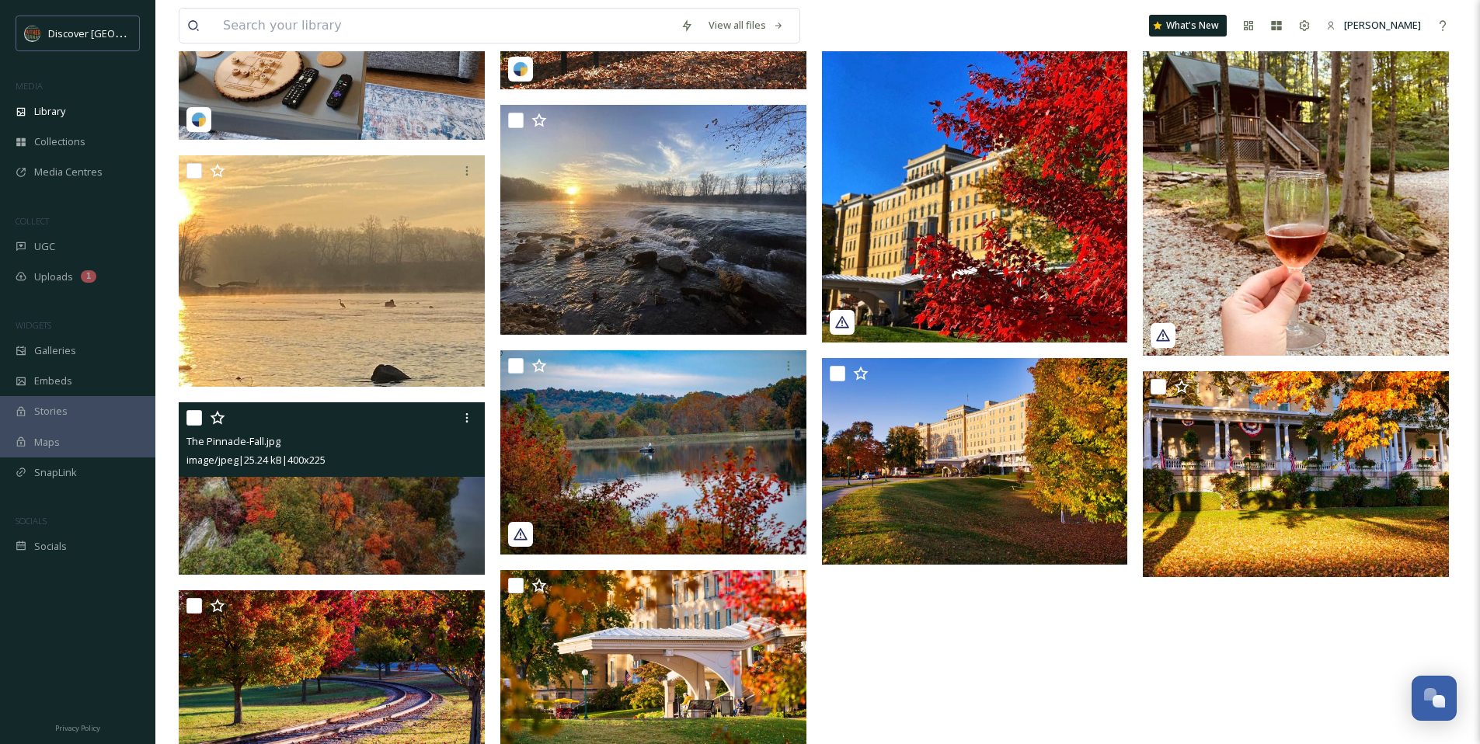
click at [400, 499] on img at bounding box center [332, 488] width 306 height 172
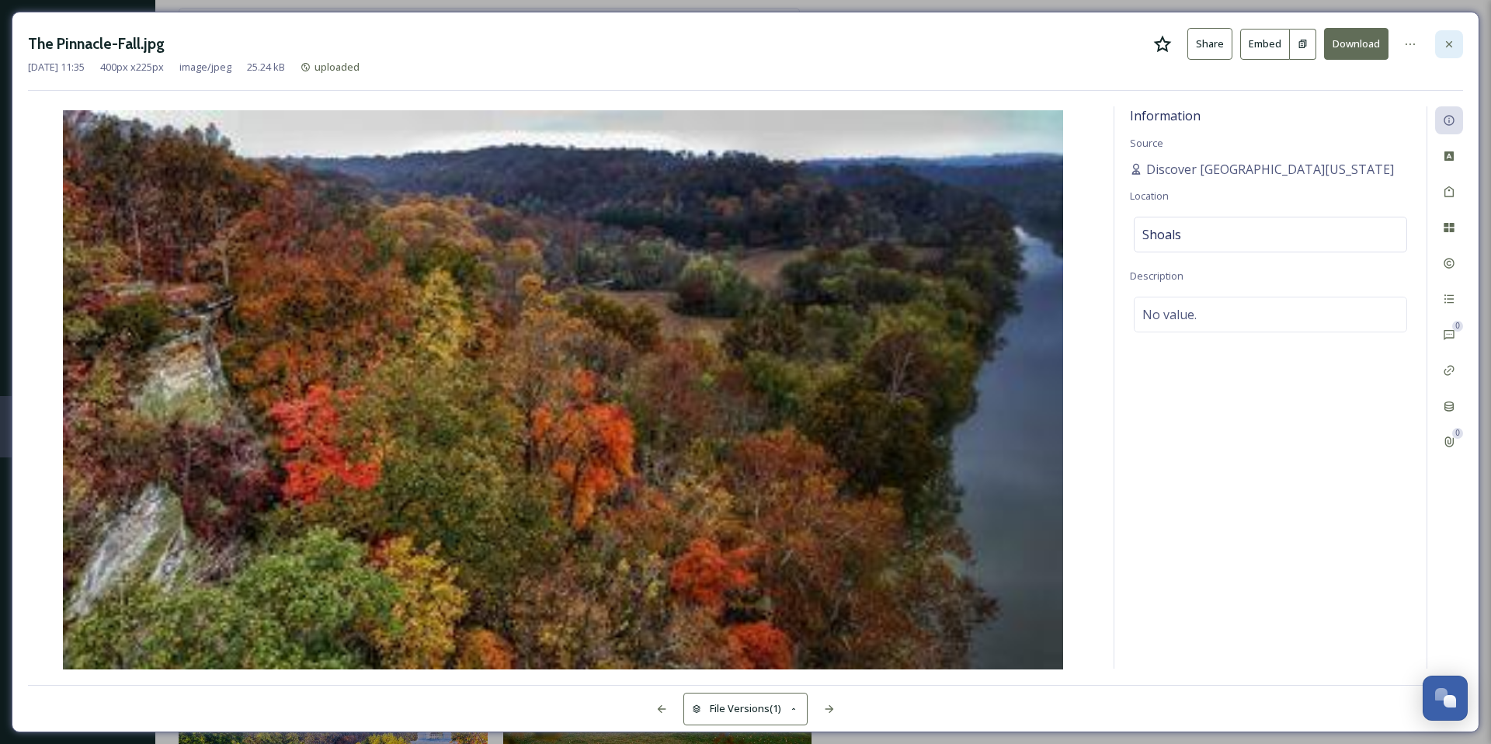
click at [1455, 41] on icon at bounding box center [1449, 44] width 12 height 12
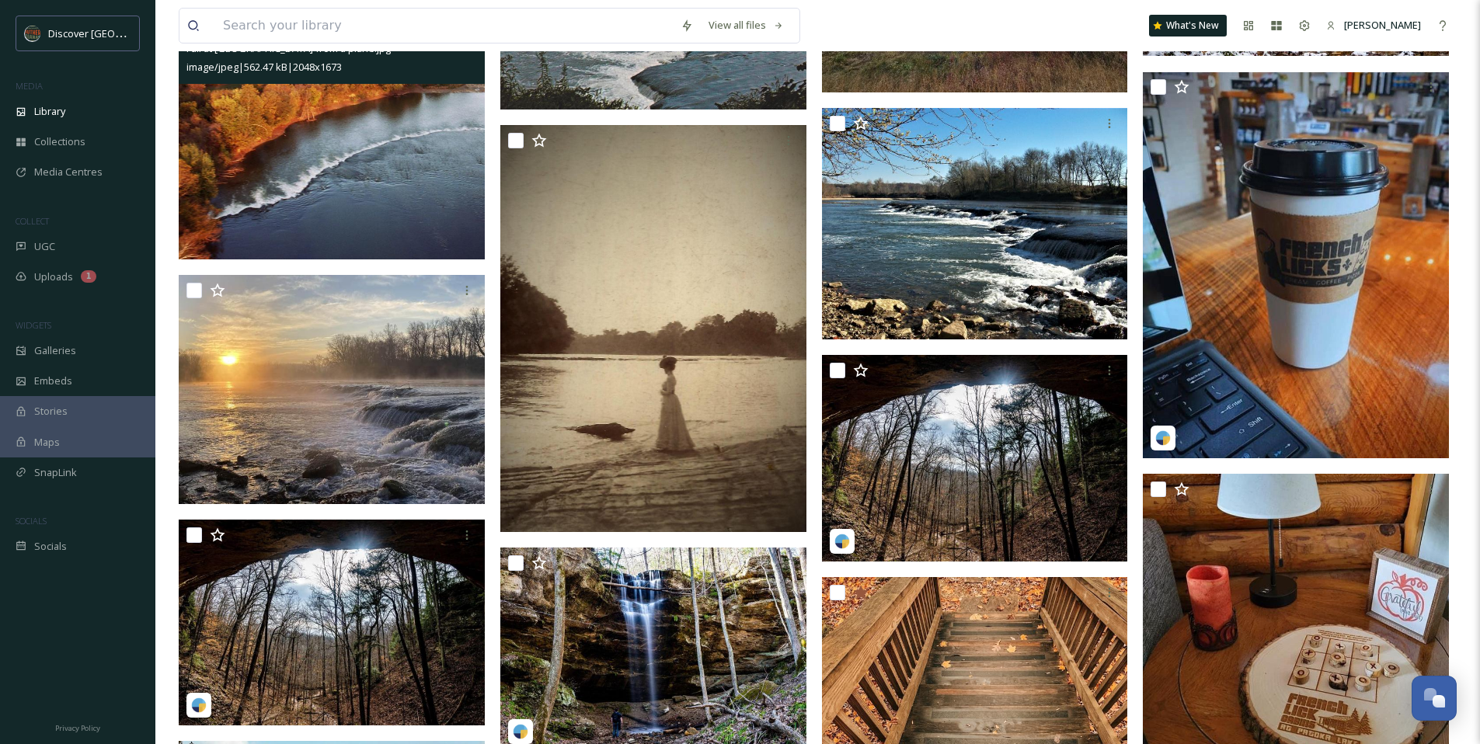
scroll to position [570, 0]
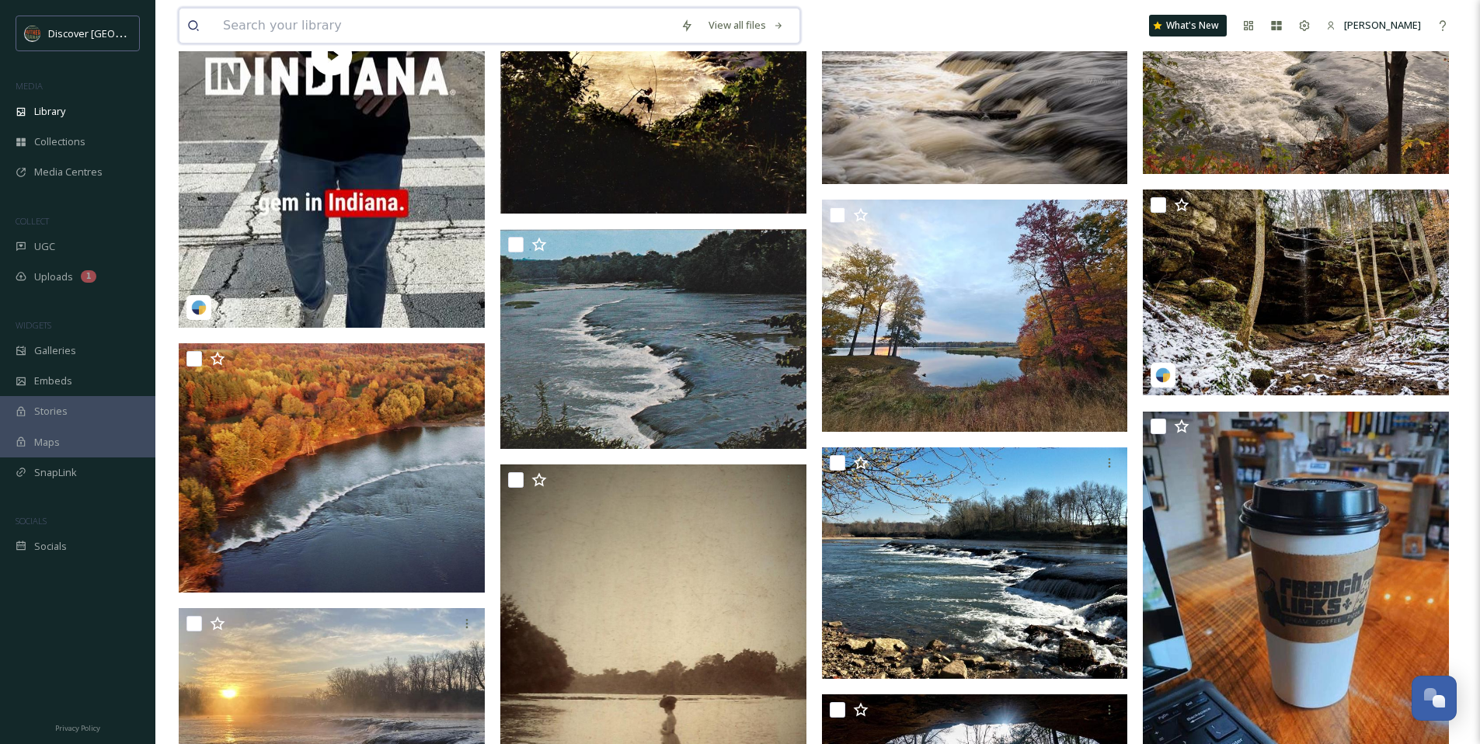
click at [282, 26] on input at bounding box center [444, 26] width 458 height 34
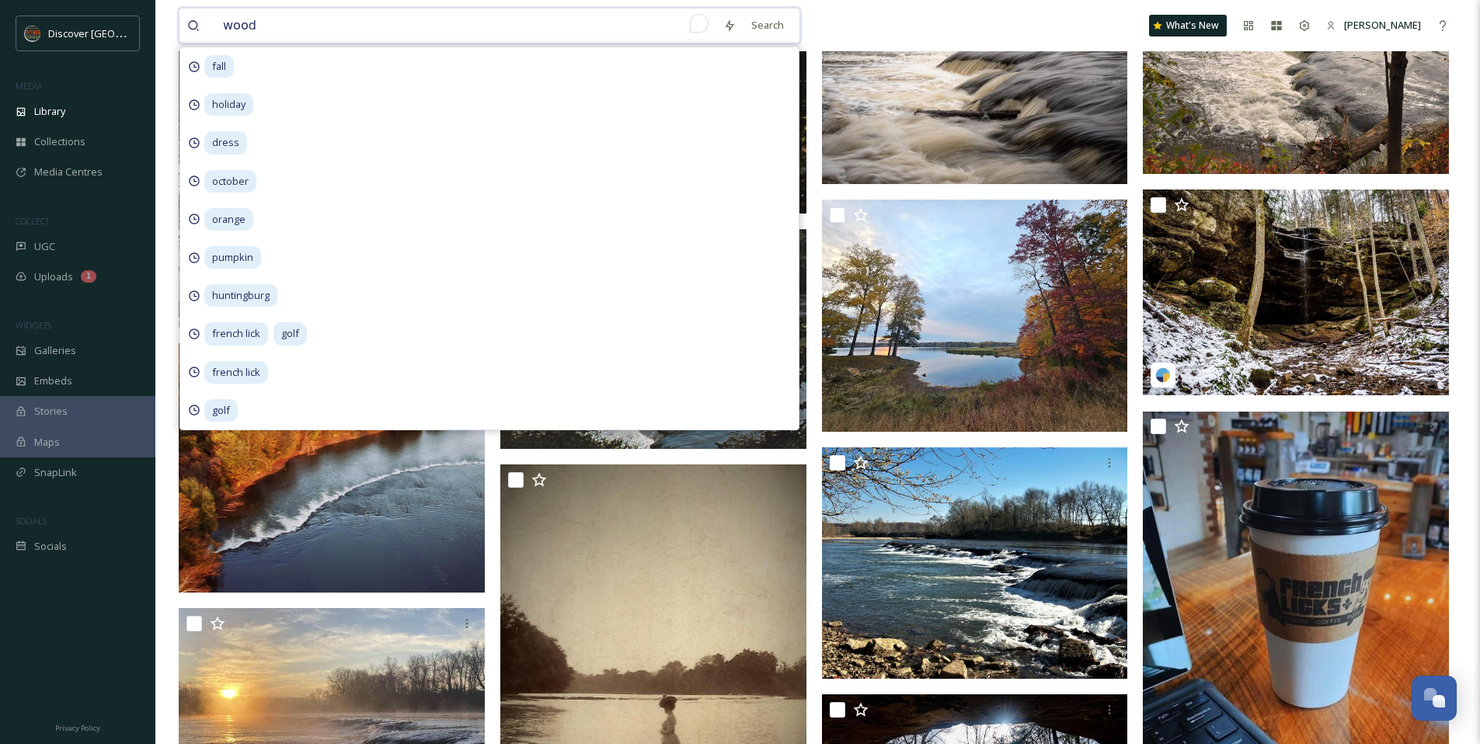
type input "[PERSON_NAME]"
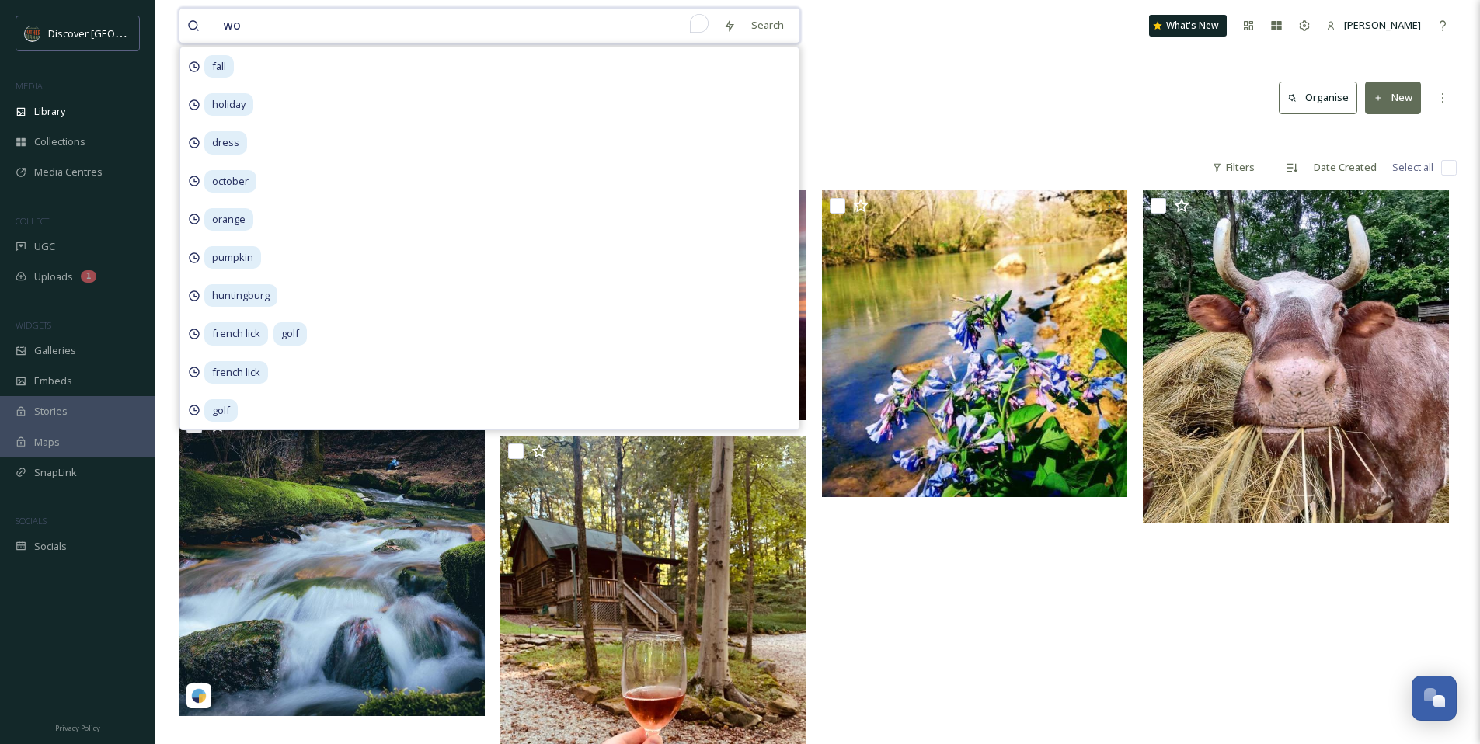
type input "w"
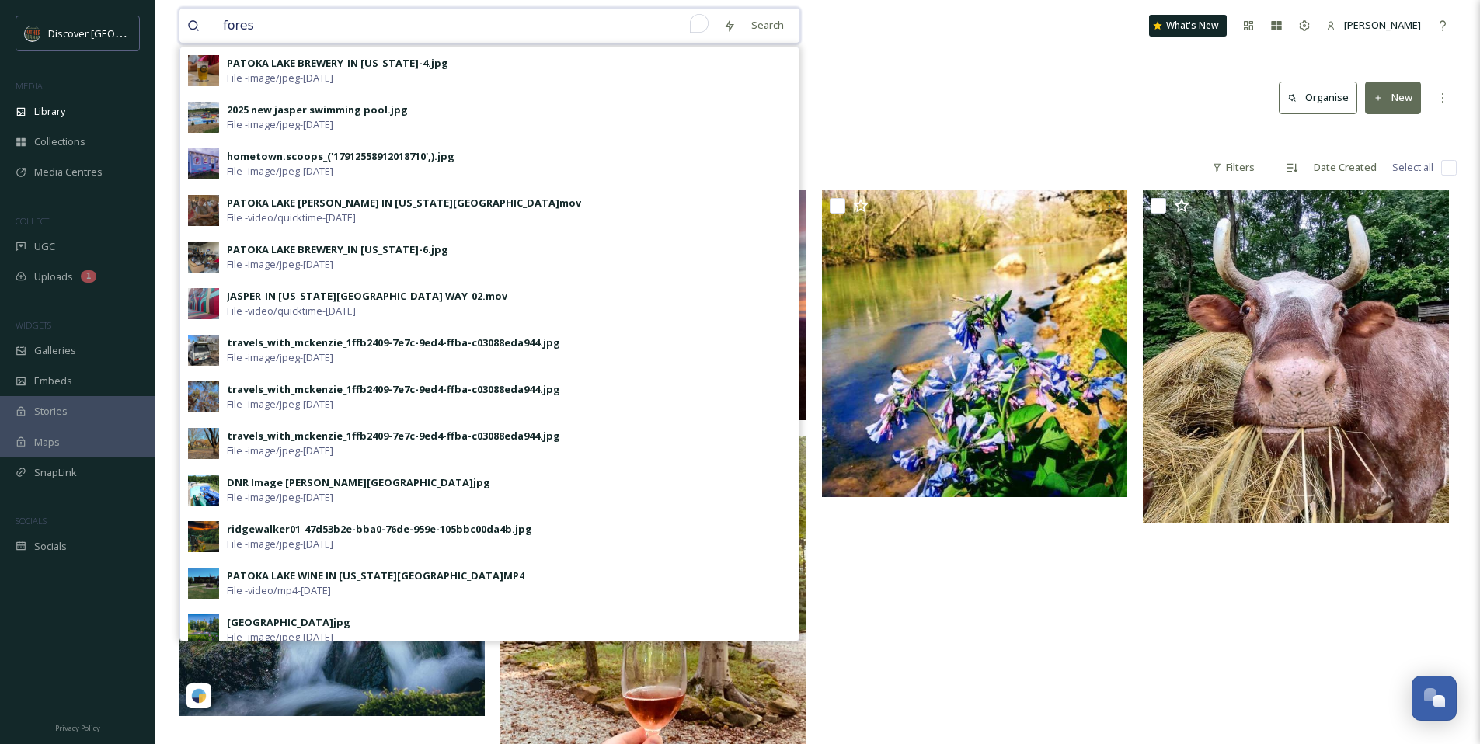
type input "forest"
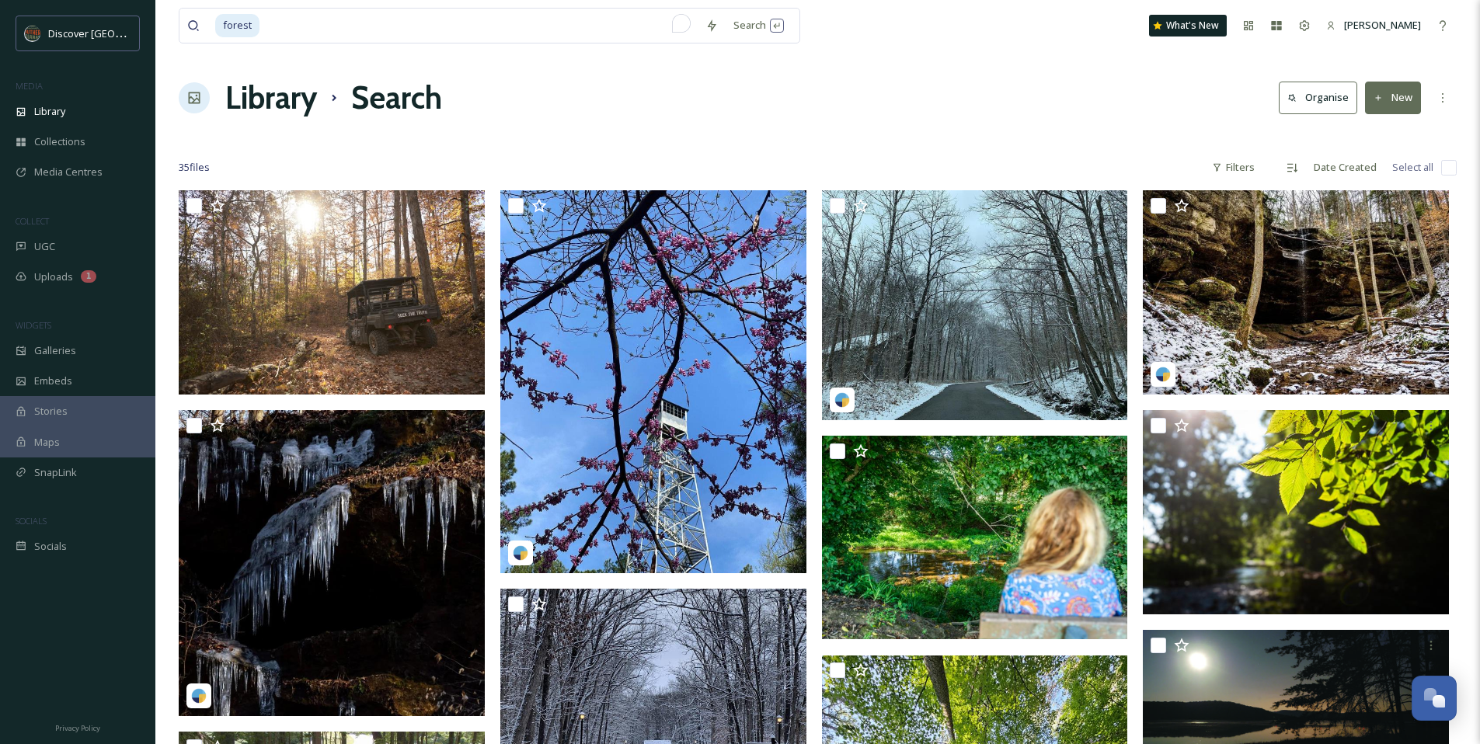
click at [875, 91] on div "Library Search Organise New" at bounding box center [818, 98] width 1278 height 47
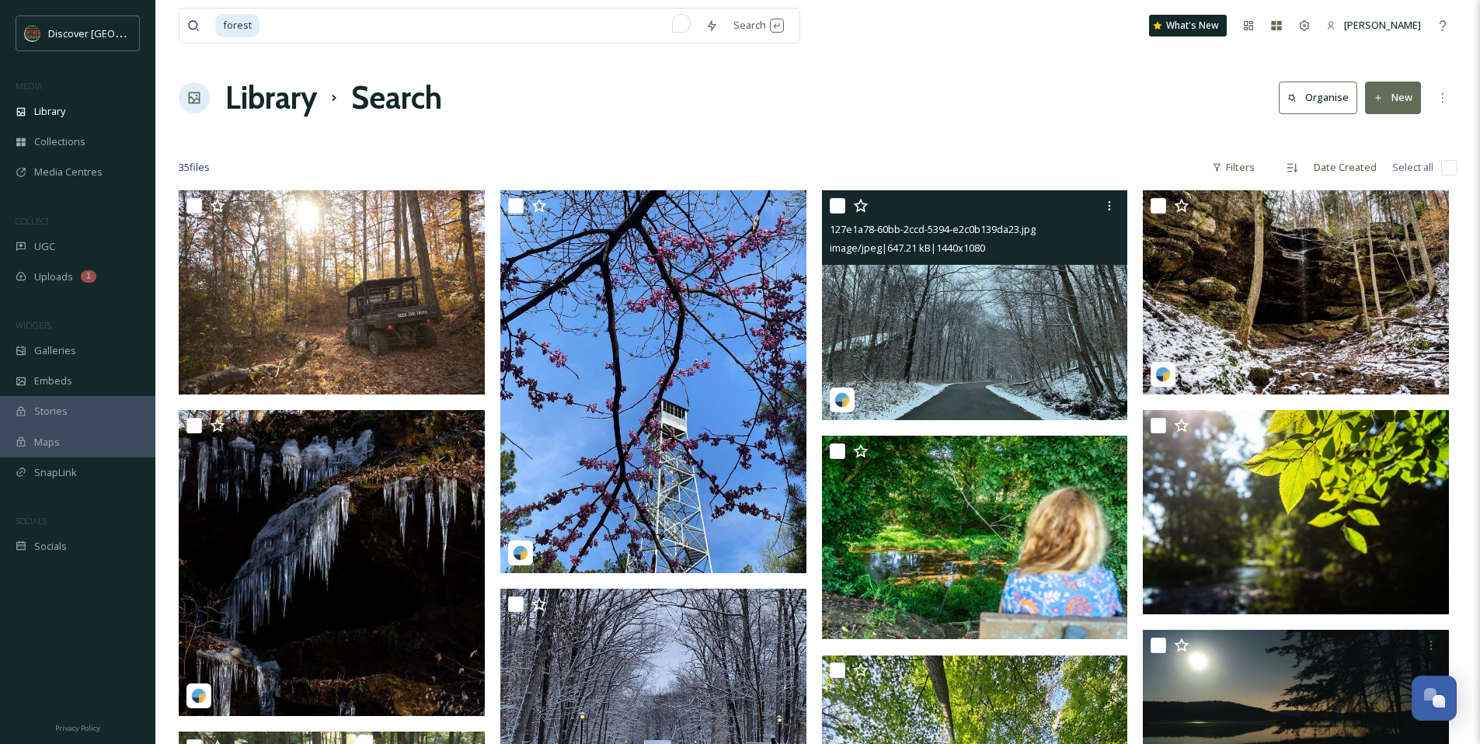
click at [945, 332] on img at bounding box center [975, 305] width 306 height 230
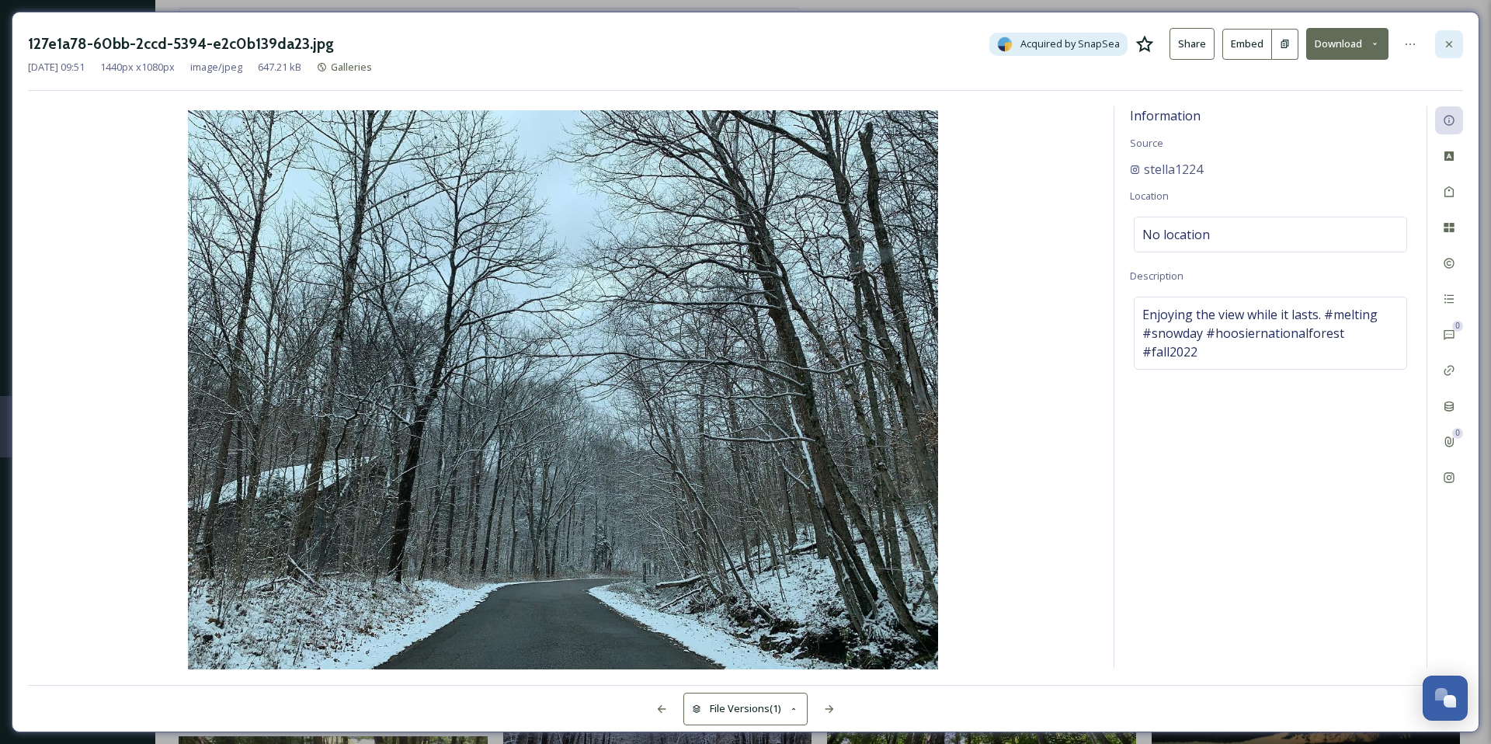
click at [1449, 50] on icon at bounding box center [1449, 44] width 12 height 12
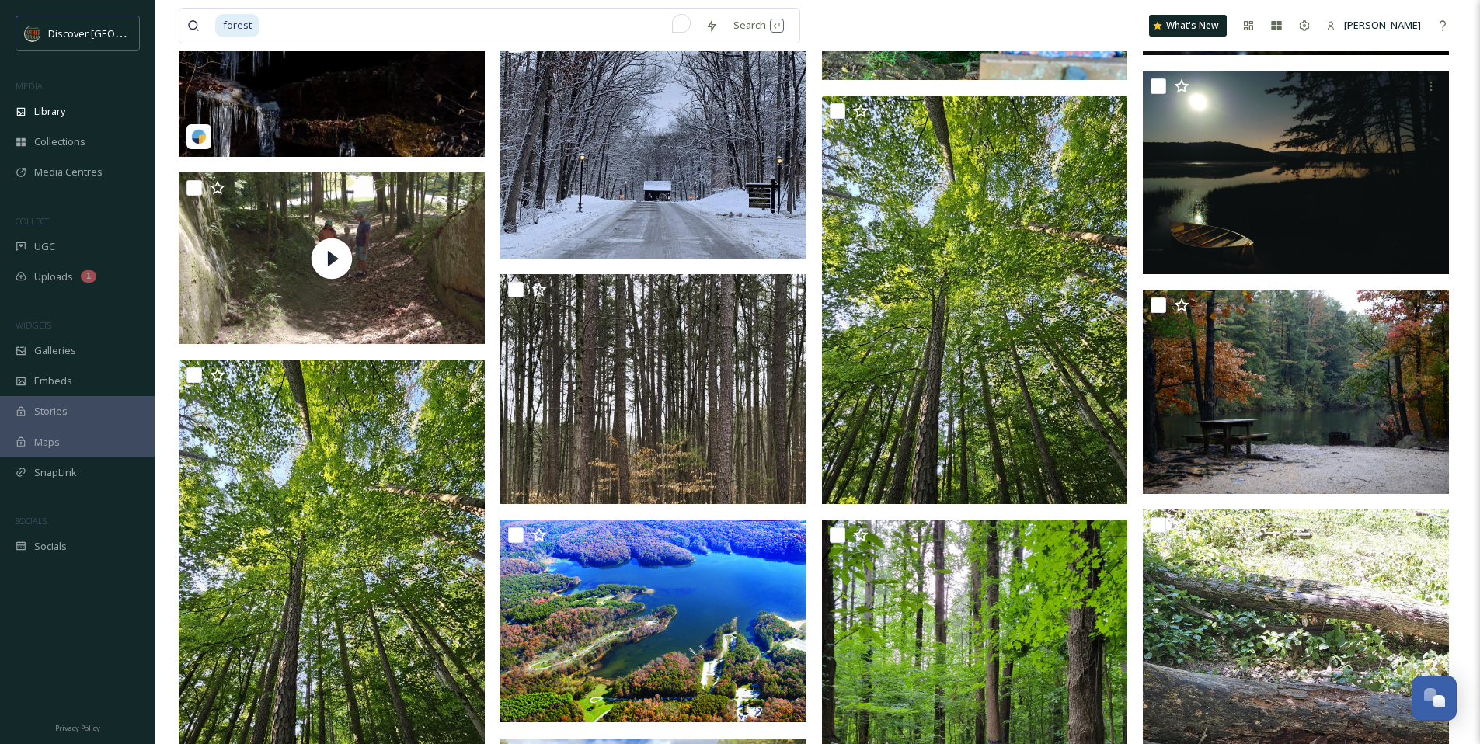
scroll to position [562, 0]
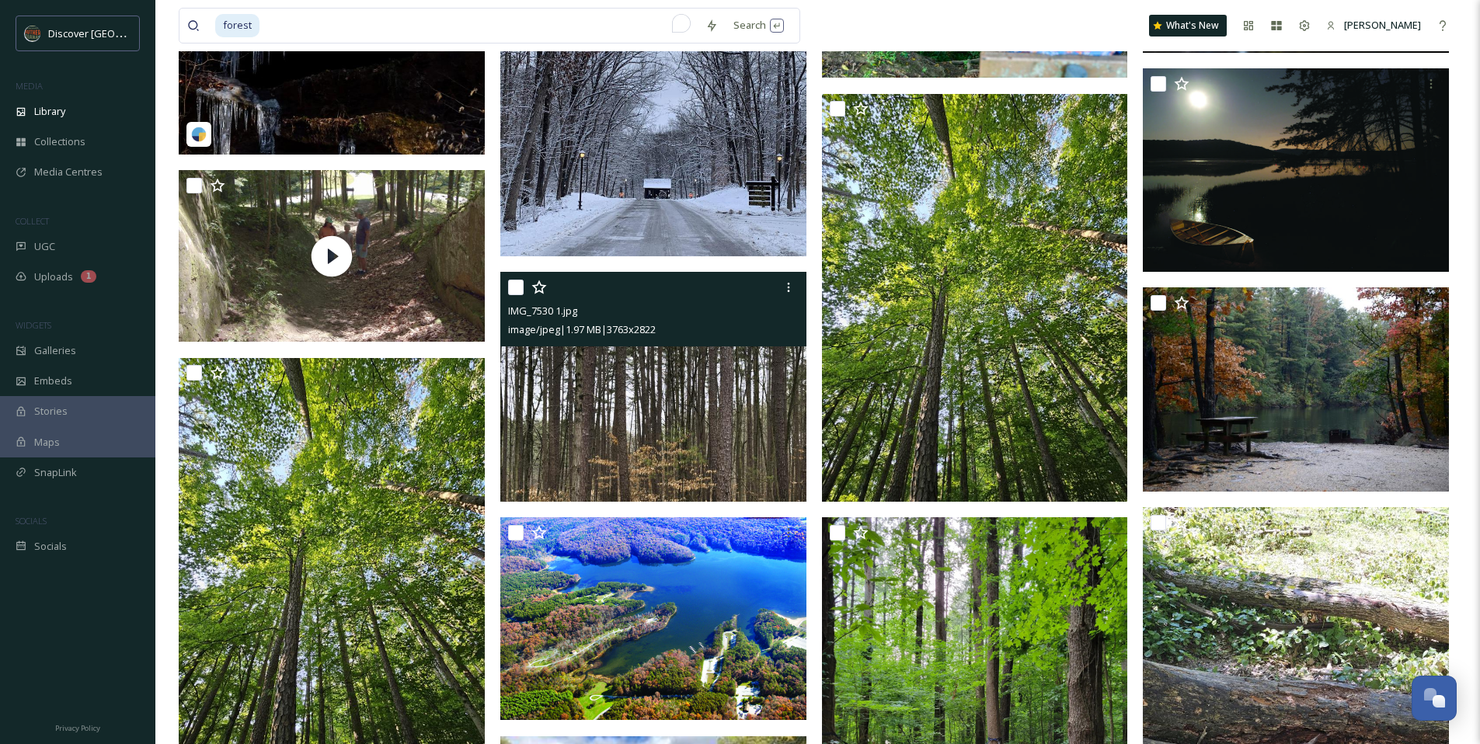
click at [666, 395] on img at bounding box center [653, 387] width 306 height 230
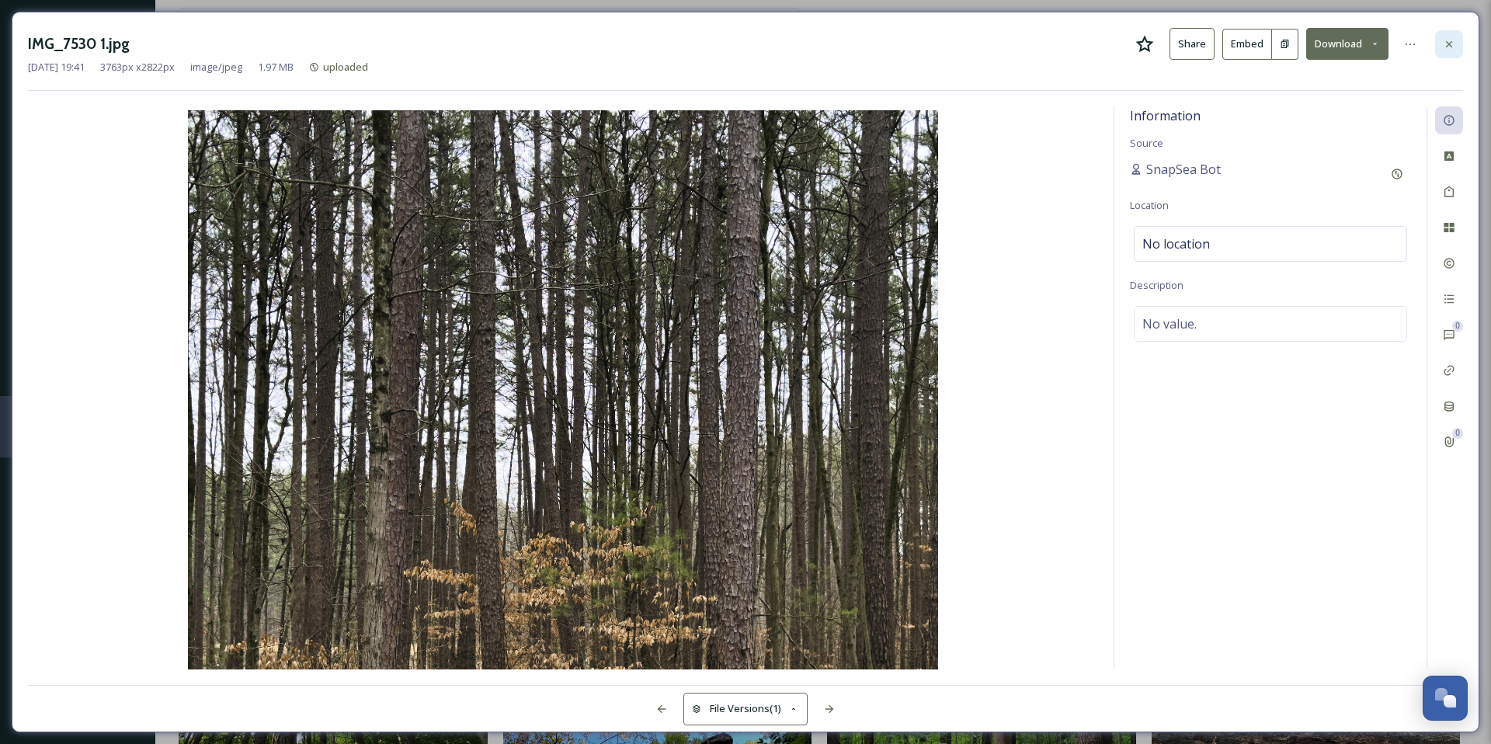
click at [1459, 49] on div at bounding box center [1449, 44] width 28 height 28
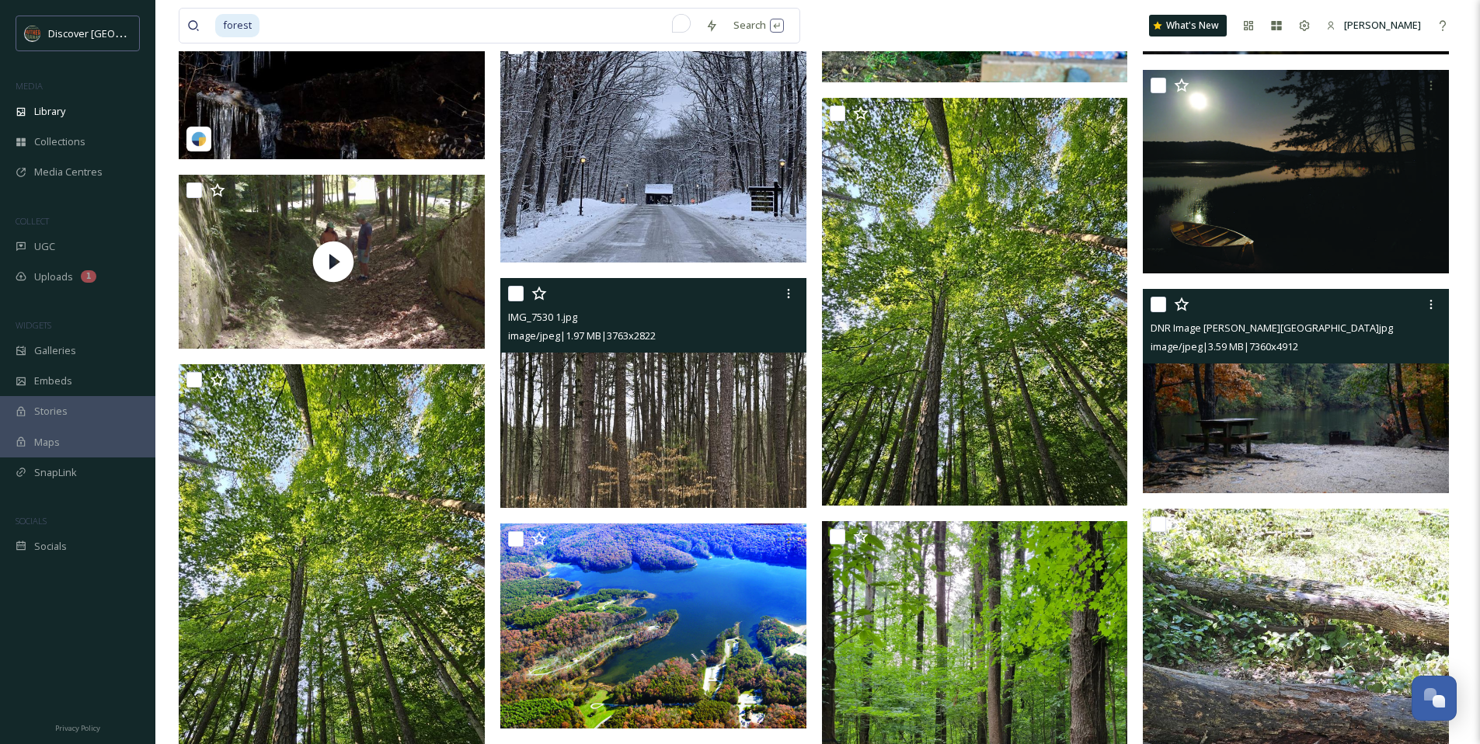
click at [1316, 437] on img at bounding box center [1296, 391] width 306 height 204
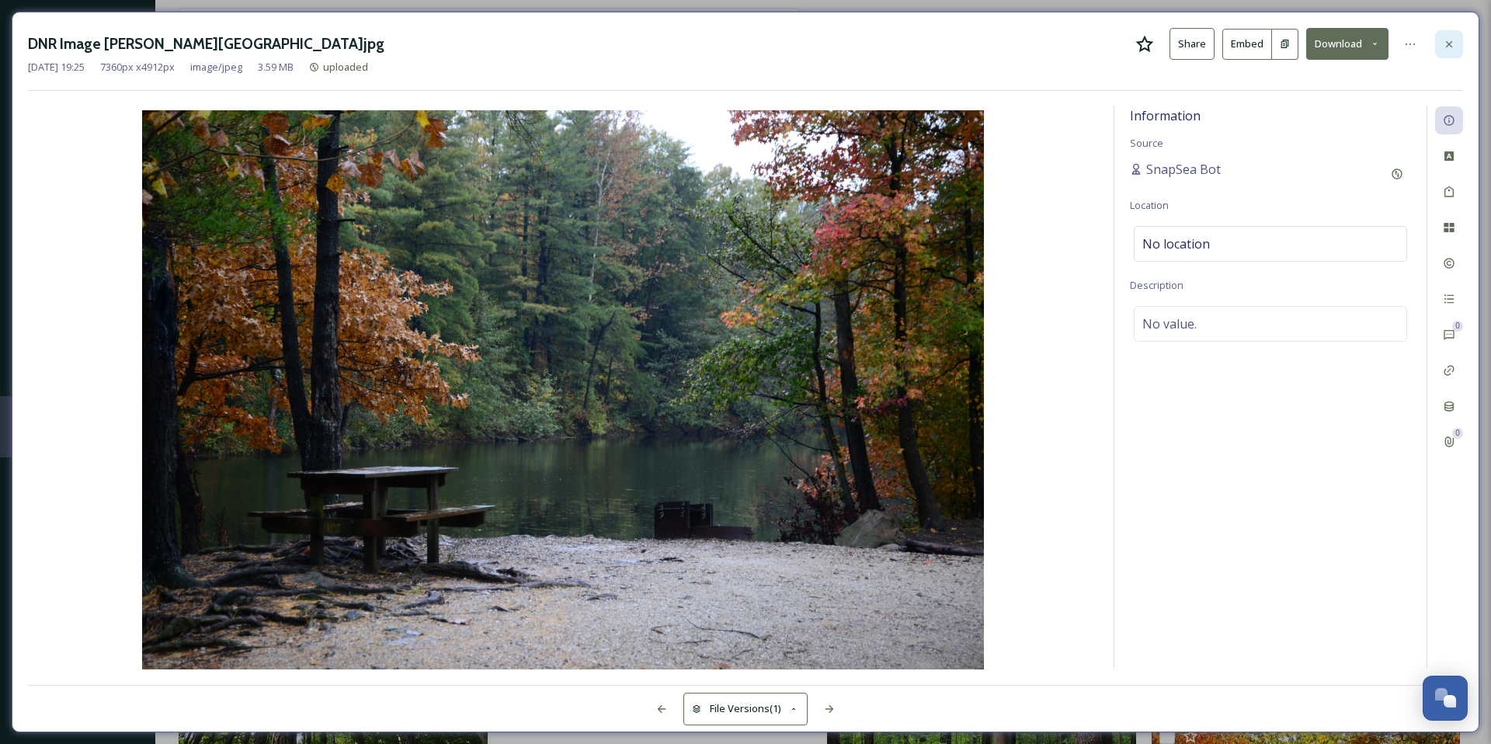
click at [1456, 43] on div at bounding box center [1449, 44] width 28 height 28
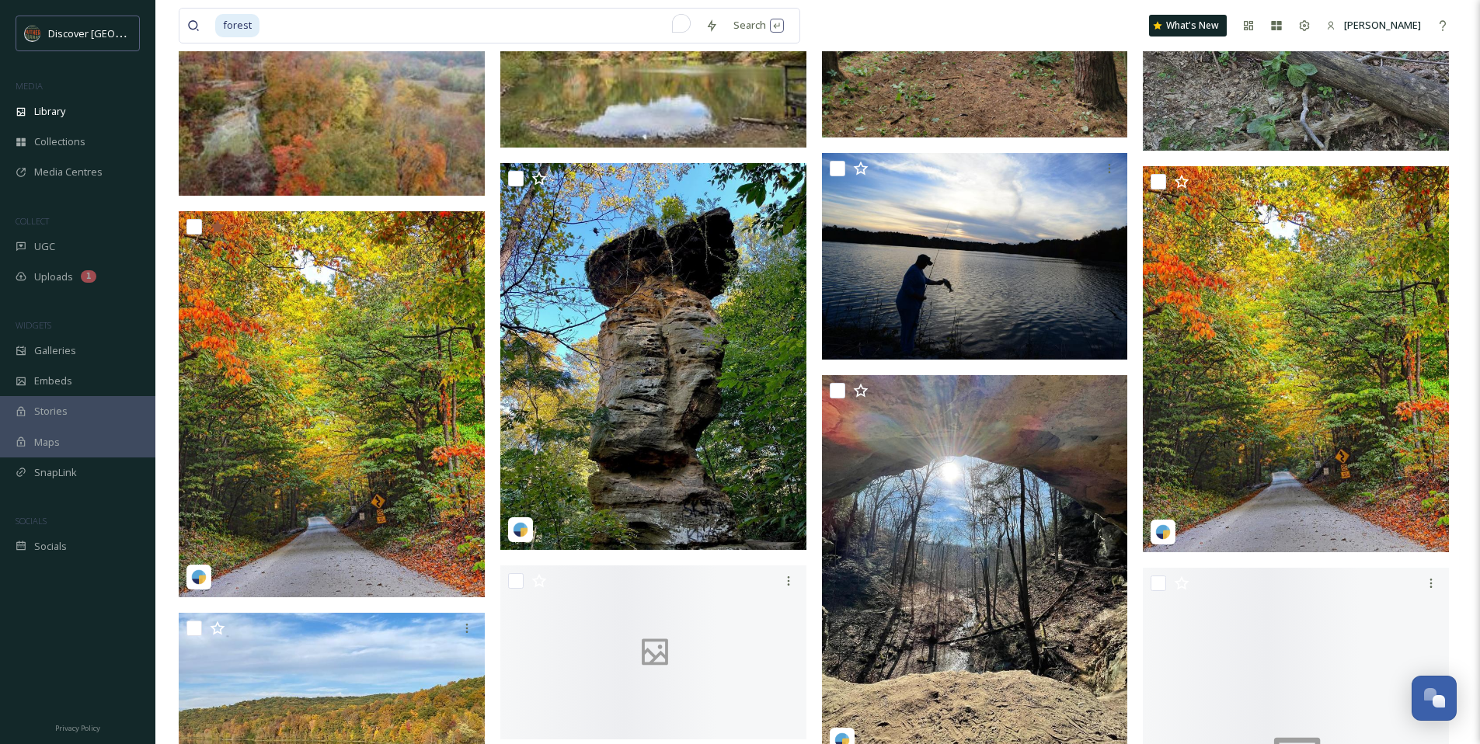
scroll to position [1411, 0]
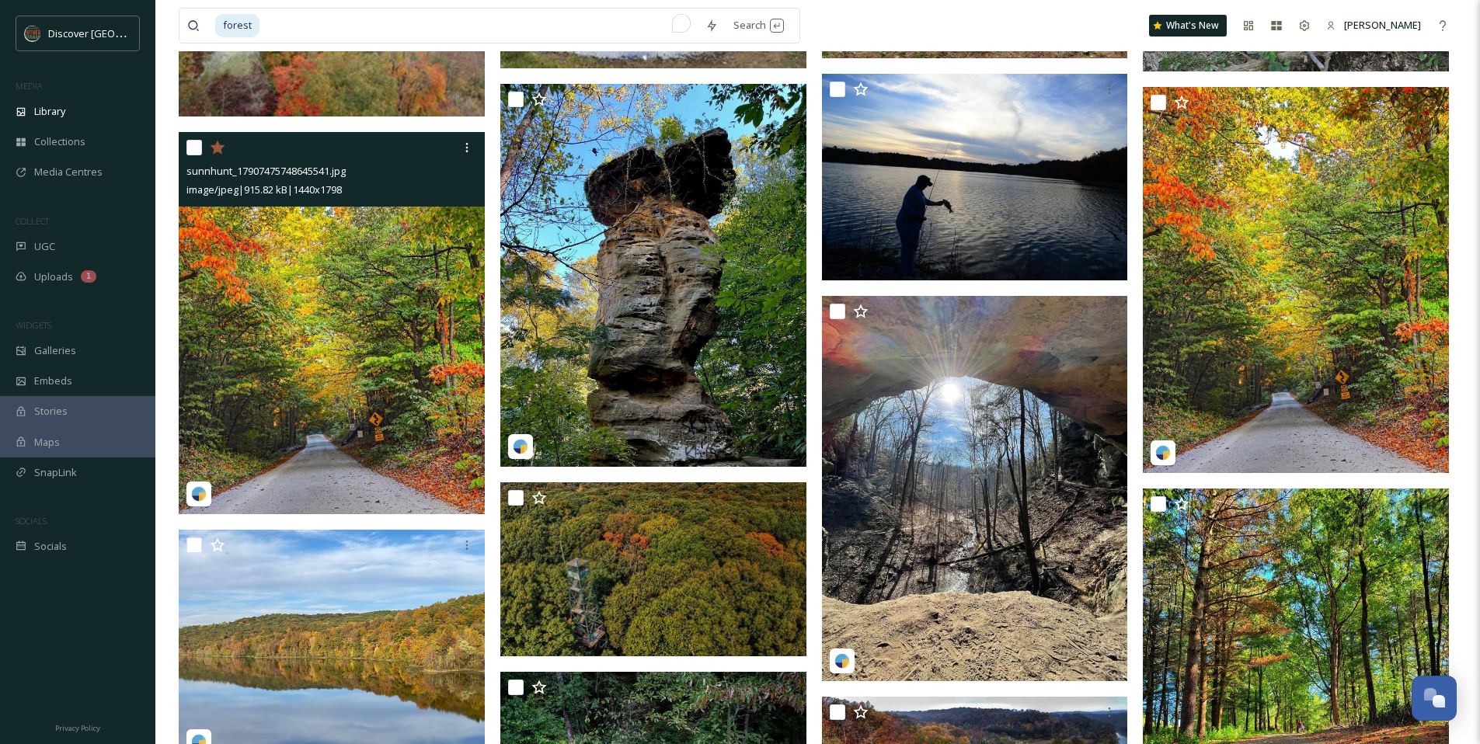
click at [331, 325] on img at bounding box center [332, 323] width 306 height 382
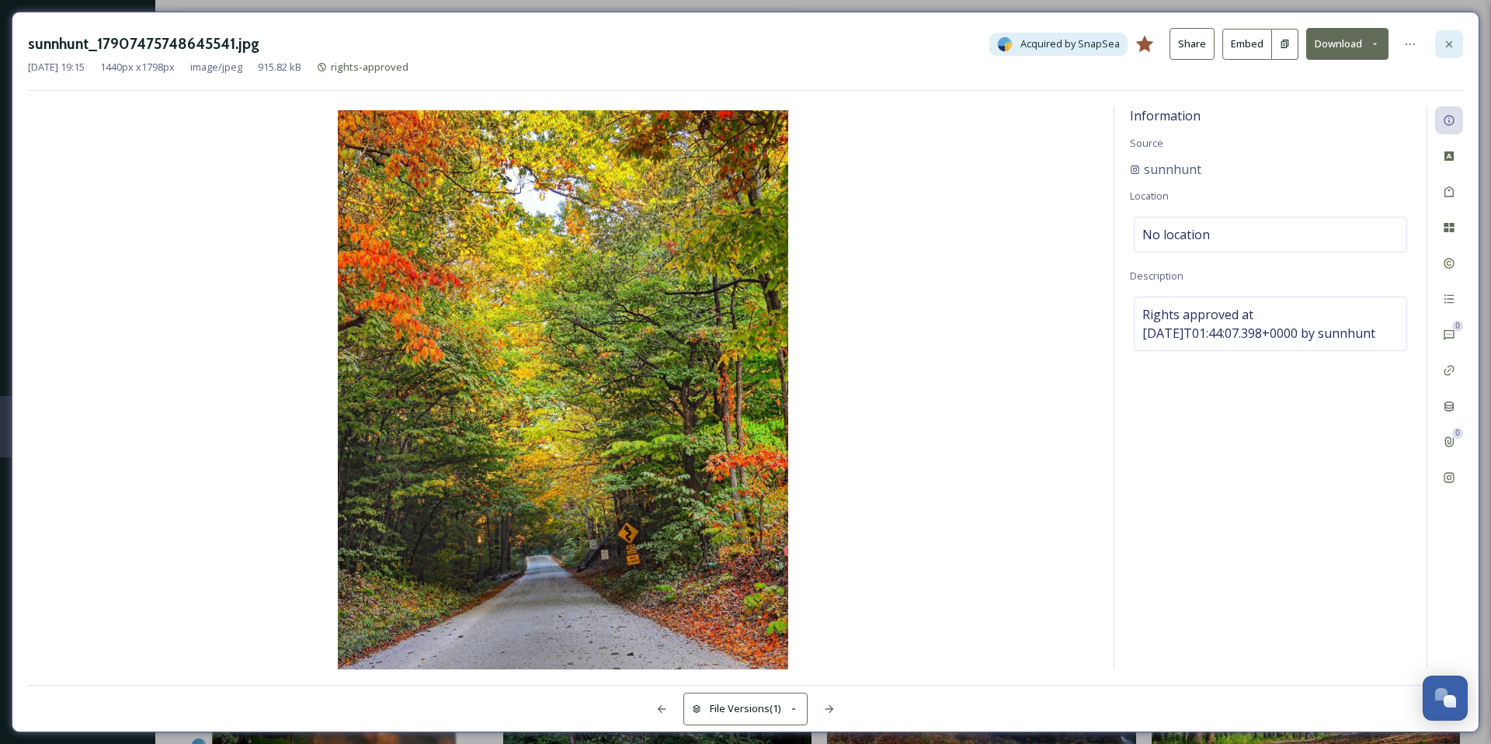
click at [1445, 52] on div at bounding box center [1449, 44] width 28 height 28
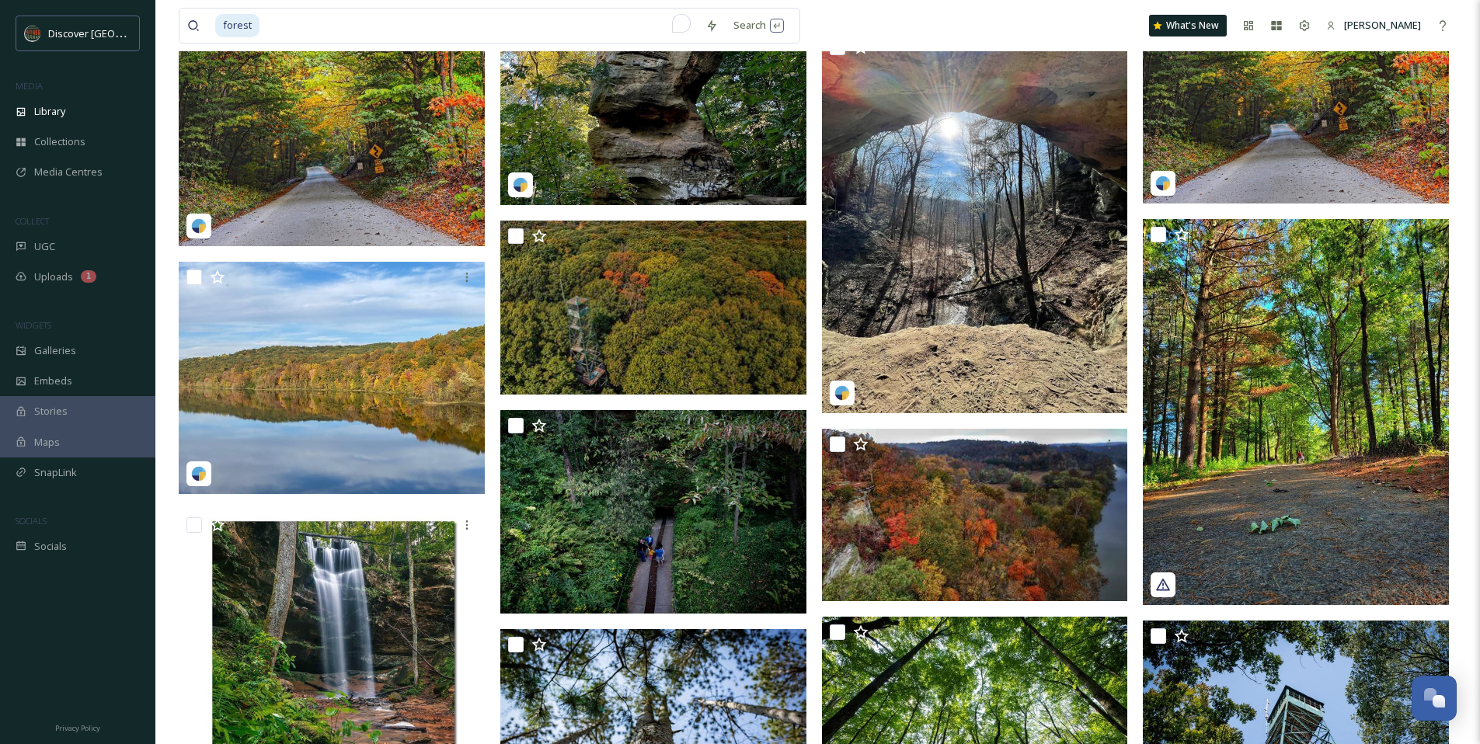
scroll to position [1680, 0]
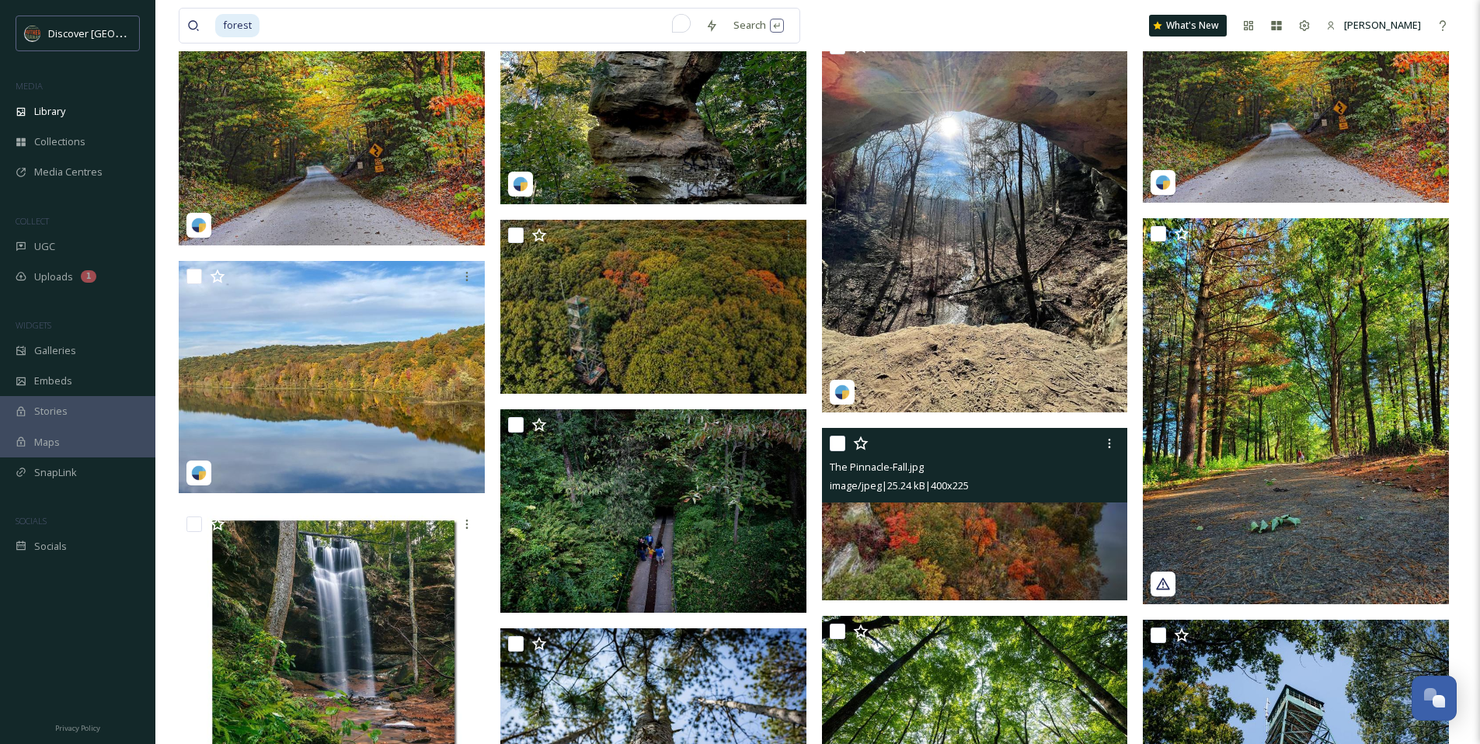
click at [934, 544] on img at bounding box center [975, 514] width 306 height 172
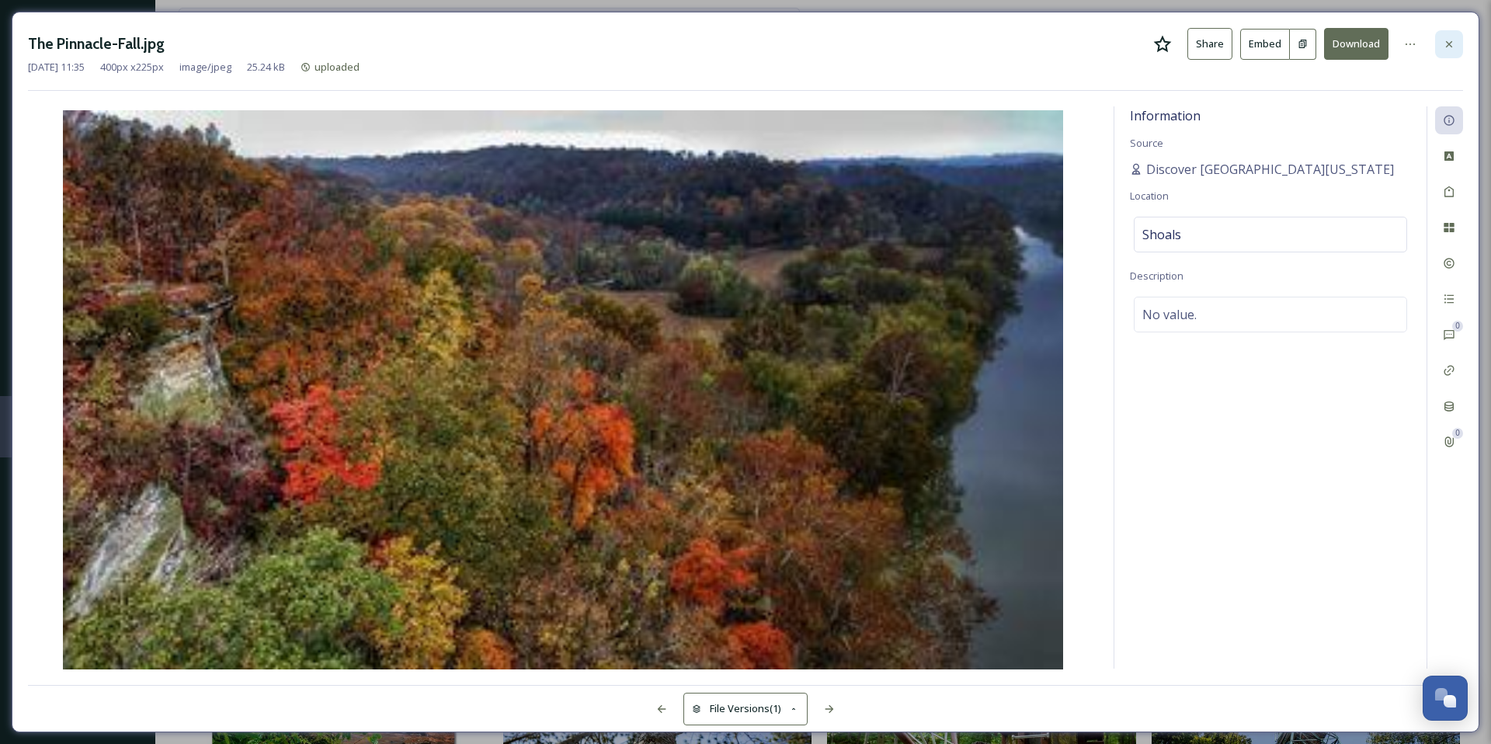
click at [1445, 43] on icon at bounding box center [1449, 44] width 12 height 12
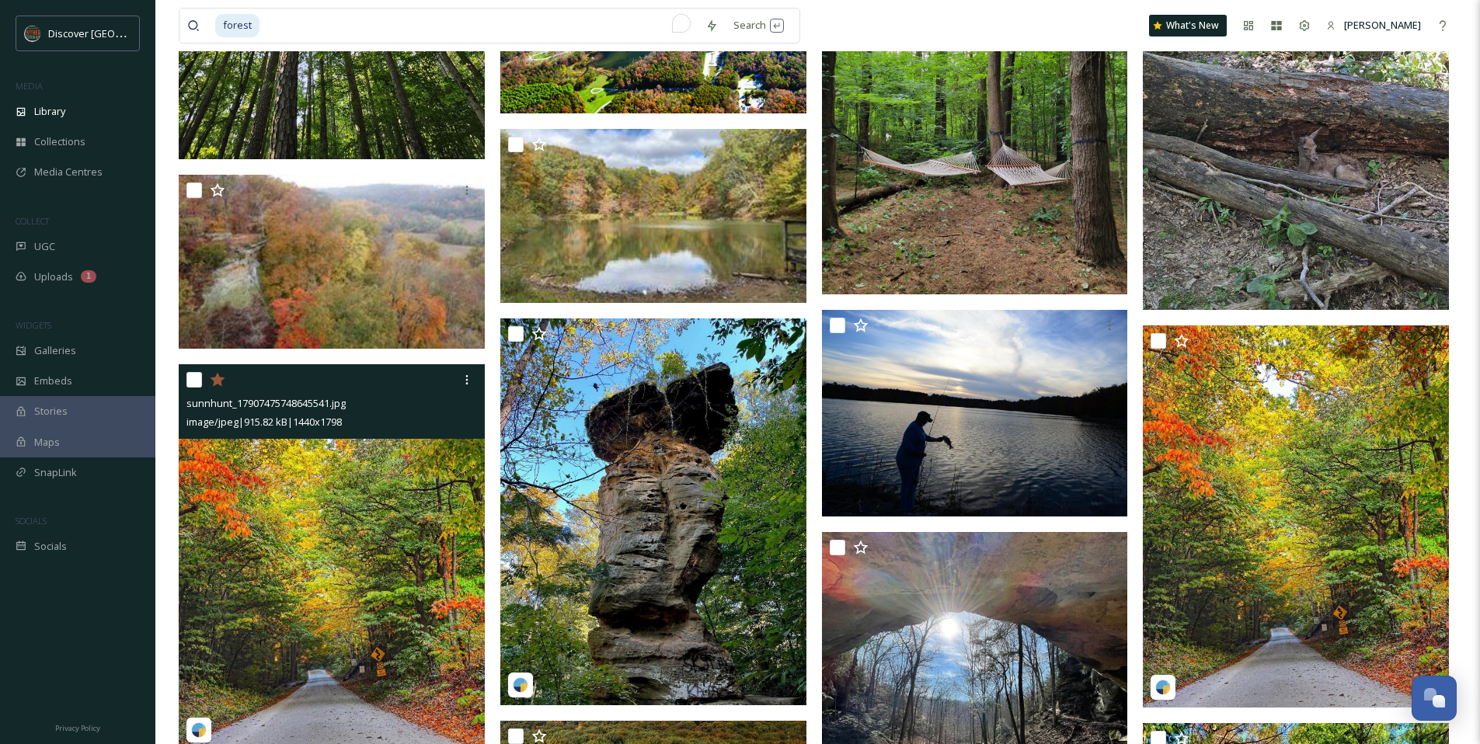
scroll to position [1165, 0]
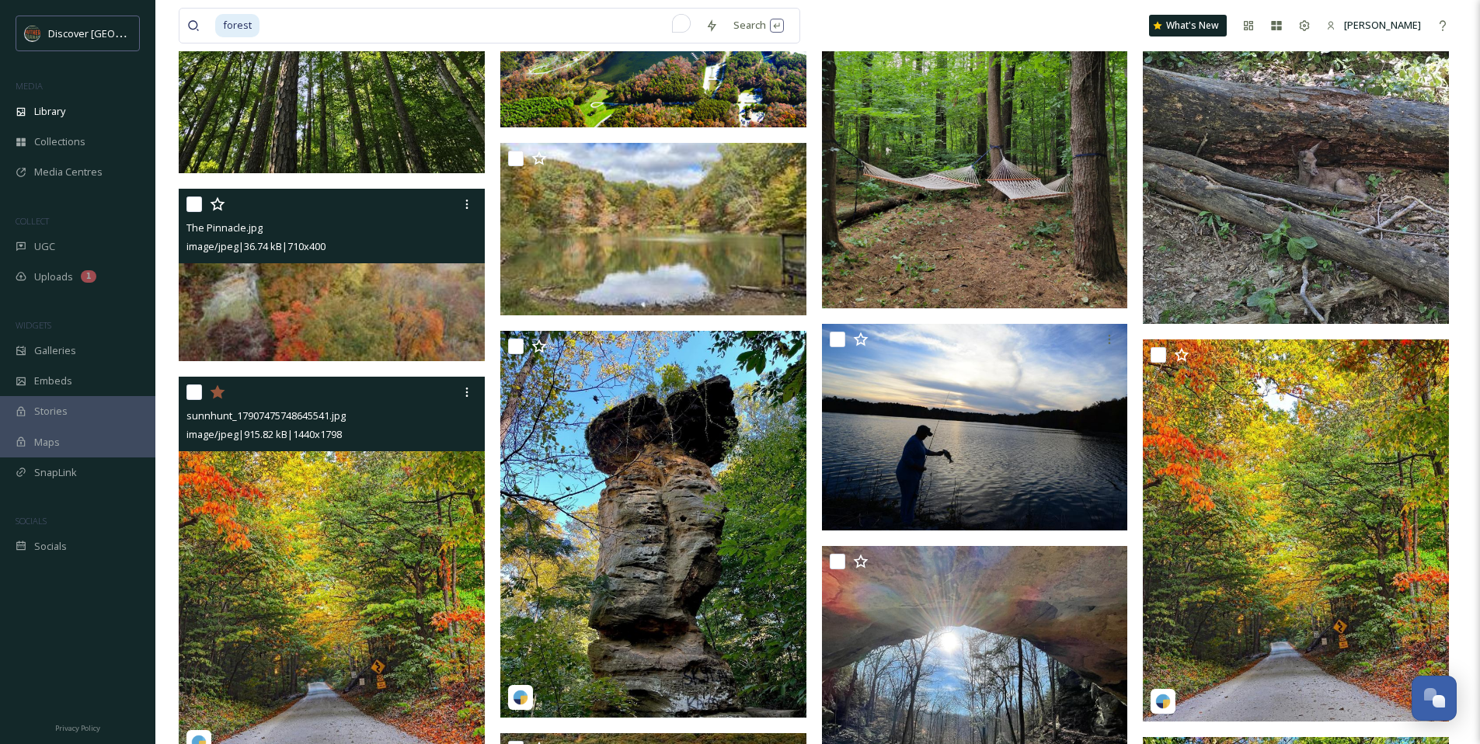
click at [450, 295] on img at bounding box center [332, 275] width 306 height 172
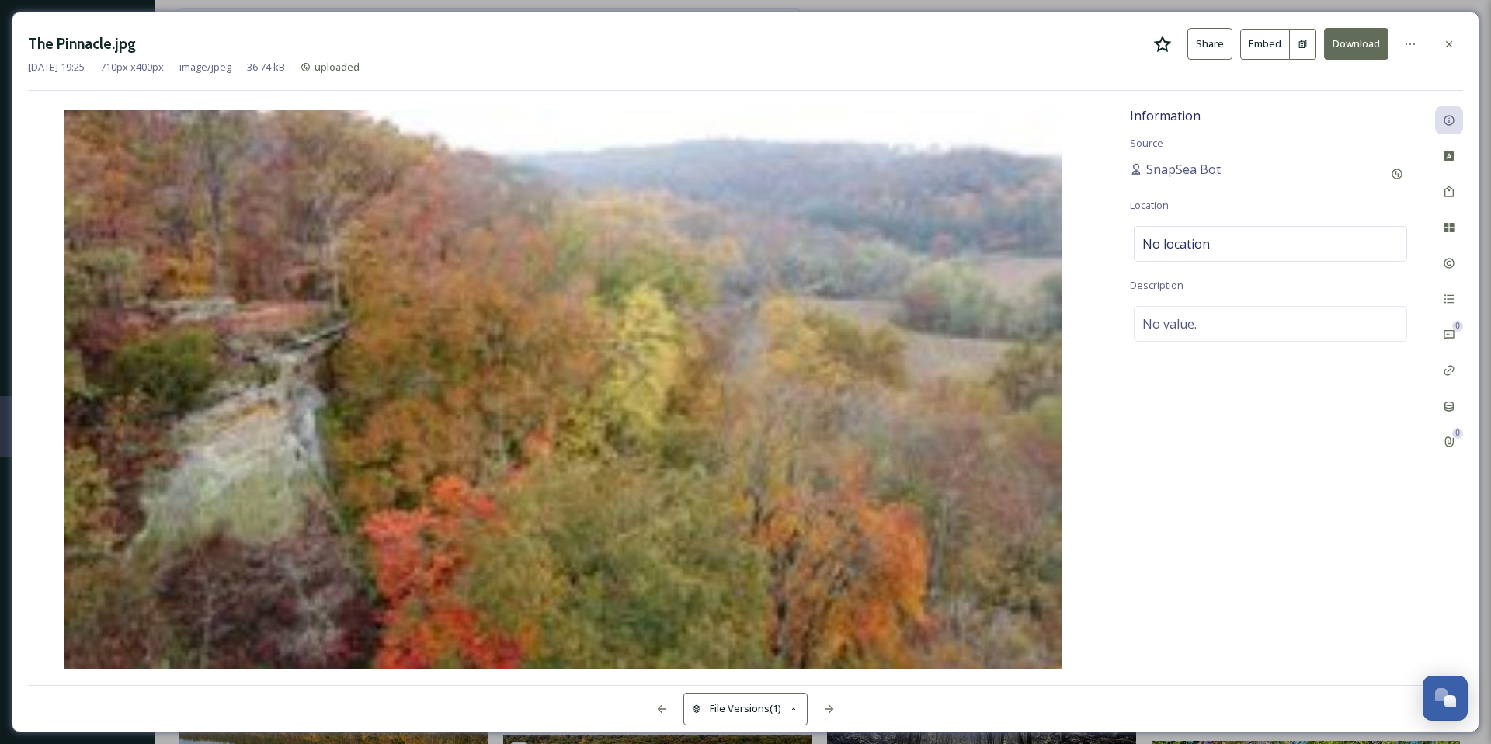
click at [1448, 43] on icon at bounding box center [1449, 43] width 6 height 6
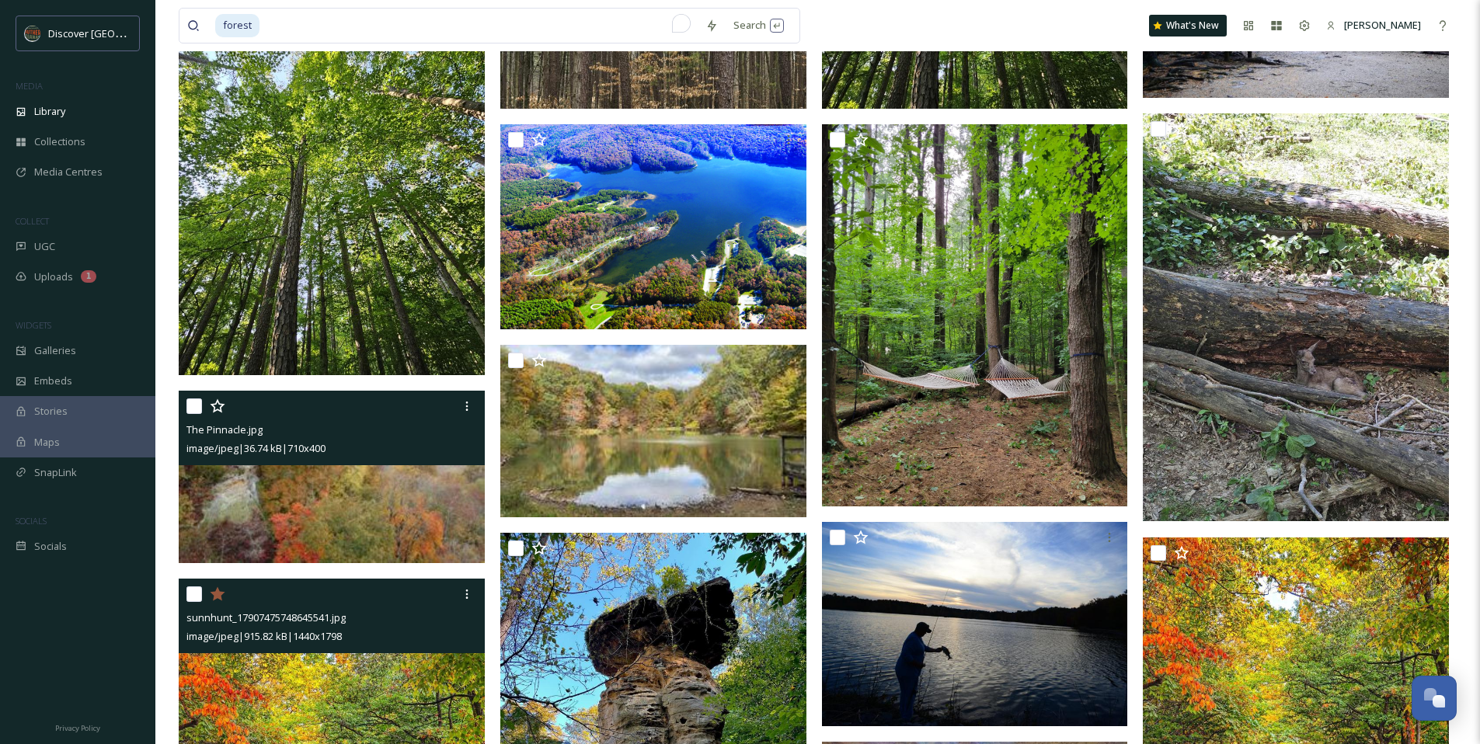
scroll to position [960, 0]
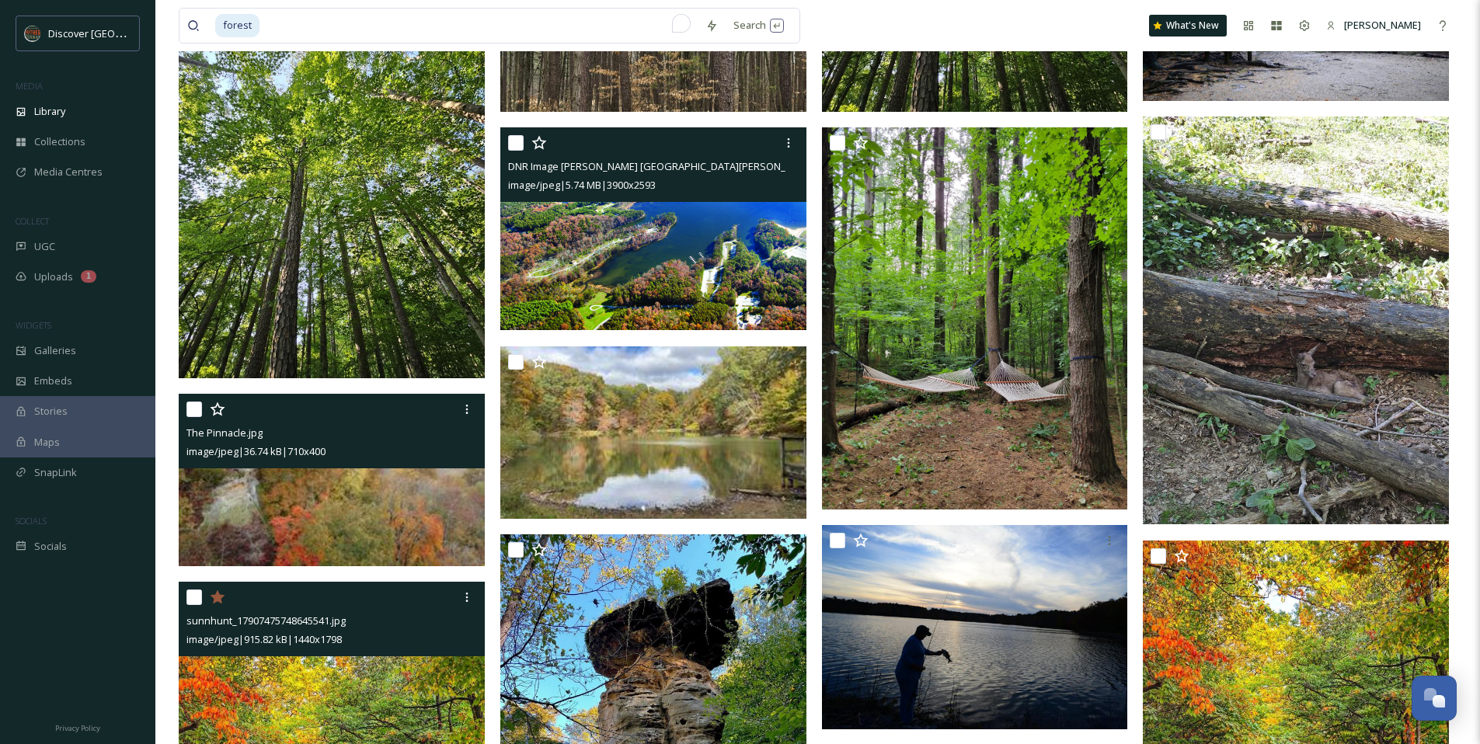
click at [741, 263] on img at bounding box center [653, 229] width 306 height 204
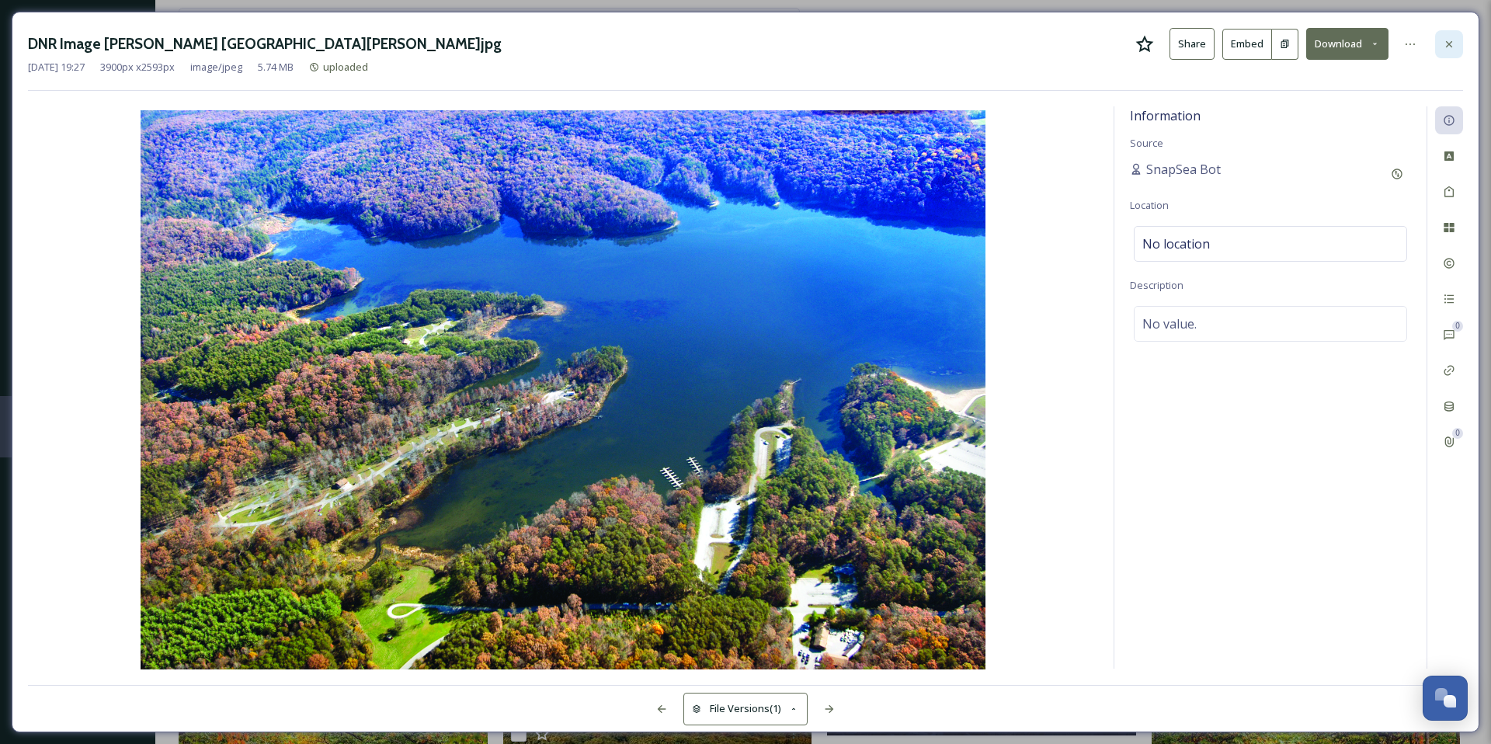
click at [1456, 49] on div at bounding box center [1449, 44] width 28 height 28
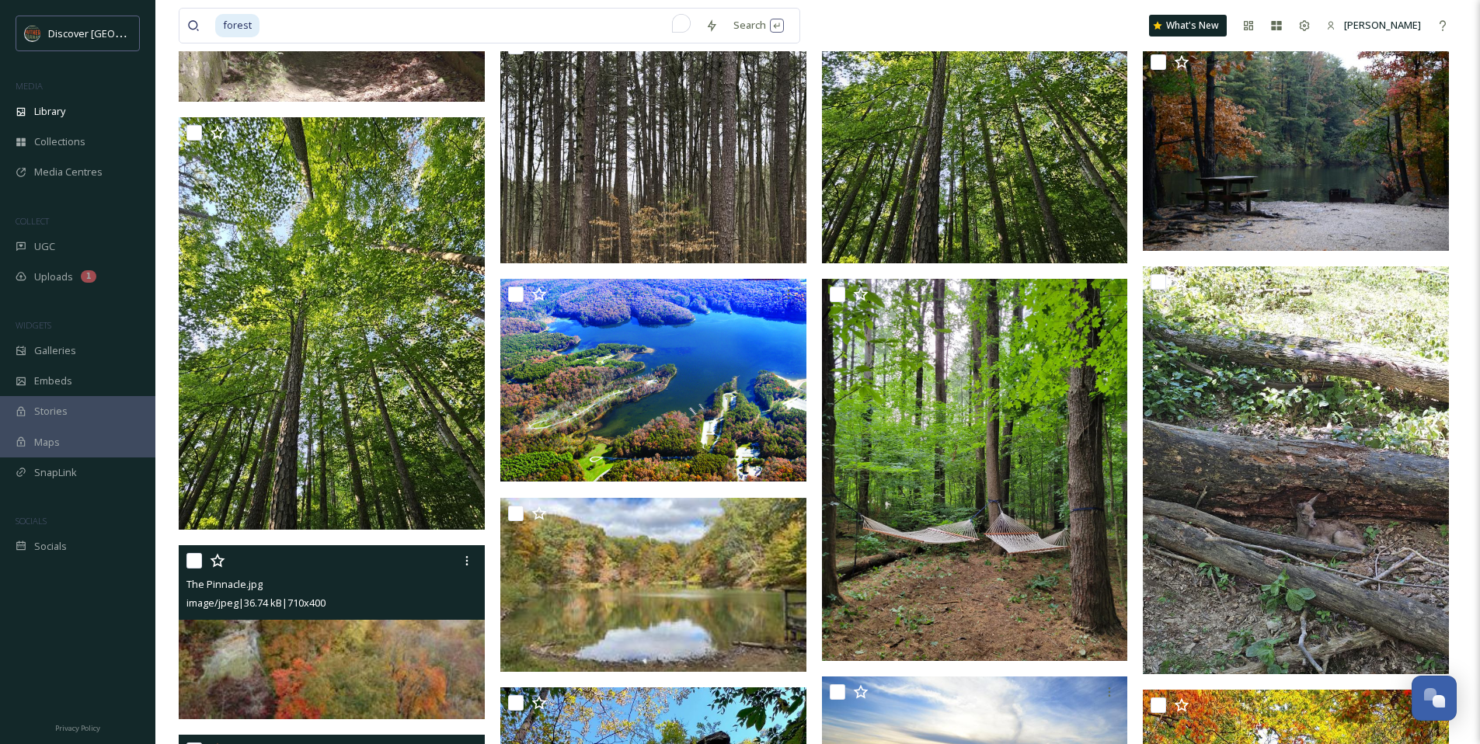
scroll to position [745, 0]
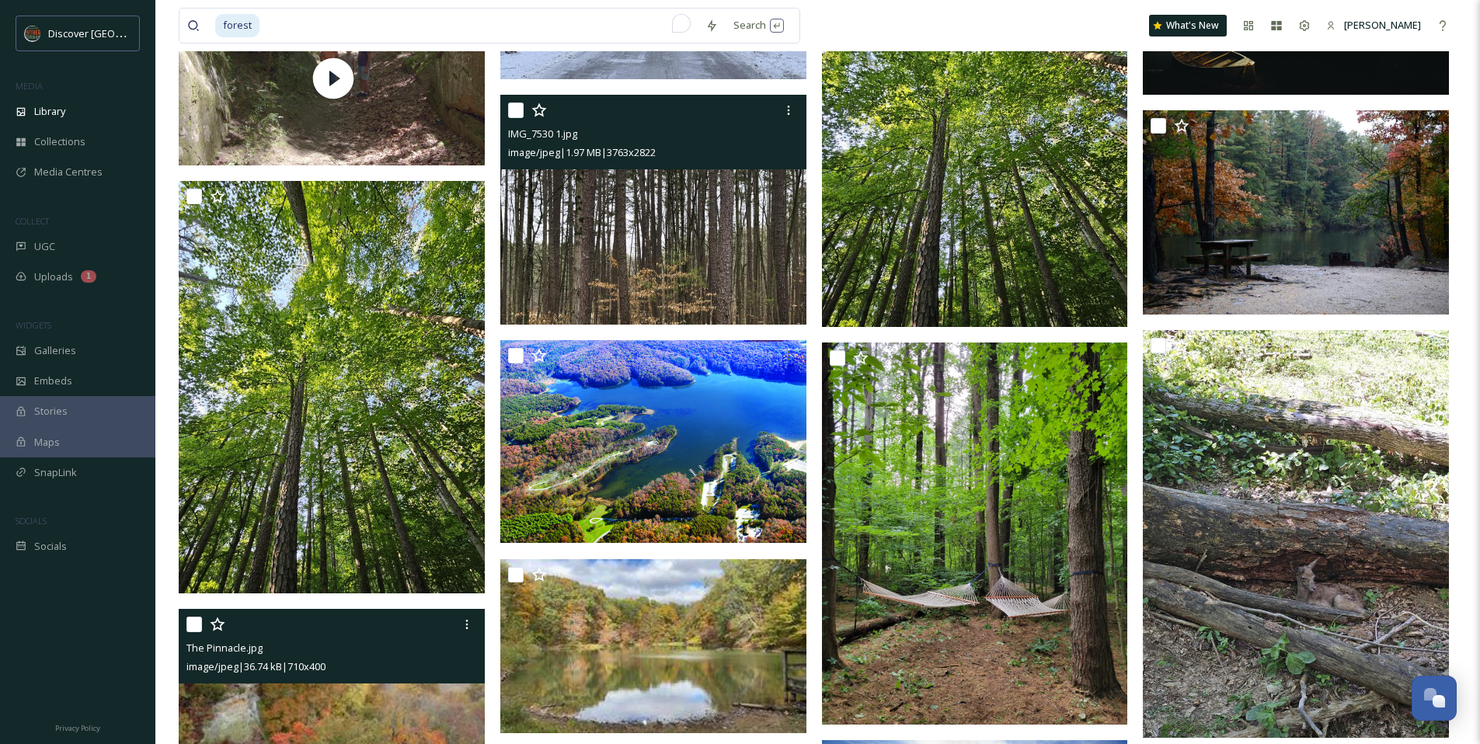
click at [715, 247] on img at bounding box center [653, 210] width 306 height 230
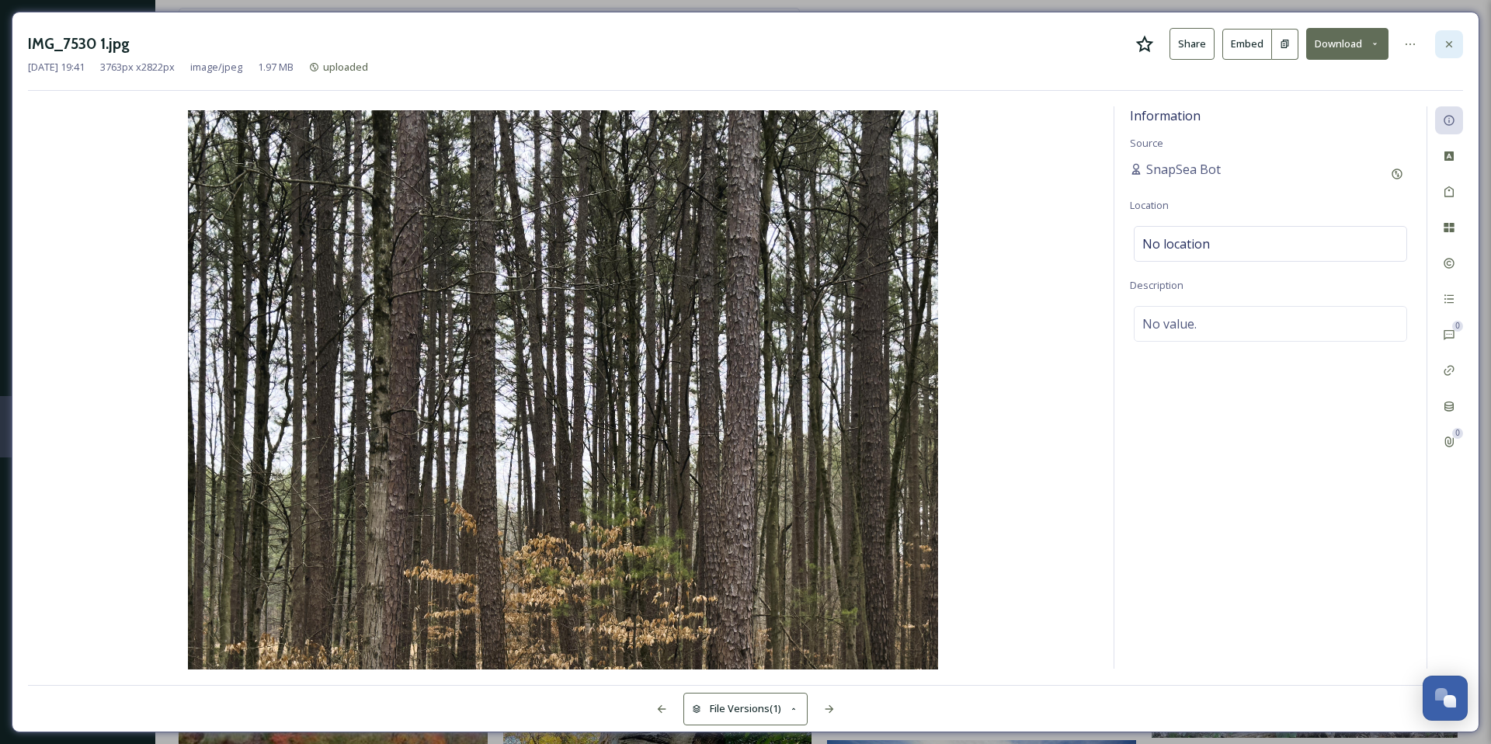
click at [1460, 37] on div at bounding box center [1449, 44] width 28 height 28
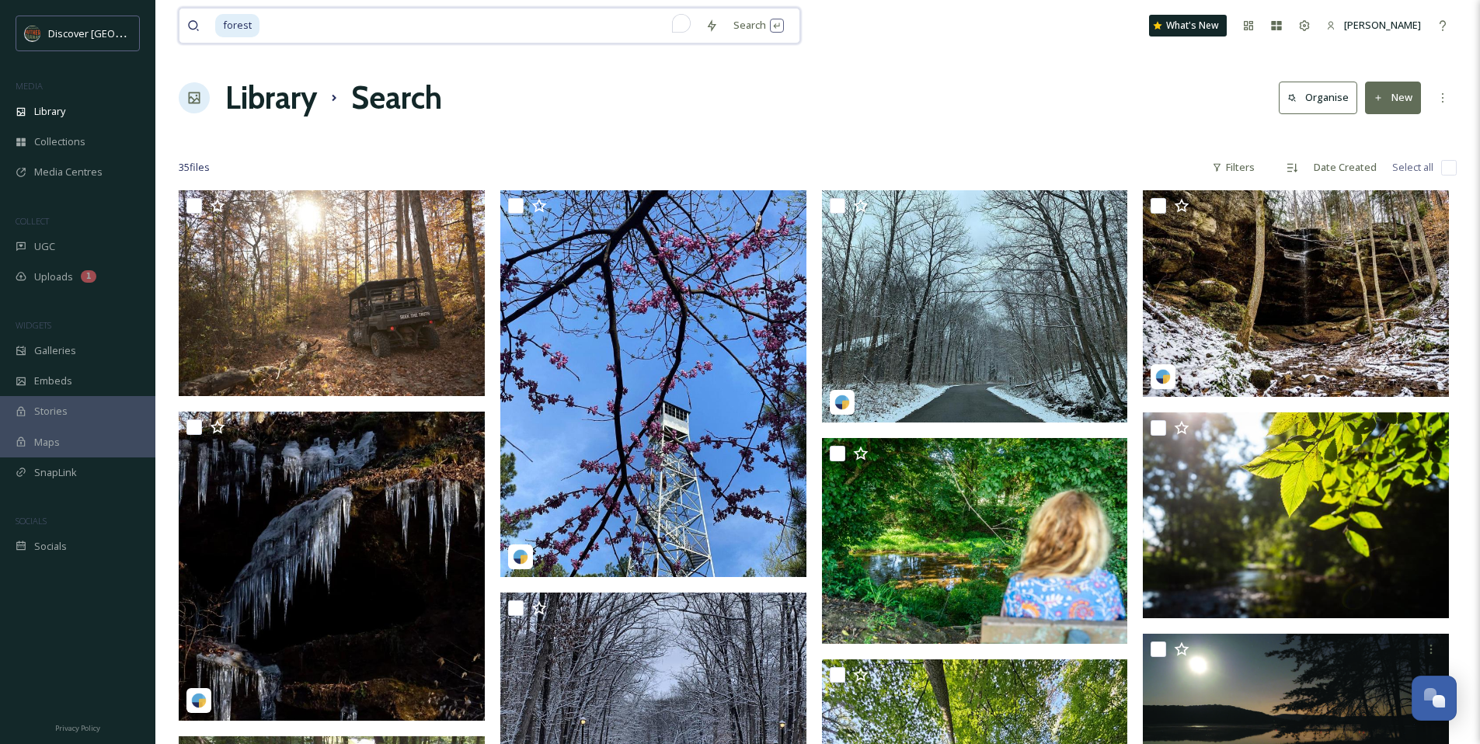
click at [321, 23] on input "To enrich screen reader interactions, please activate Accessibility in Grammarl…" at bounding box center [479, 26] width 437 height 34
type input "f"
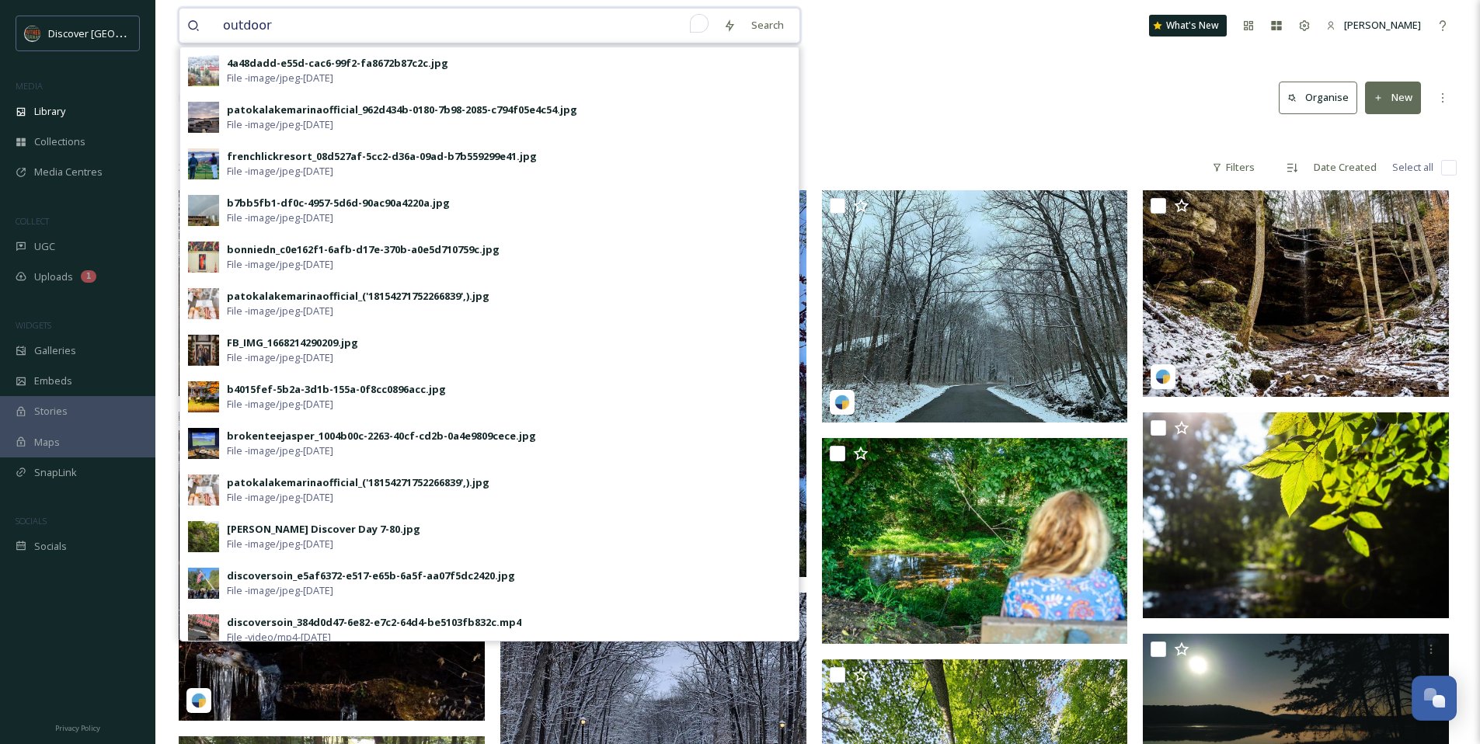
type input "outdoors"
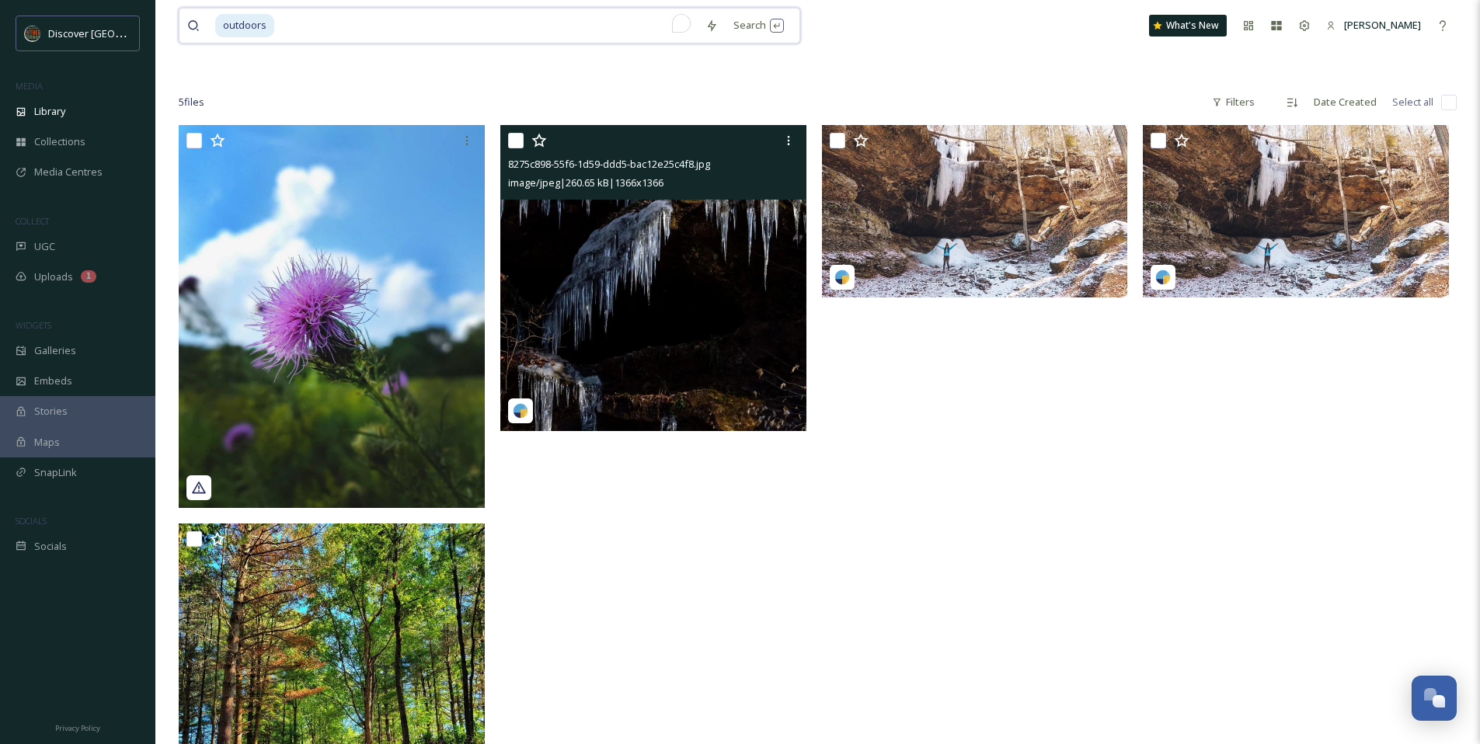
scroll to position [253, 0]
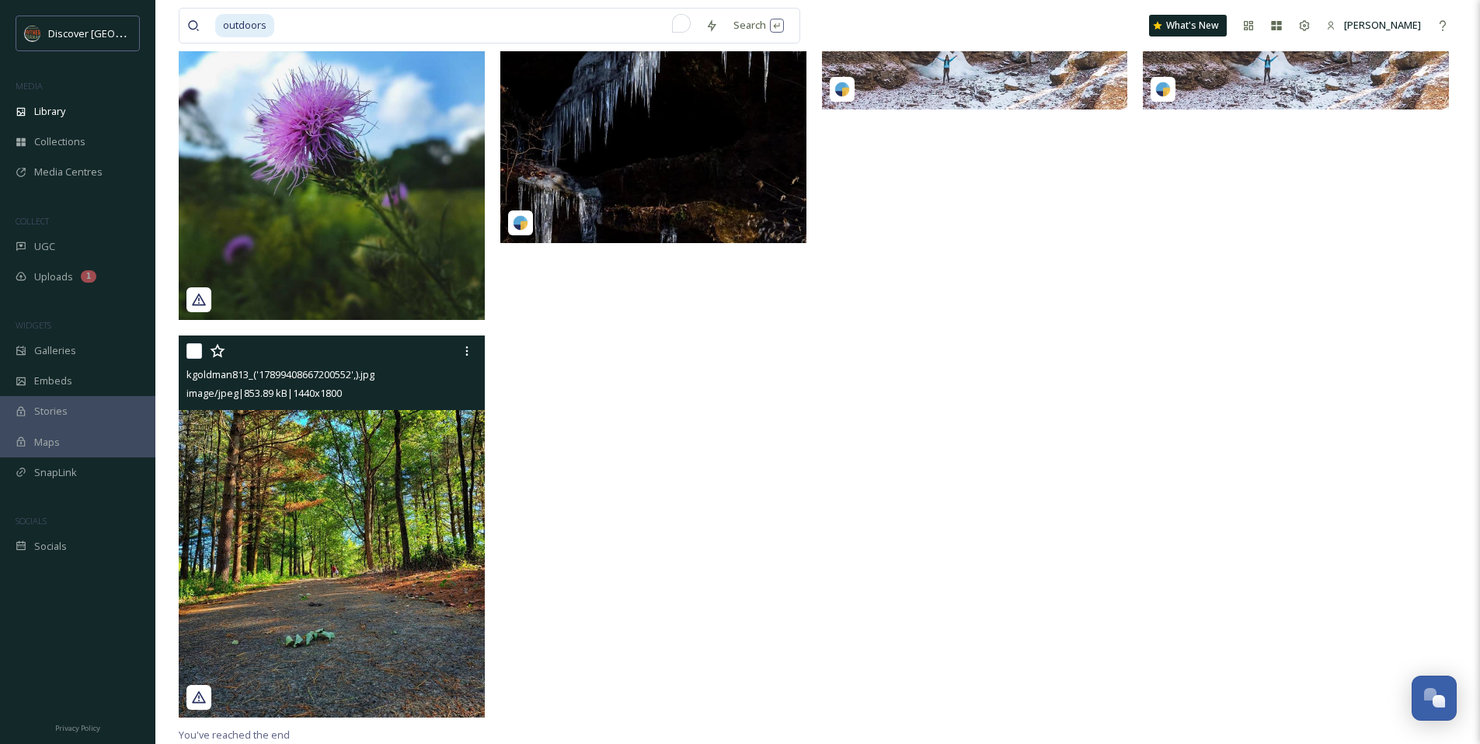
click at [329, 542] on img at bounding box center [332, 527] width 306 height 383
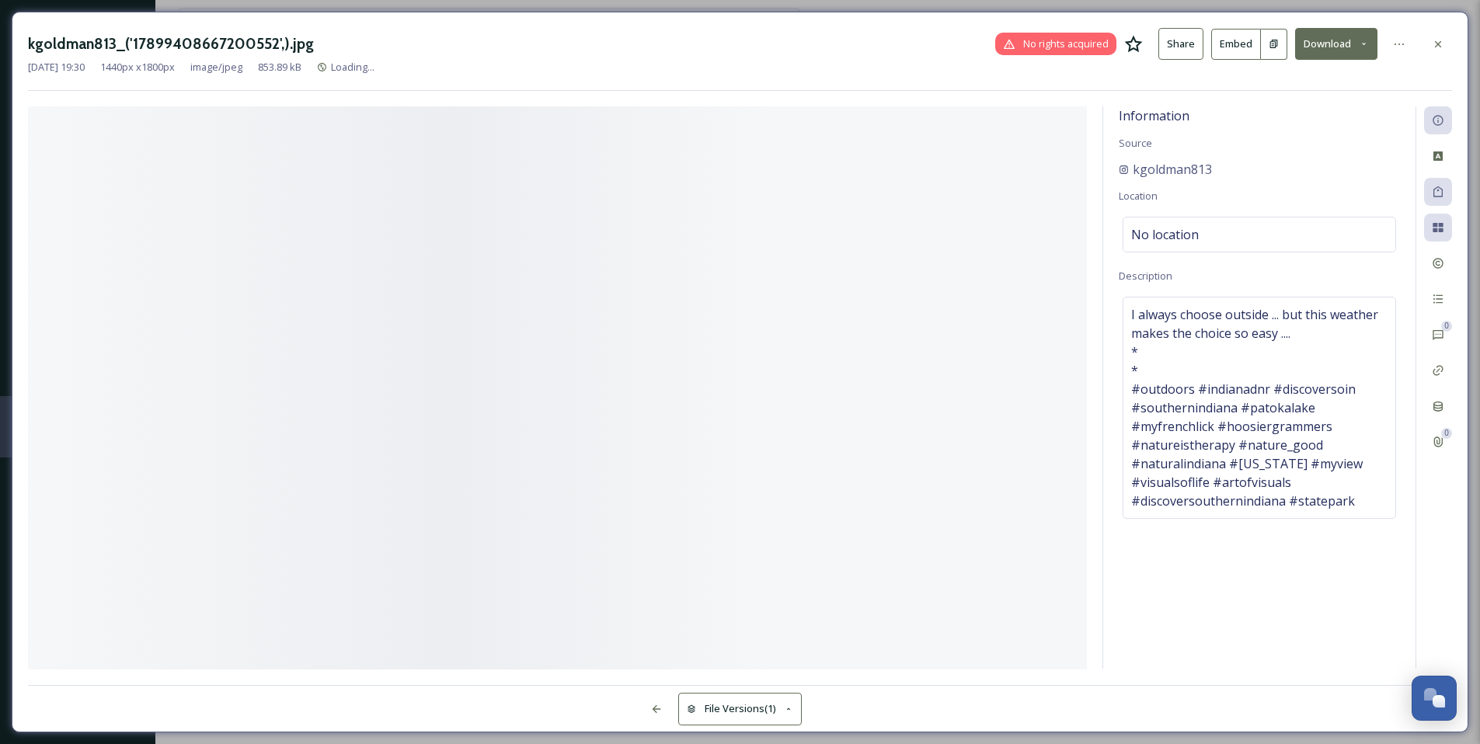
scroll to position [190, 0]
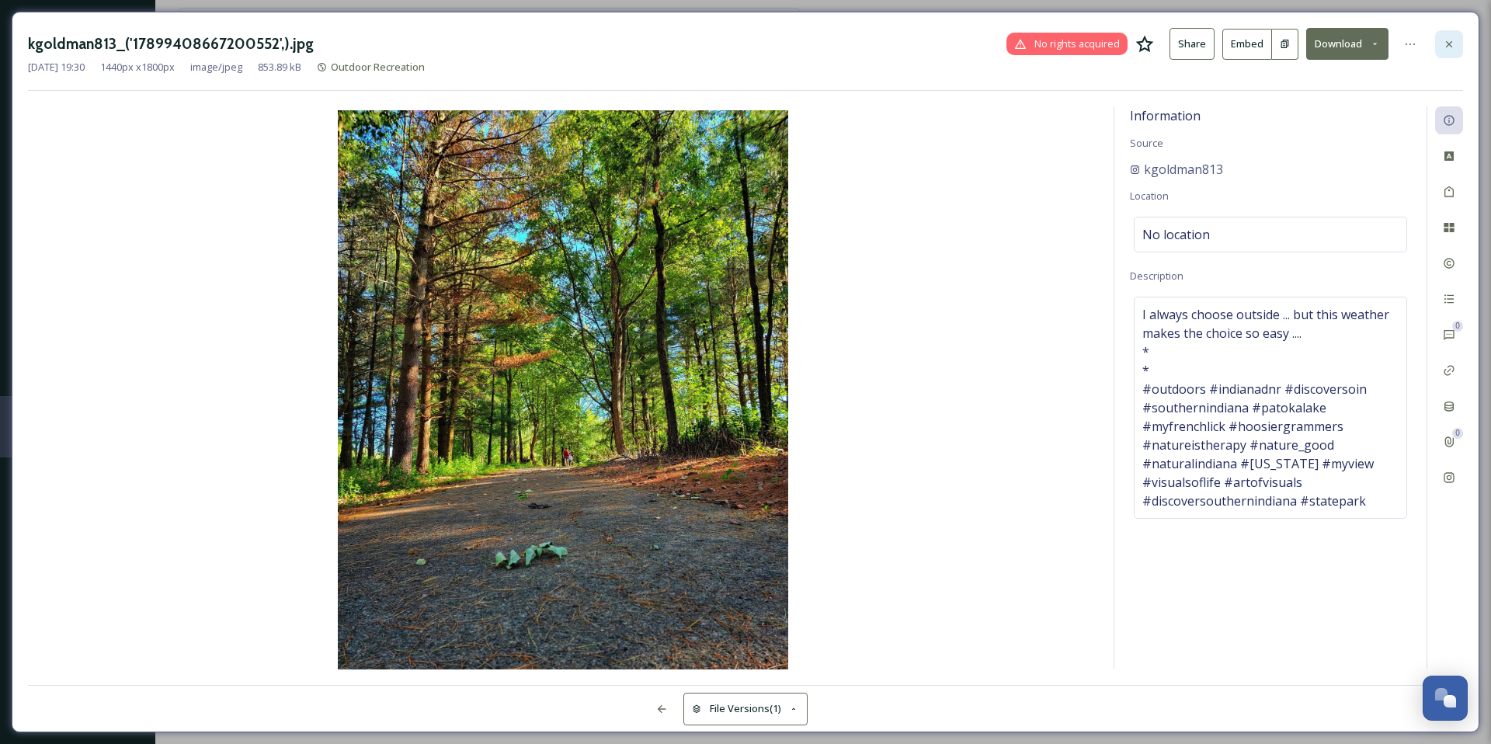
click at [1446, 38] on icon at bounding box center [1449, 44] width 12 height 12
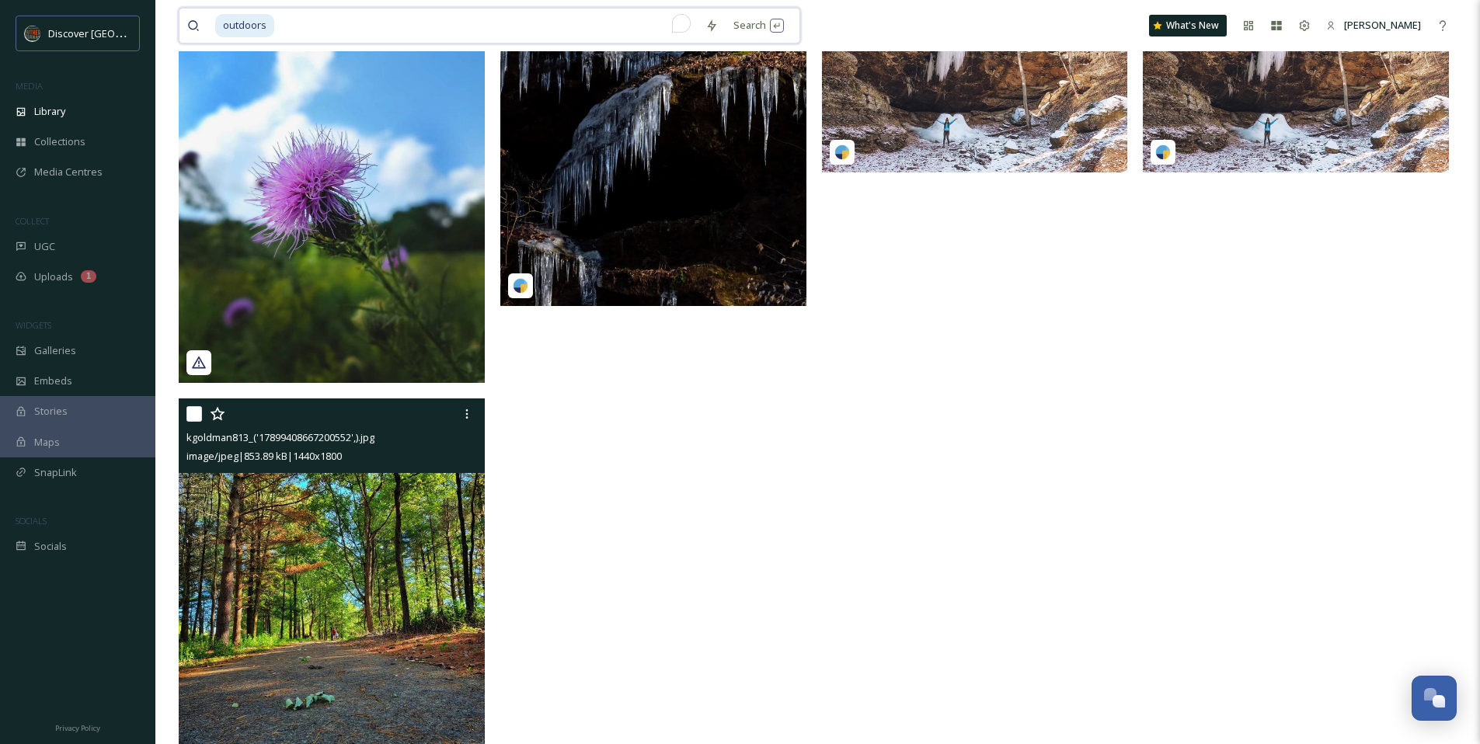
click at [297, 19] on input "To enrich screen reader interactions, please activate Accessibility in Grammarl…" at bounding box center [487, 26] width 422 height 34
type input "o"
type input "pumpkin"
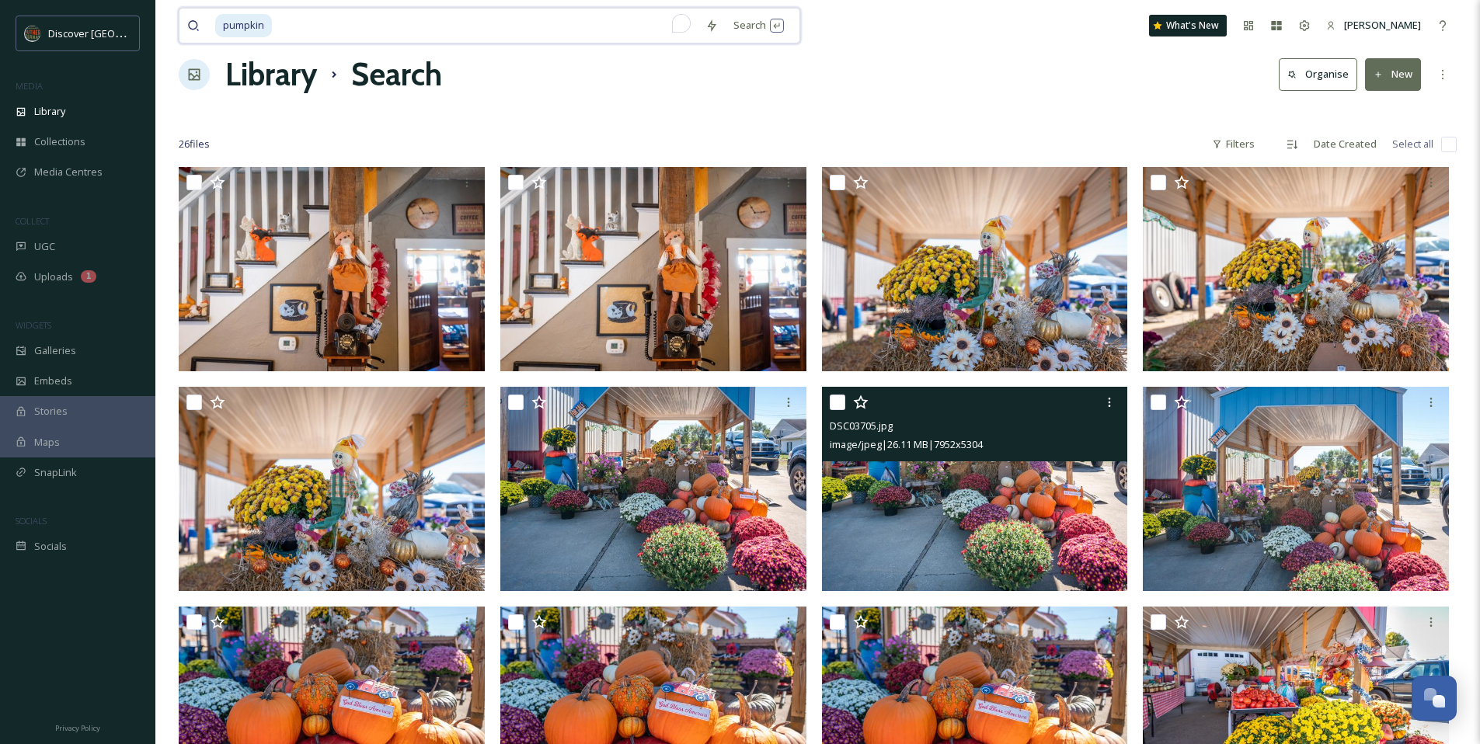
scroll to position [27, 0]
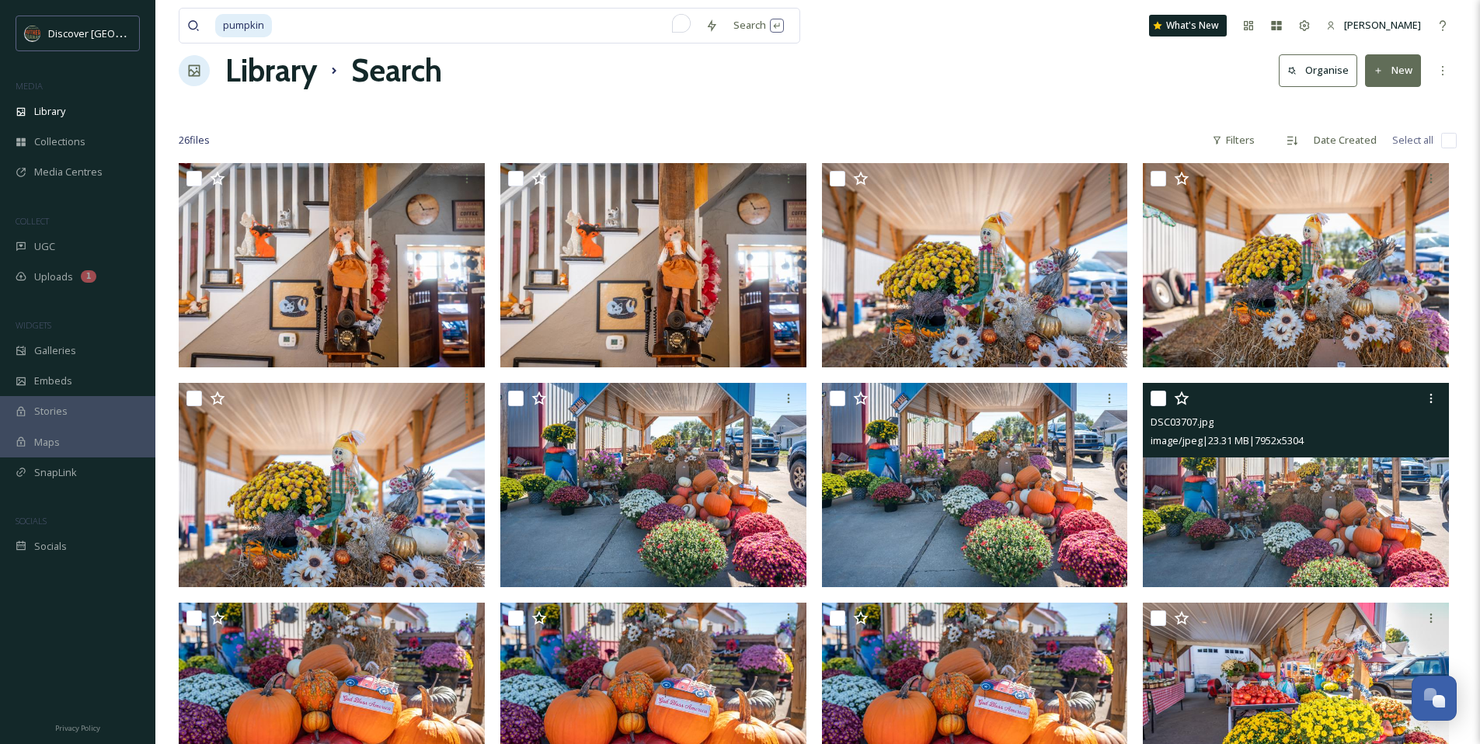
click at [1242, 507] on img at bounding box center [1296, 485] width 306 height 204
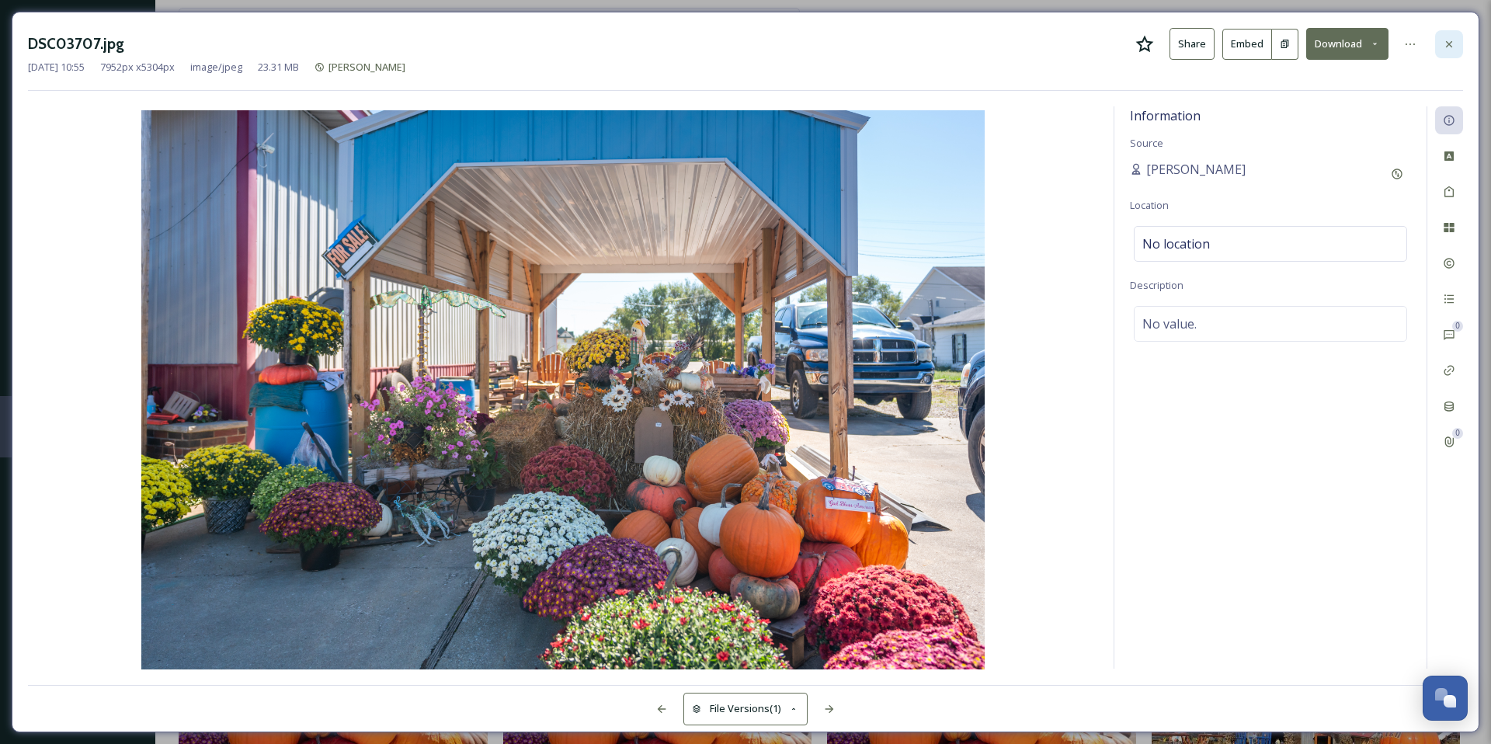
click at [1456, 52] on div at bounding box center [1449, 44] width 28 height 28
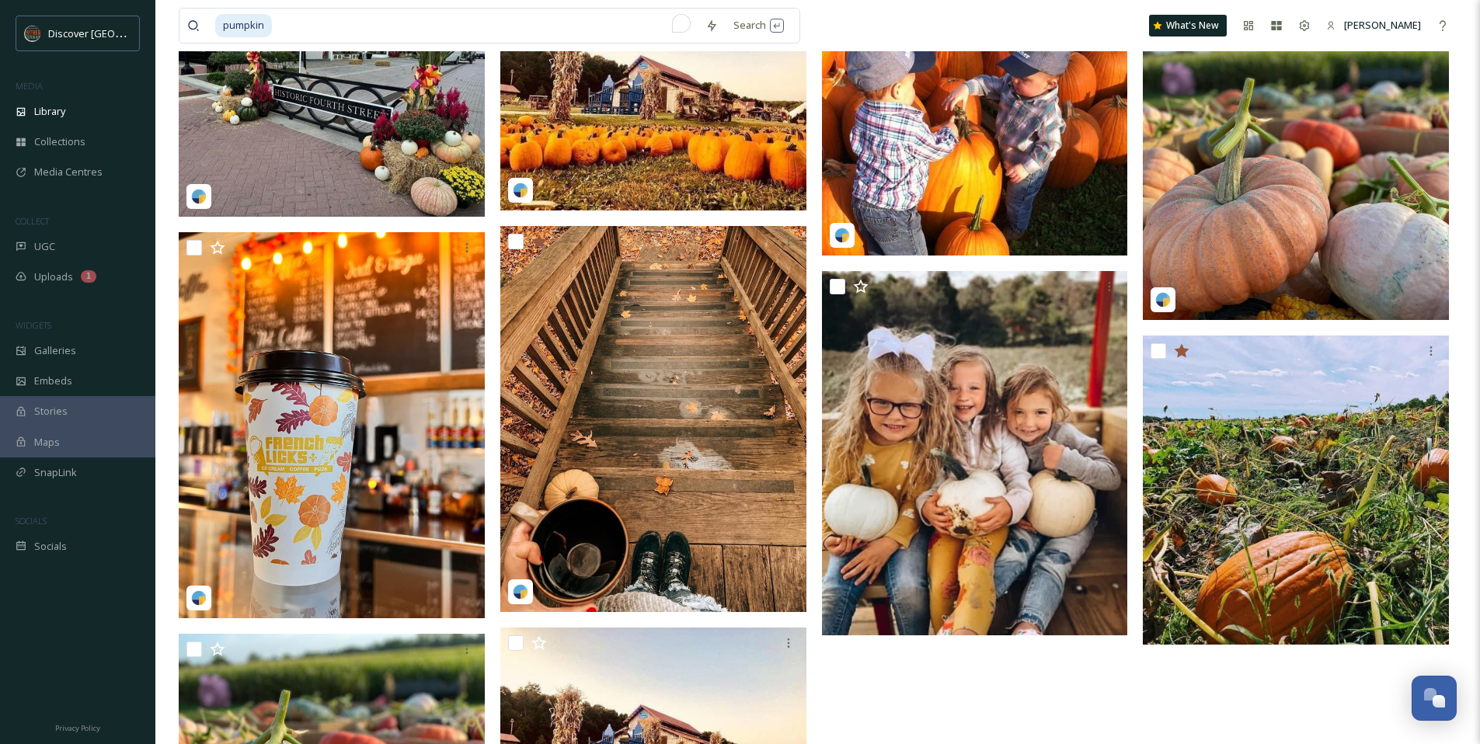
scroll to position [1108, 0]
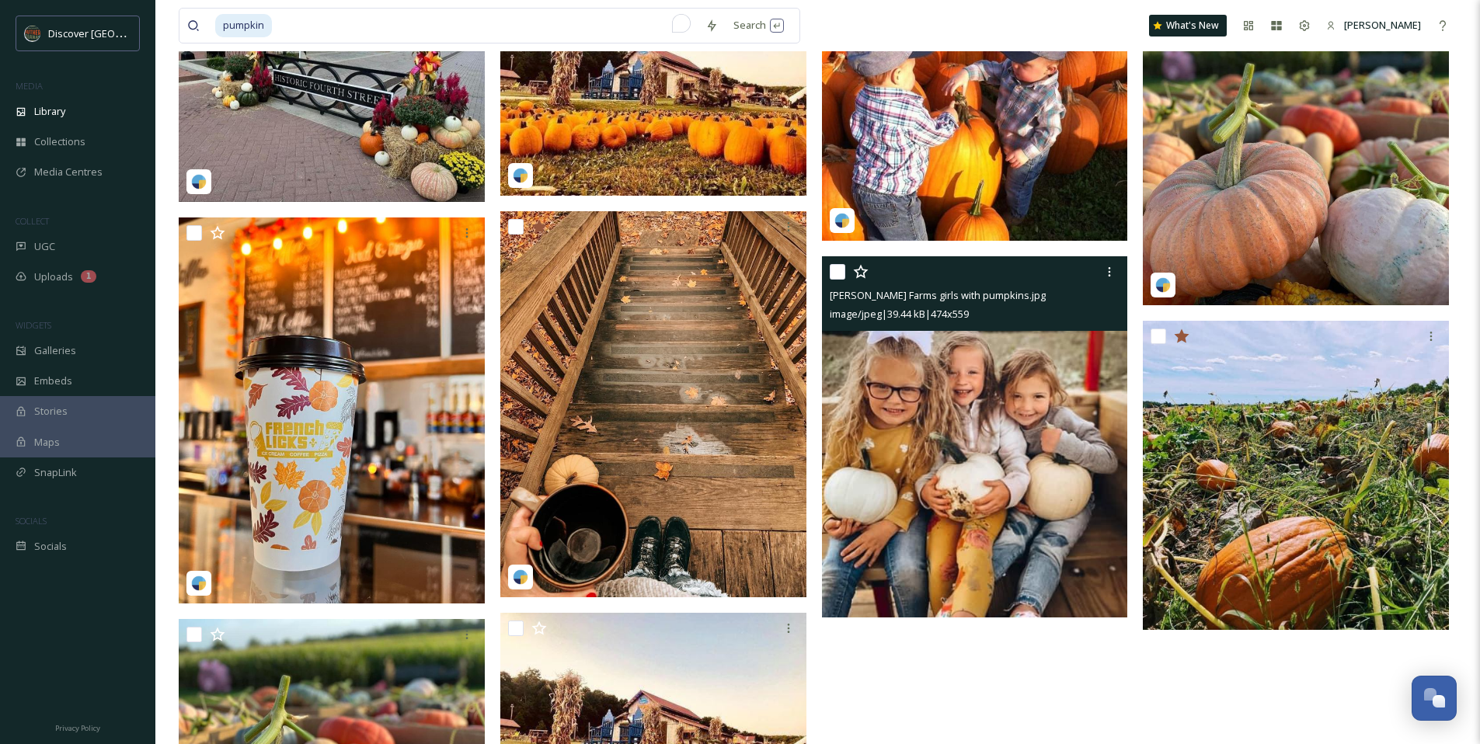
click at [912, 385] on img at bounding box center [975, 436] width 306 height 361
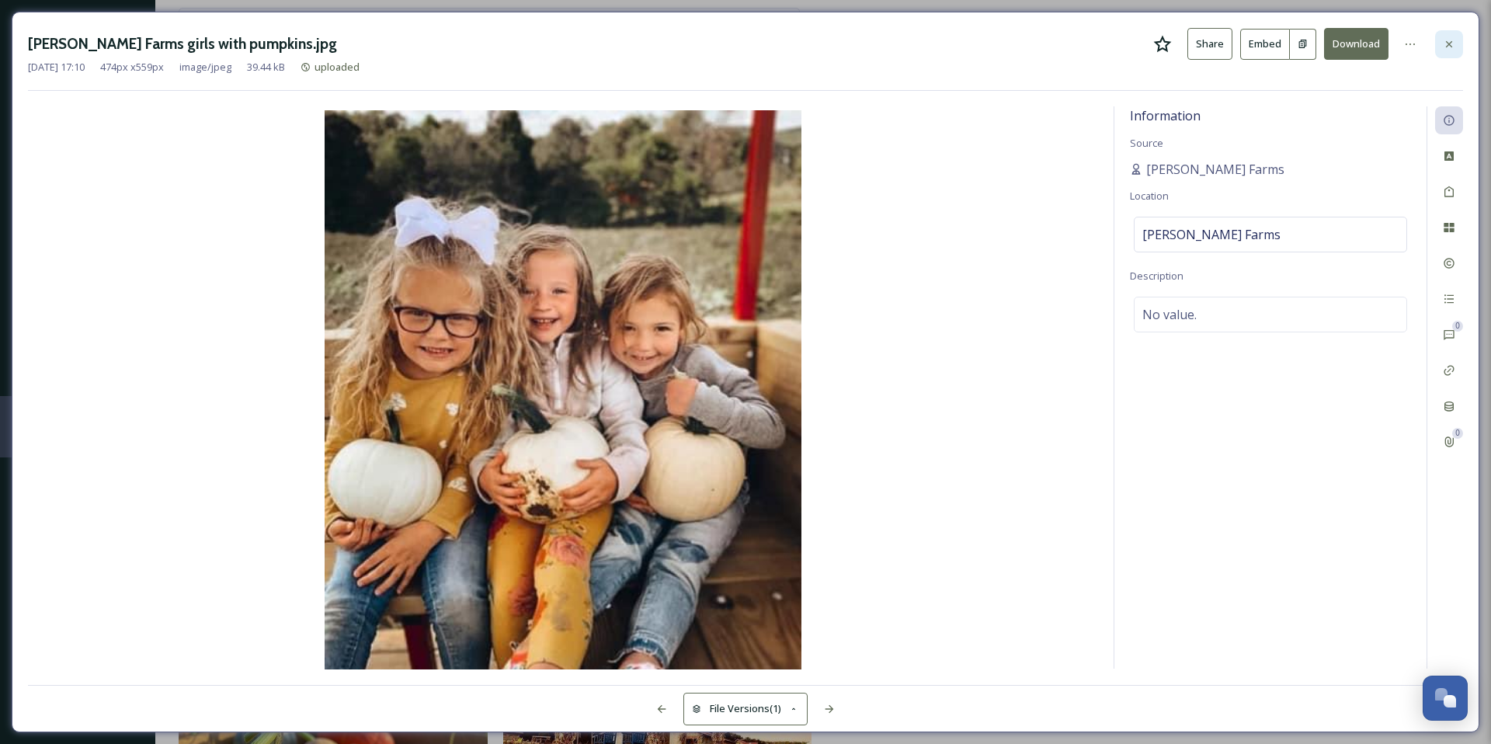
click at [1459, 47] on div at bounding box center [1449, 44] width 28 height 28
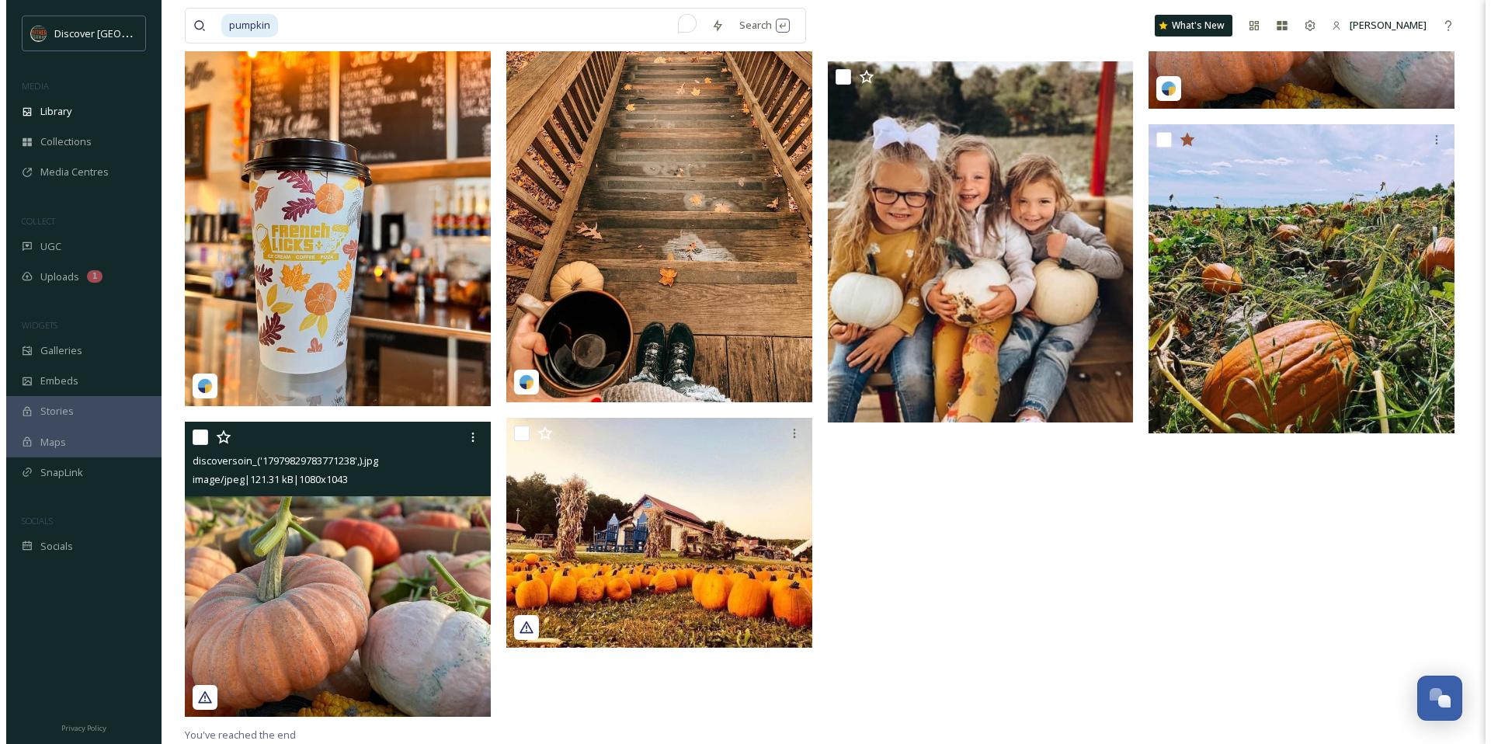
scroll to position [1305, 0]
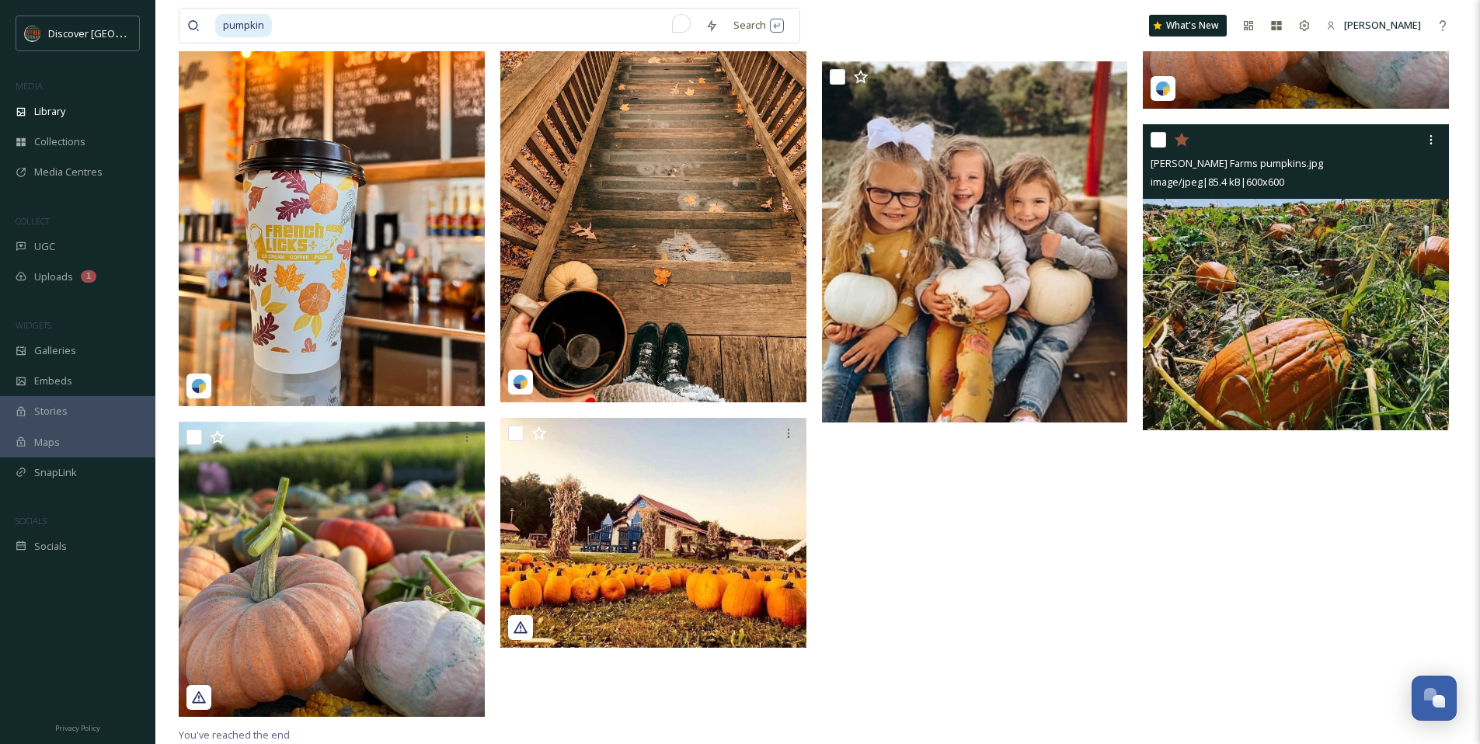
click at [1247, 347] on img at bounding box center [1296, 277] width 306 height 306
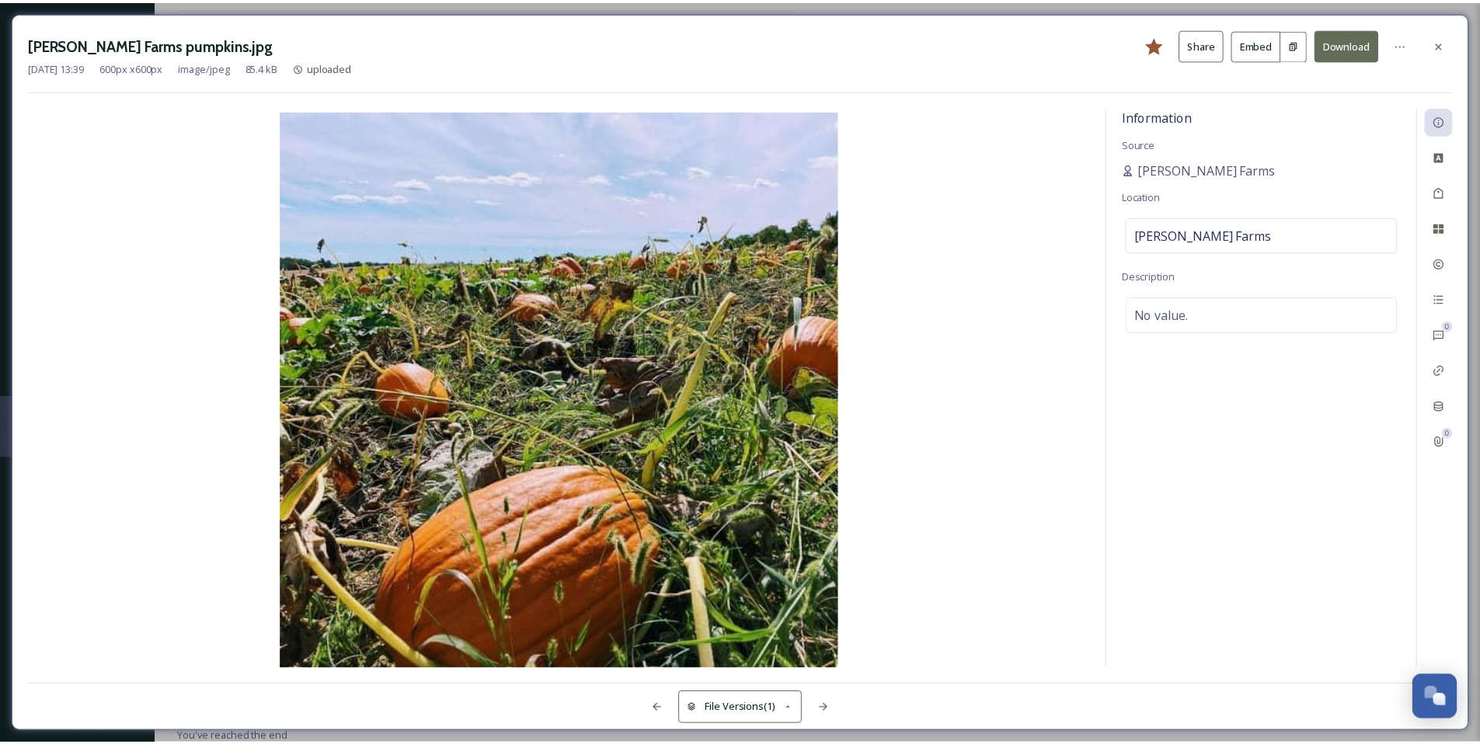
scroll to position [1307, 0]
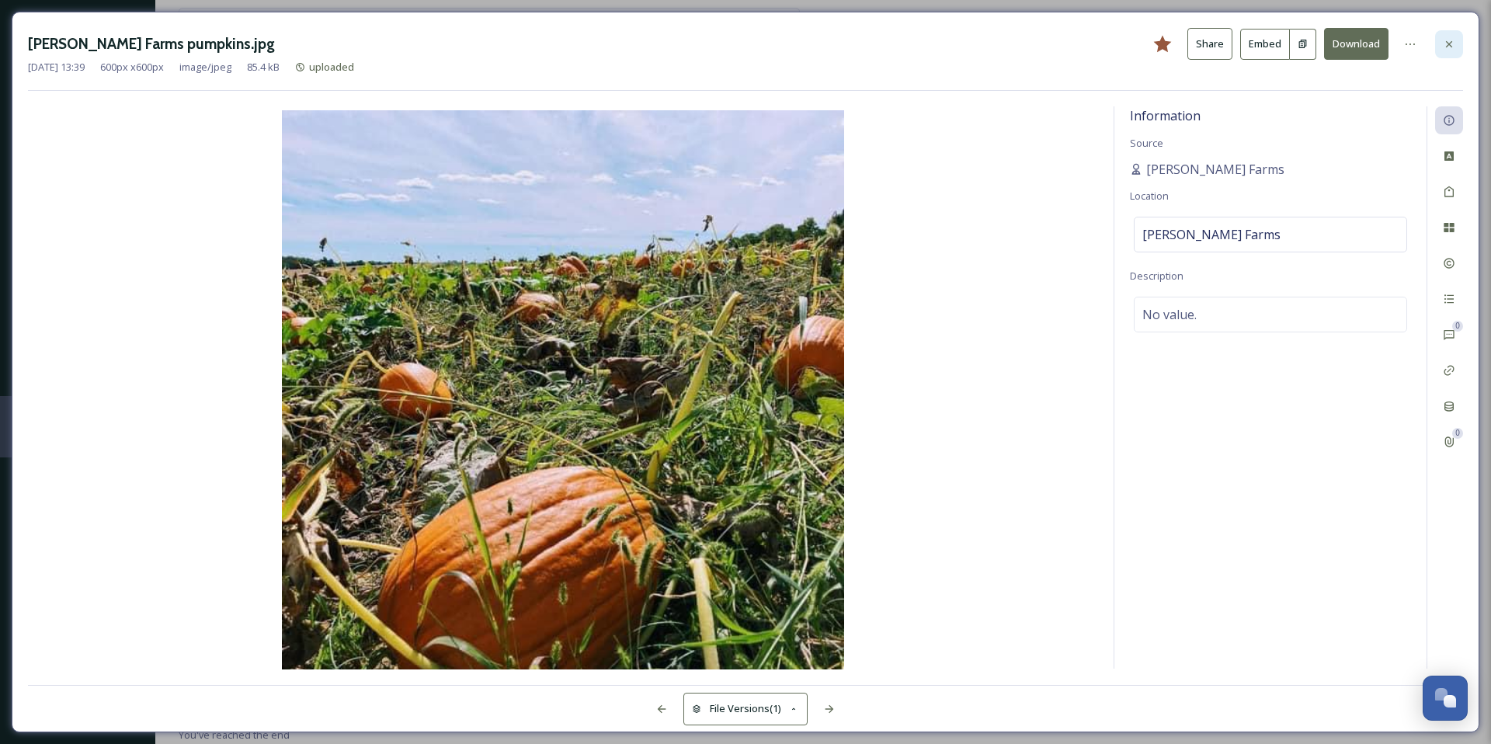
click at [1458, 34] on div at bounding box center [1449, 44] width 28 height 28
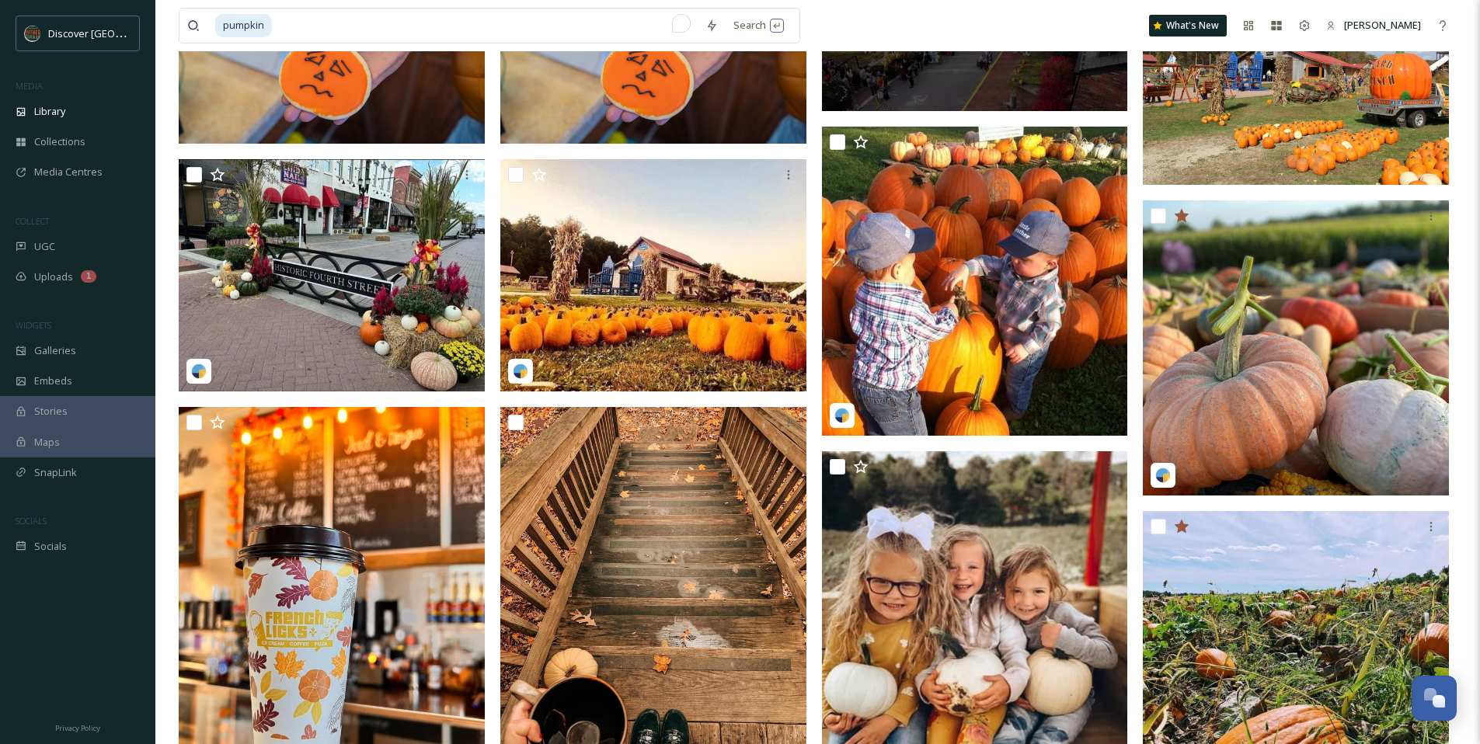
scroll to position [914, 0]
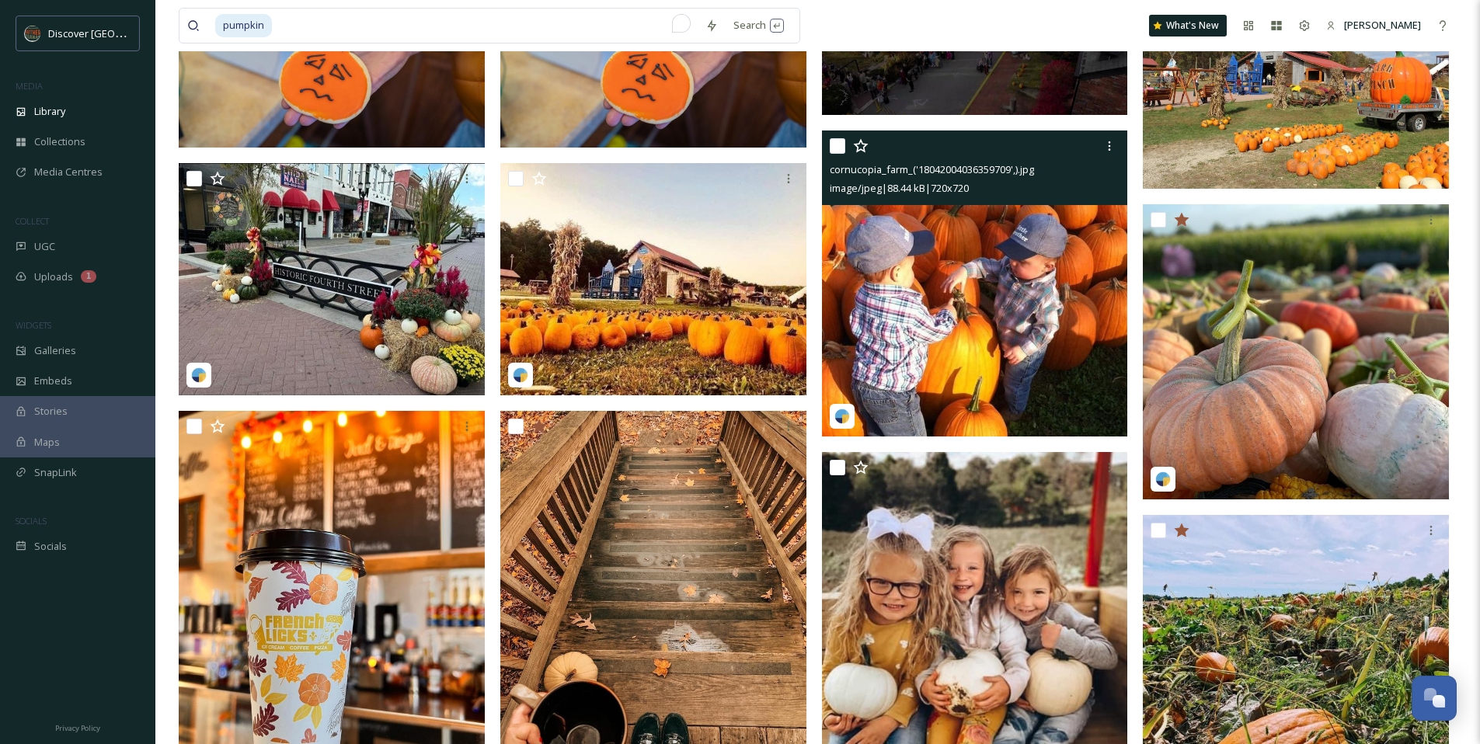
click at [945, 314] on img at bounding box center [975, 283] width 306 height 306
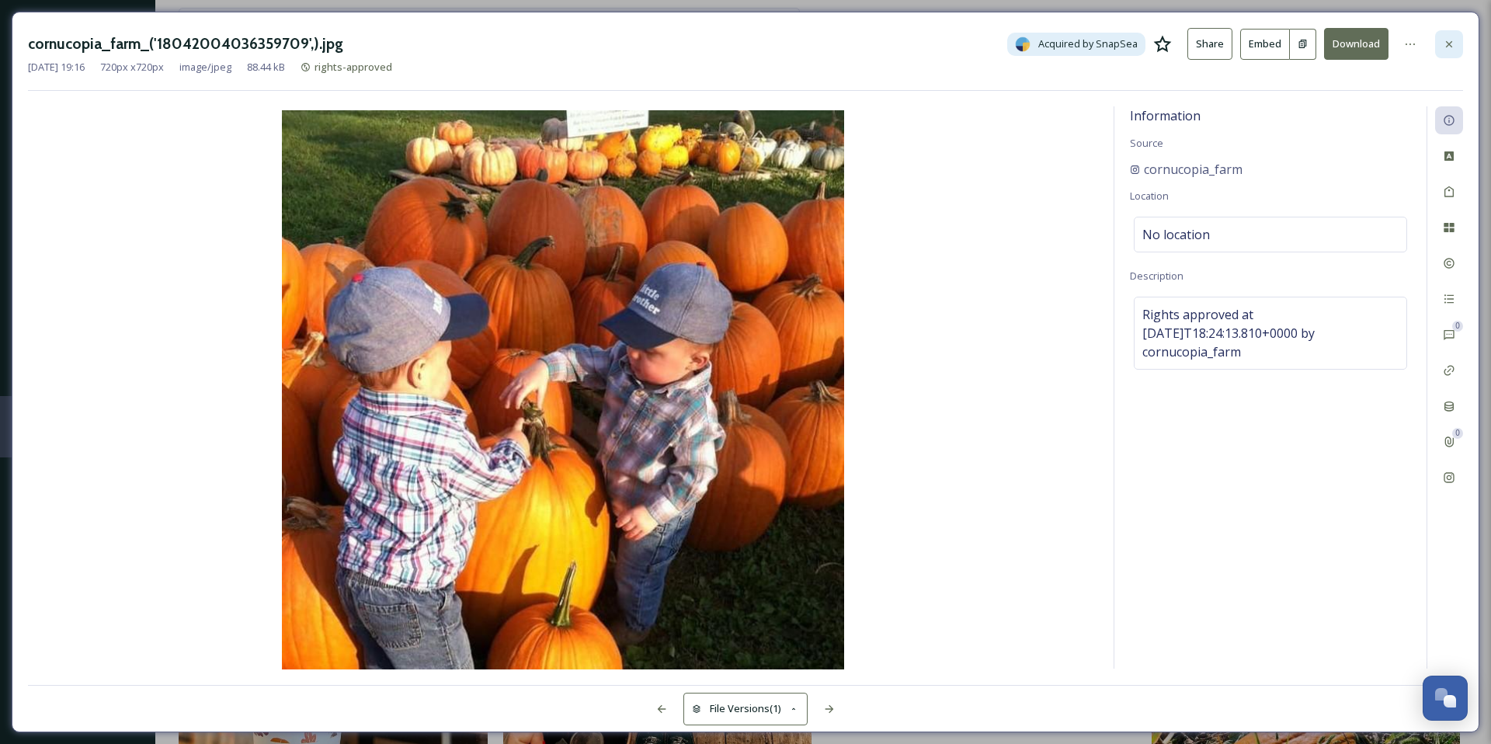
click at [1458, 45] on div at bounding box center [1449, 44] width 28 height 28
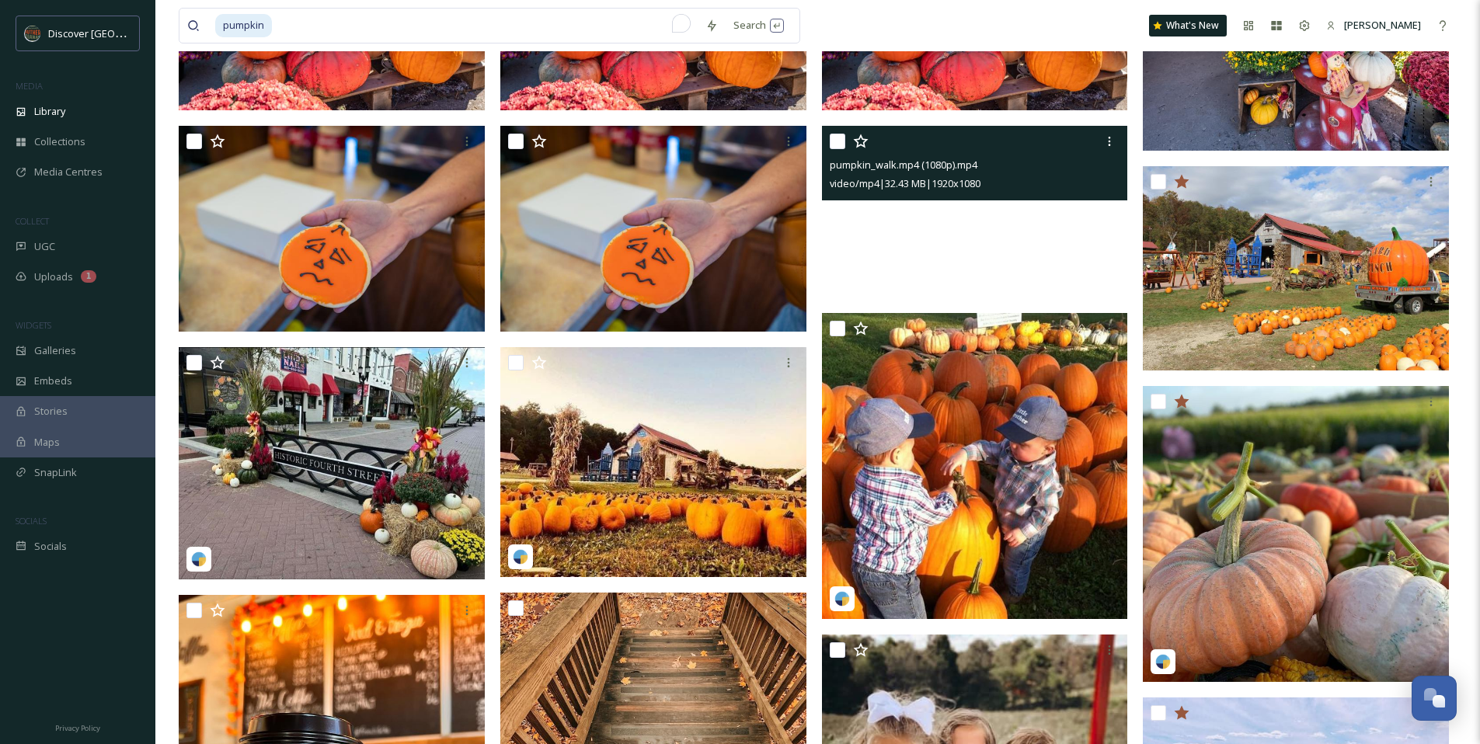
scroll to position [726, 0]
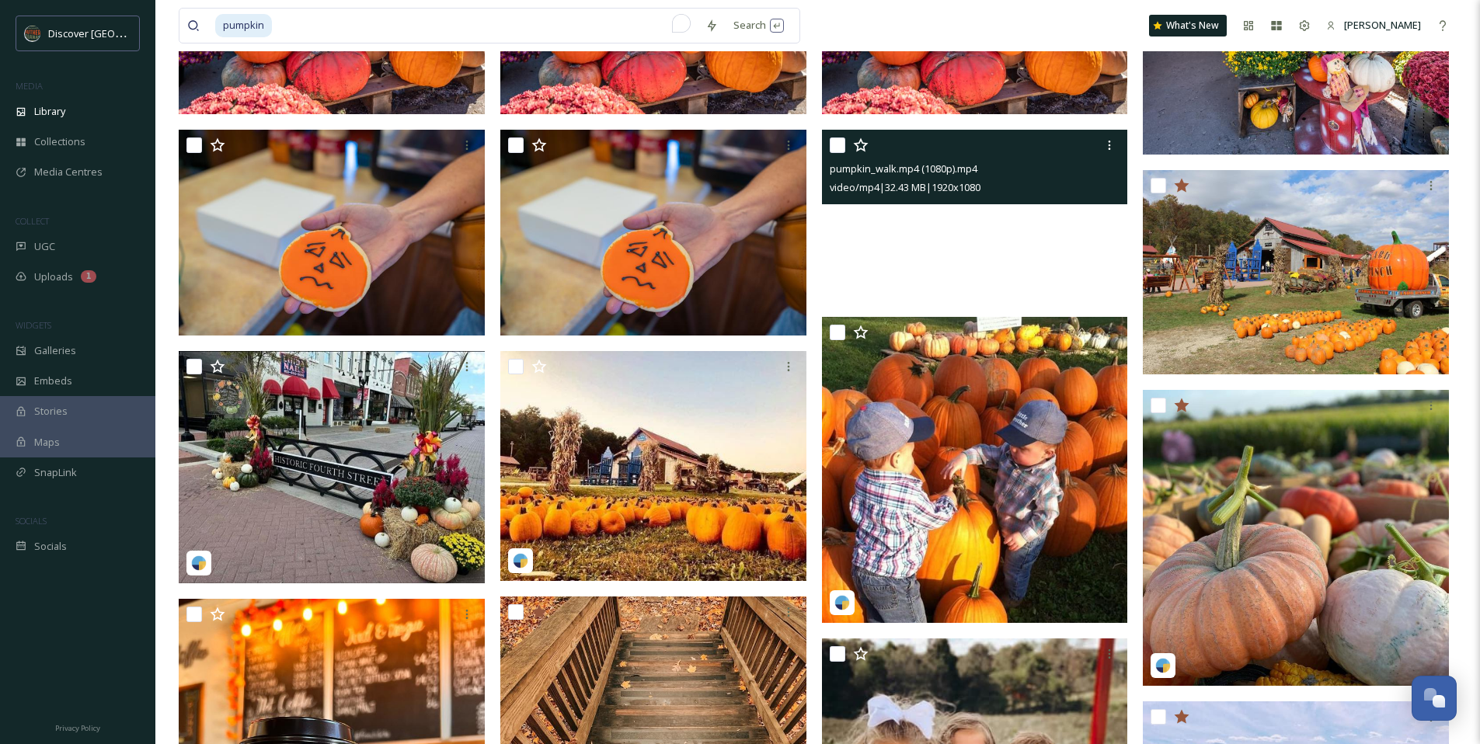
click at [882, 259] on video "pumpkin_walk.mp4 (1080p).mp4" at bounding box center [975, 216] width 306 height 172
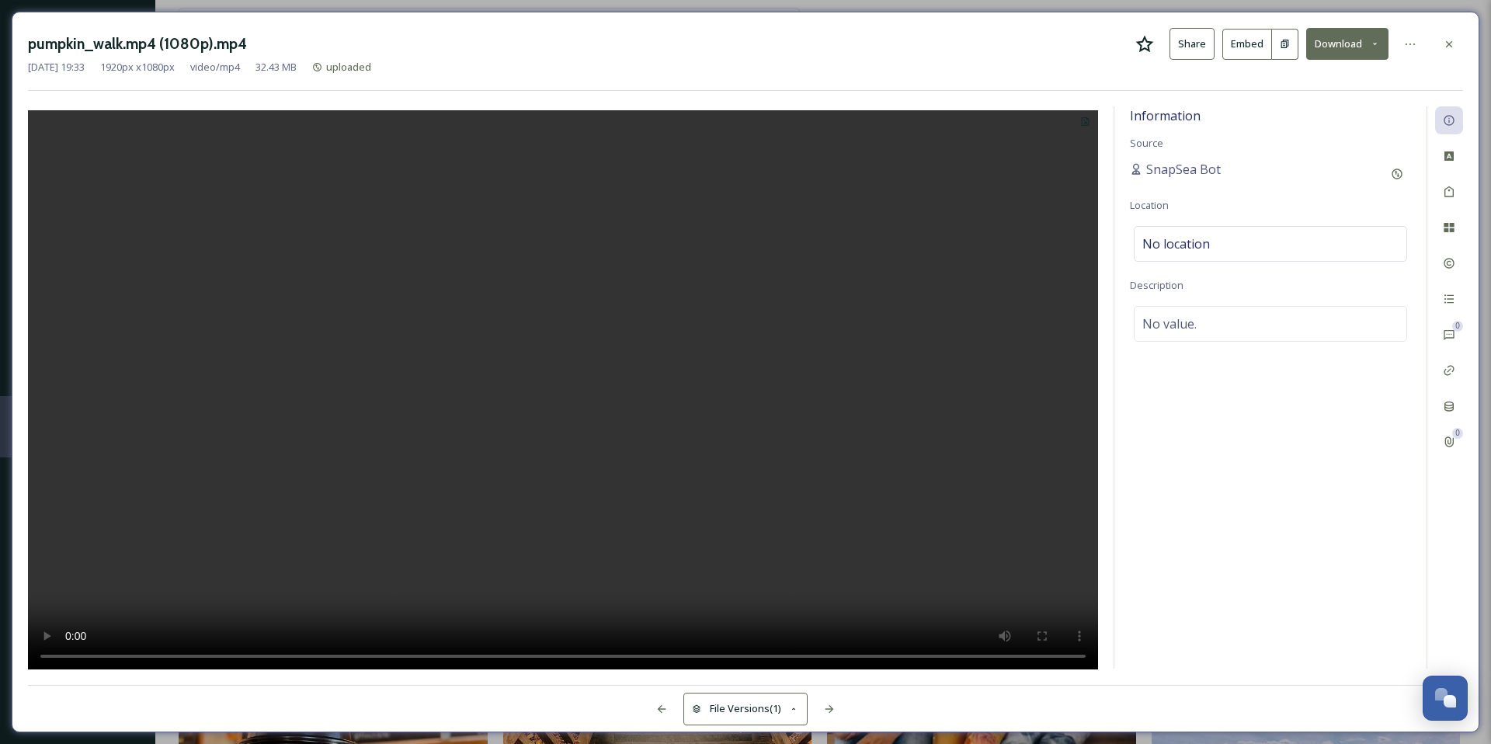
click at [381, 499] on video at bounding box center [563, 391] width 1070 height 563
drag, startPoint x: 1147, startPoint y: 26, endPoint x: 1147, endPoint y: 37, distance: 10.9
click at [1147, 33] on div "pumpkin_walk.mp4 (1080p).mp4 Share Embed Download [DATE] 19:33 1920 px x 1080 p…" at bounding box center [746, 372] width 1468 height 721
click at [1149, 45] on icon at bounding box center [1145, 43] width 18 height 17
click at [1380, 39] on icon at bounding box center [1375, 44] width 10 height 10
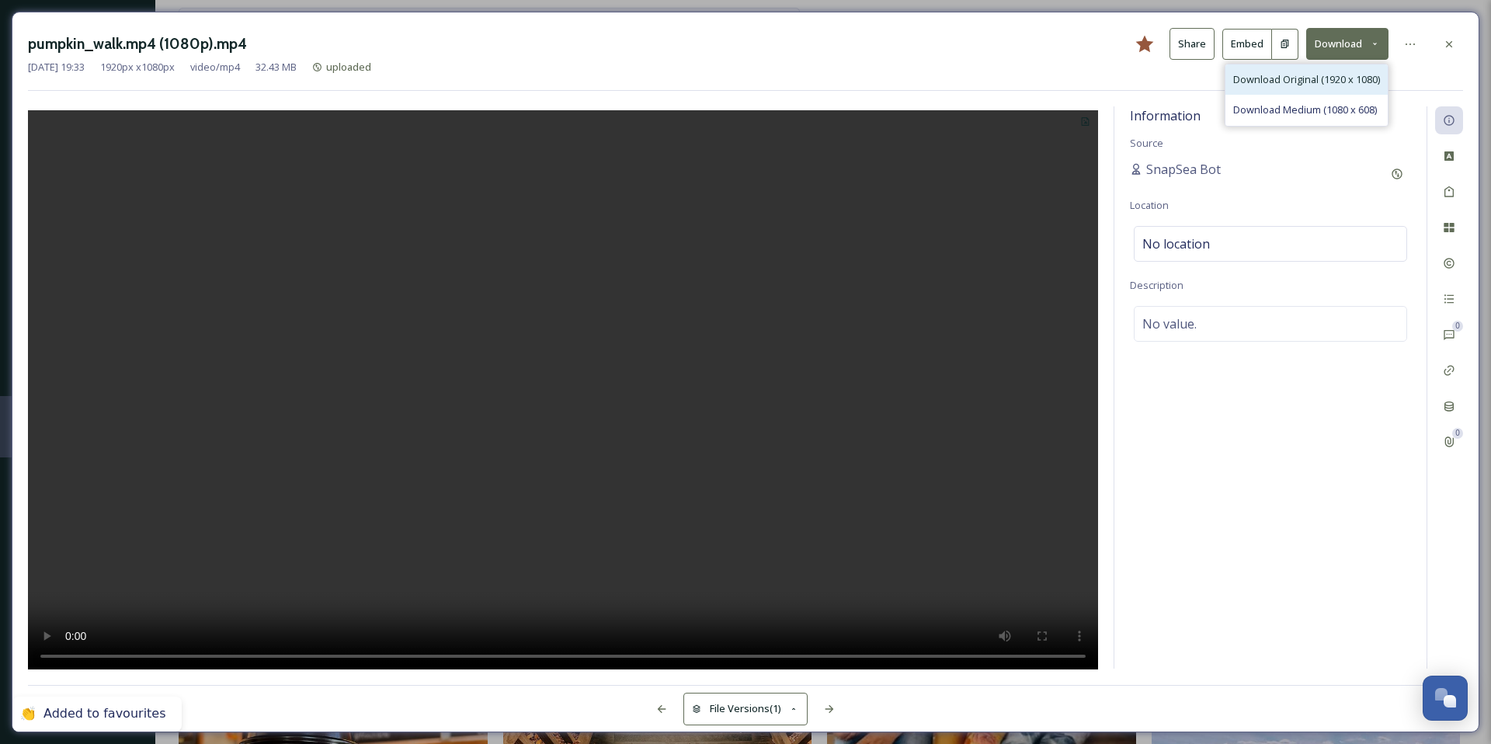
click at [1328, 83] on span "Download Original (1920 x 1080)" at bounding box center [1307, 79] width 147 height 15
click at [1451, 47] on icon at bounding box center [1449, 44] width 12 height 12
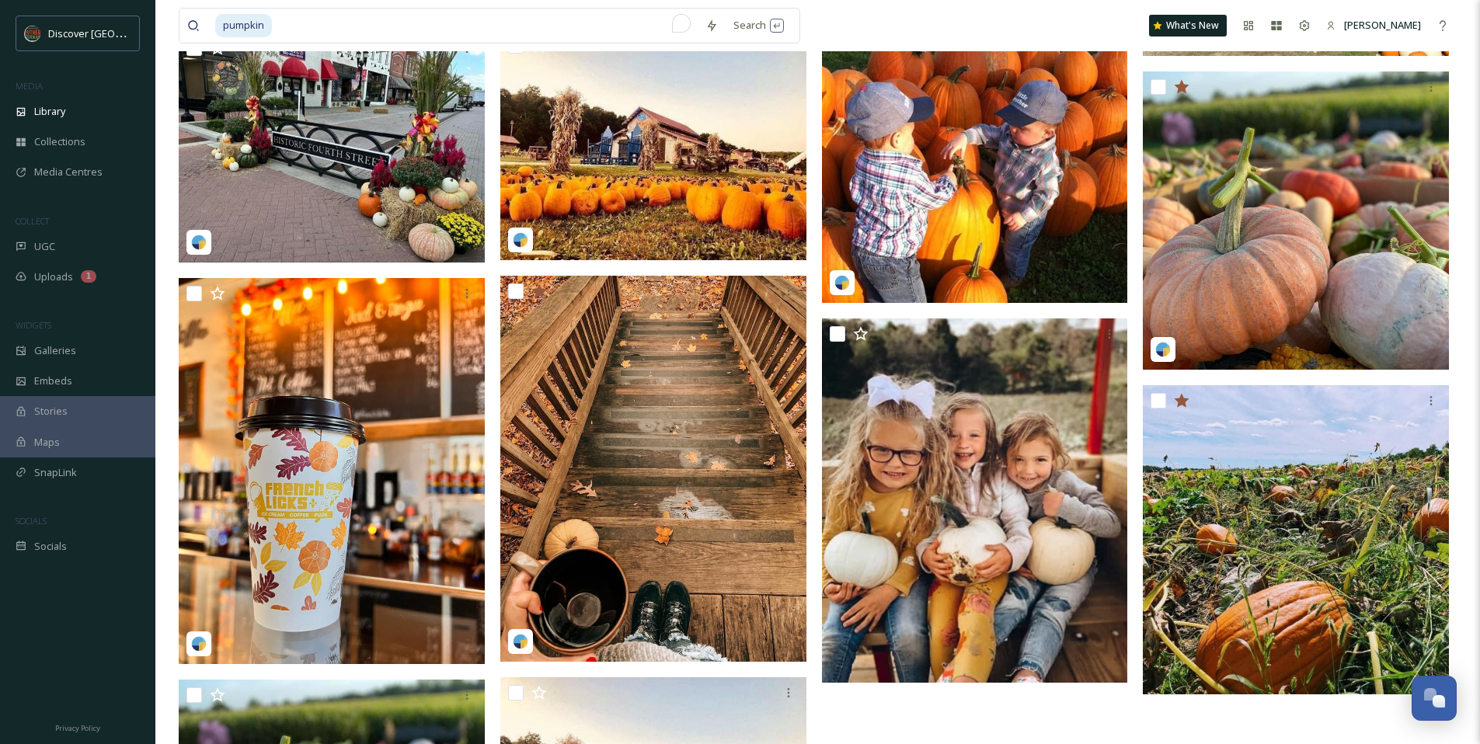
scroll to position [1047, 0]
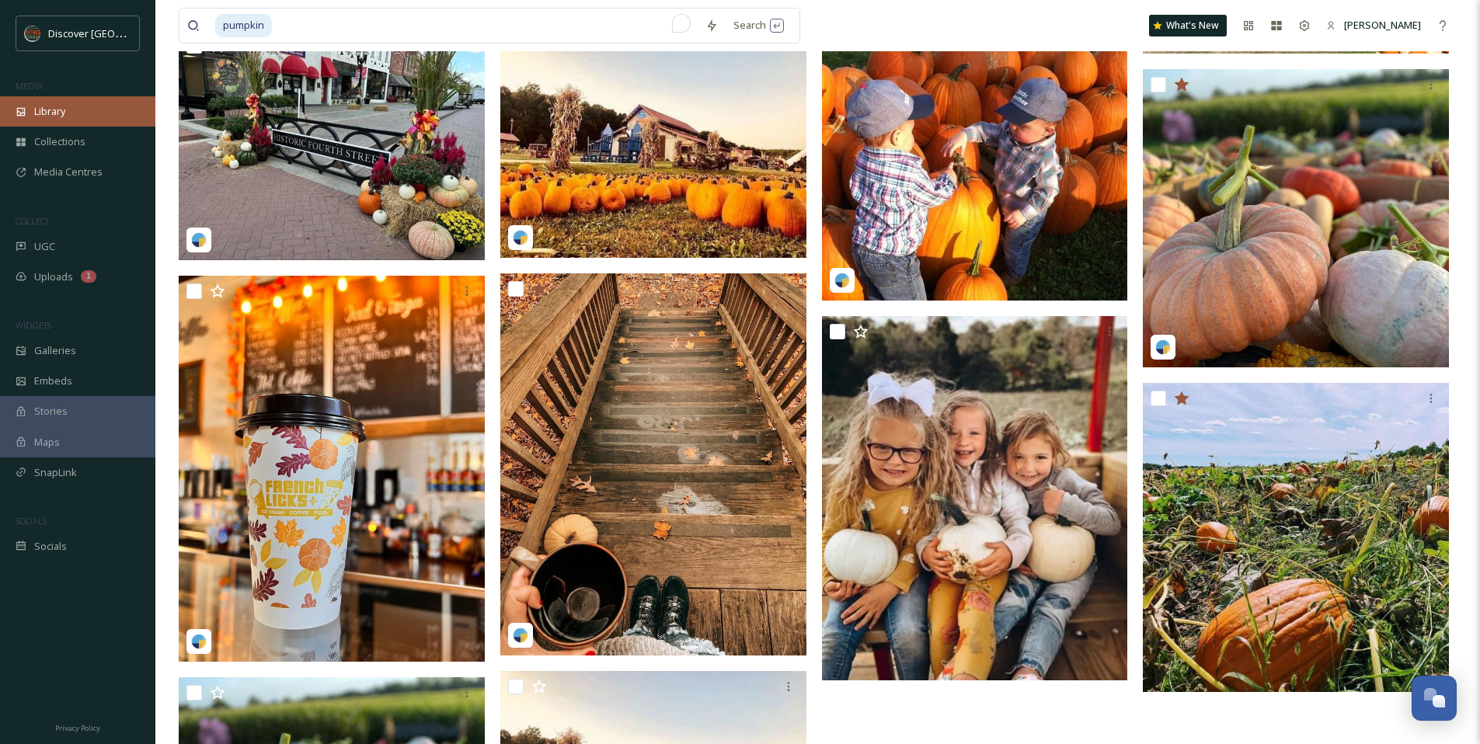
click at [52, 102] on div "Library" at bounding box center [77, 111] width 155 height 30
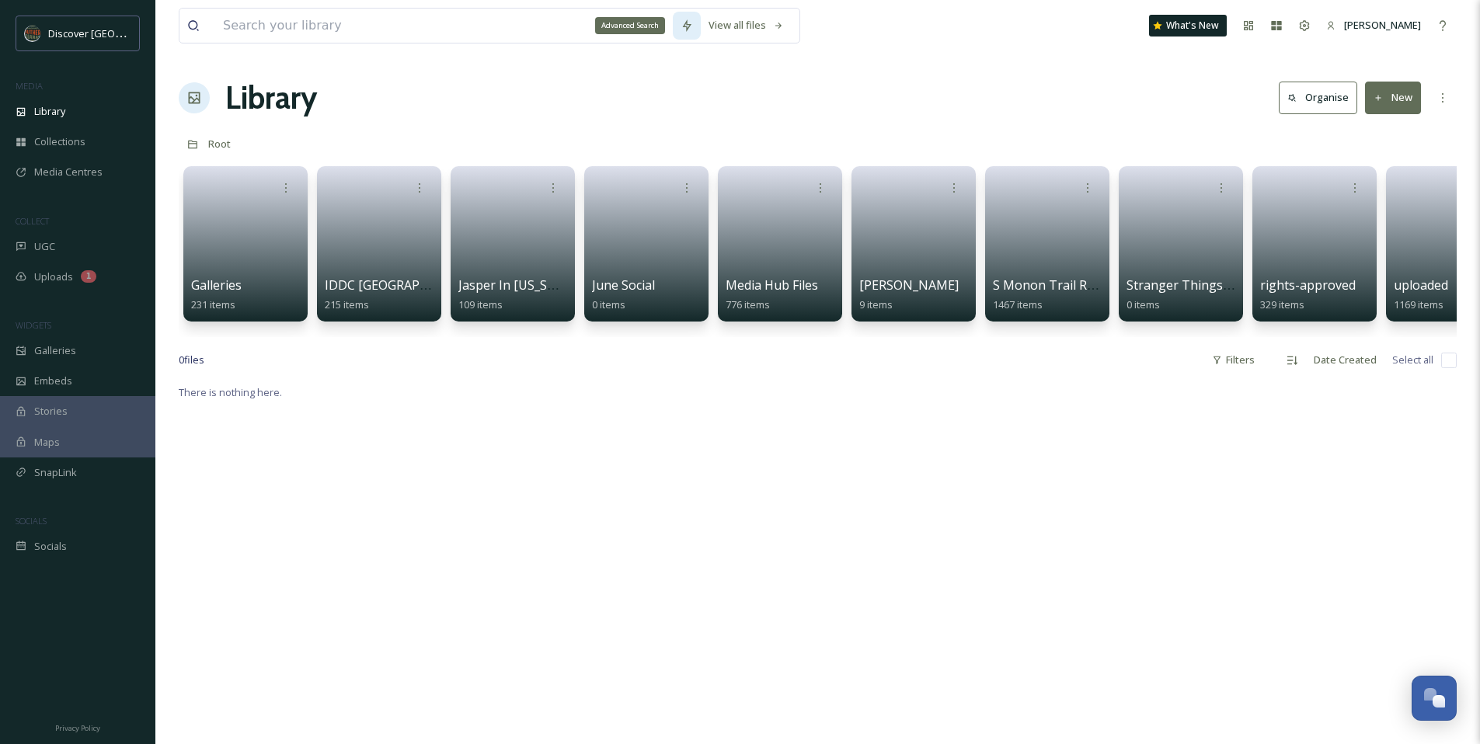
click at [684, 28] on icon at bounding box center [686, 25] width 12 height 12
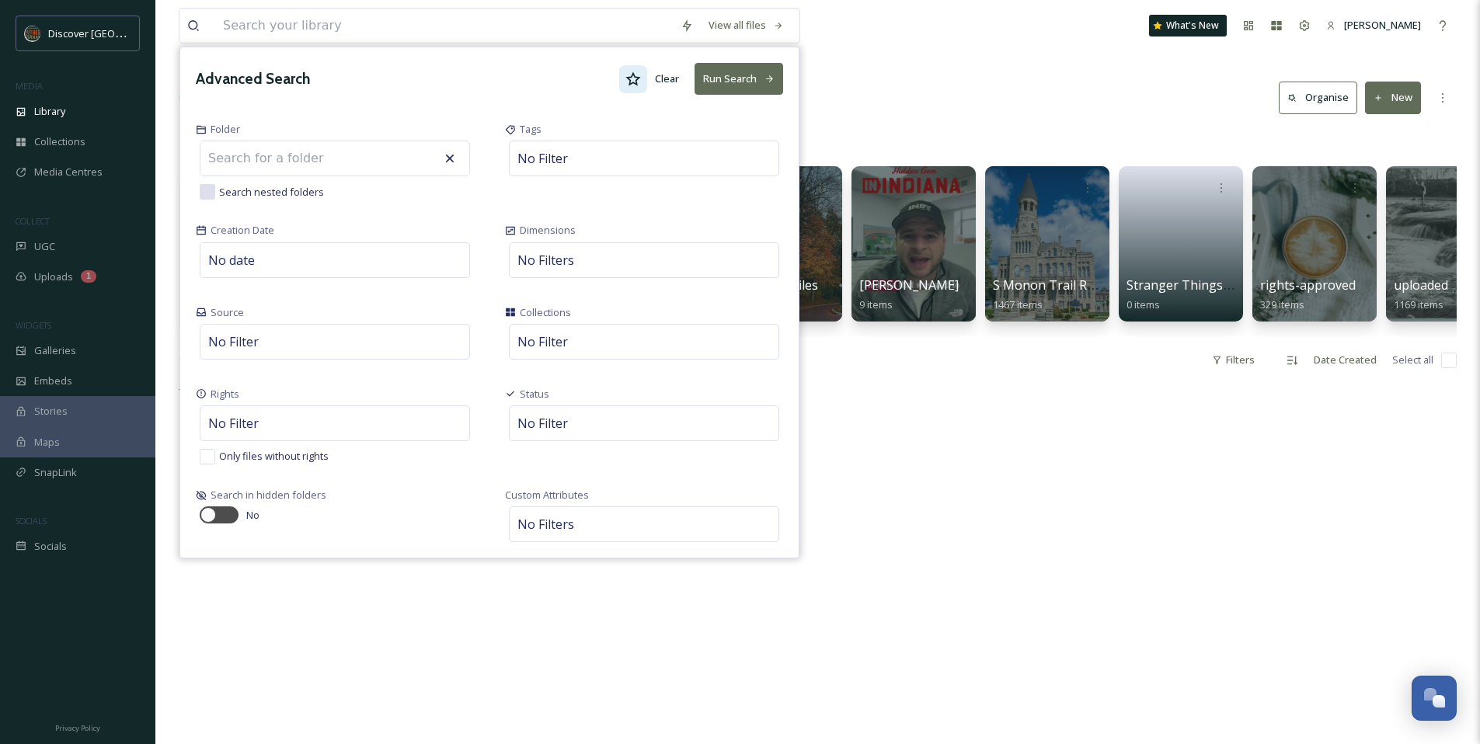
click at [621, 83] on div at bounding box center [633, 79] width 28 height 28
click at [724, 85] on button "Run Search" at bounding box center [738, 79] width 89 height 32
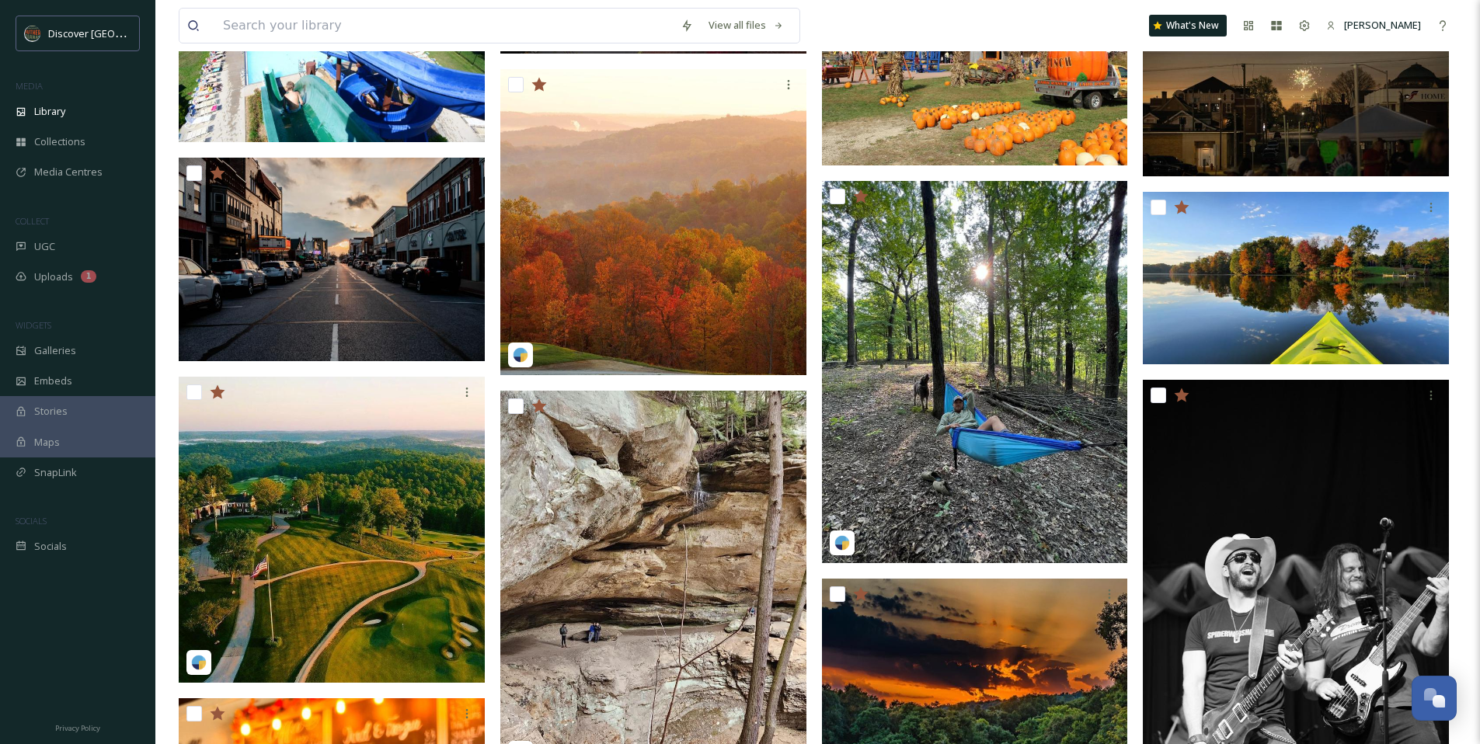
scroll to position [1923, 0]
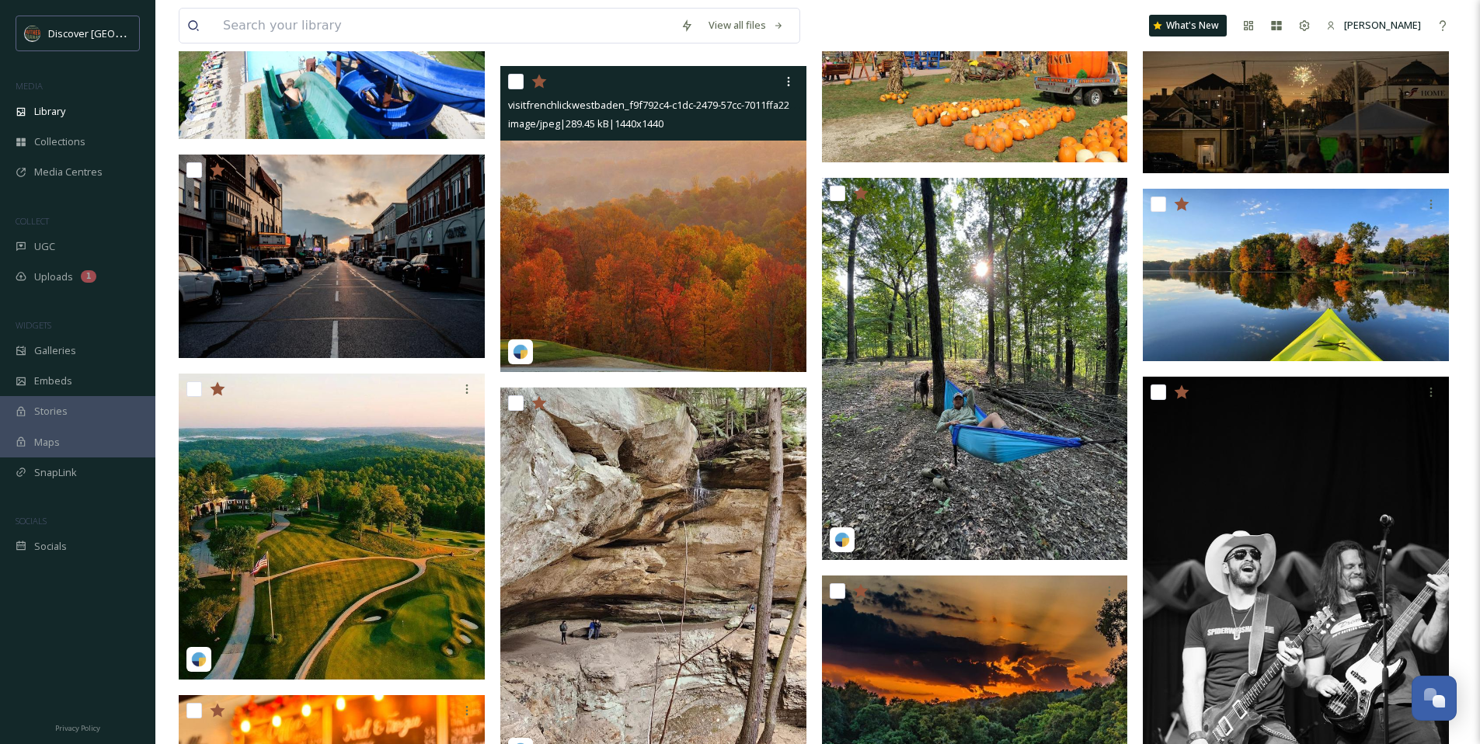
click at [641, 242] on img at bounding box center [653, 219] width 306 height 306
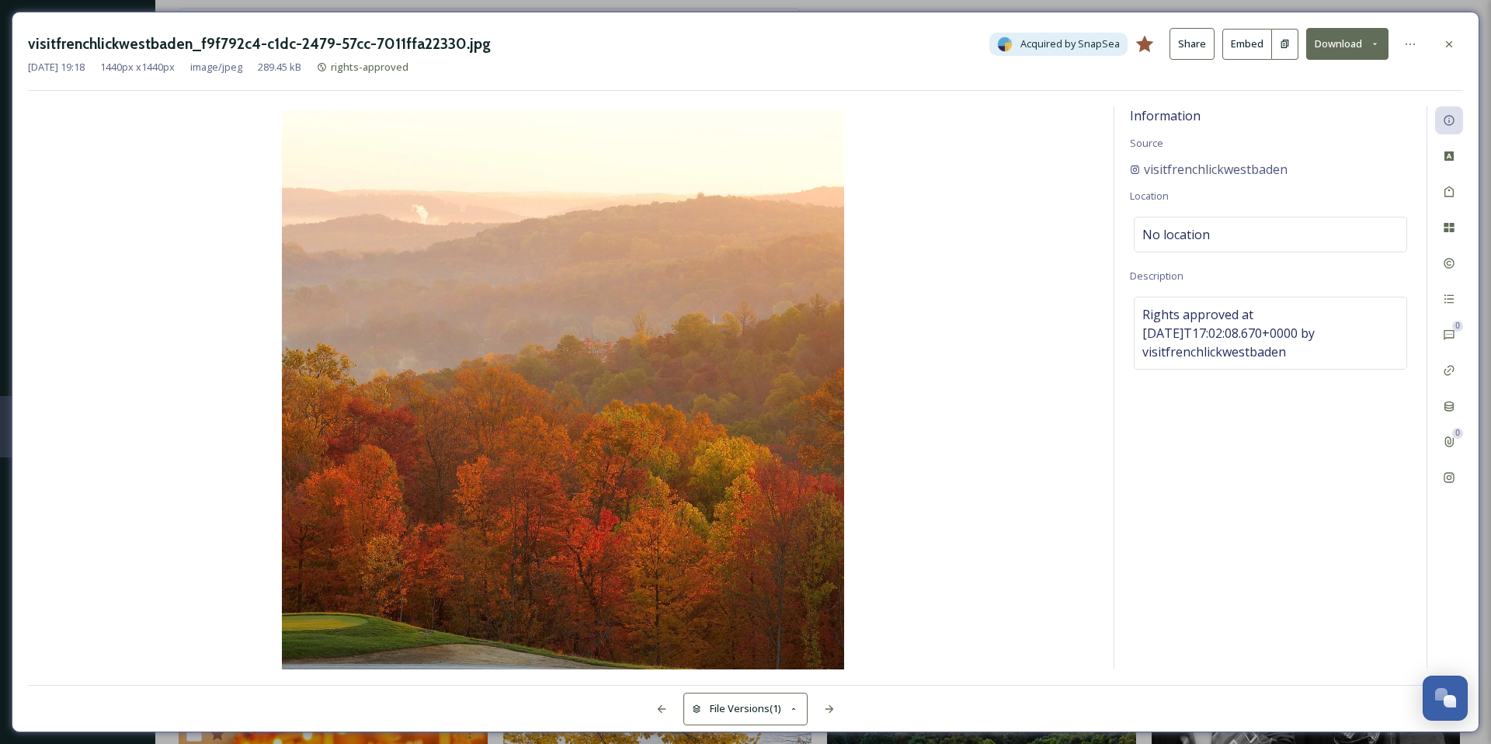
click at [1370, 42] on icon at bounding box center [1375, 44] width 10 height 10
click at [1299, 79] on span "Download Original (1440 x 1440)" at bounding box center [1304, 79] width 147 height 15
click at [1451, 46] on icon at bounding box center [1449, 43] width 6 height 6
